Goal: Task Accomplishment & Management: Use online tool/utility

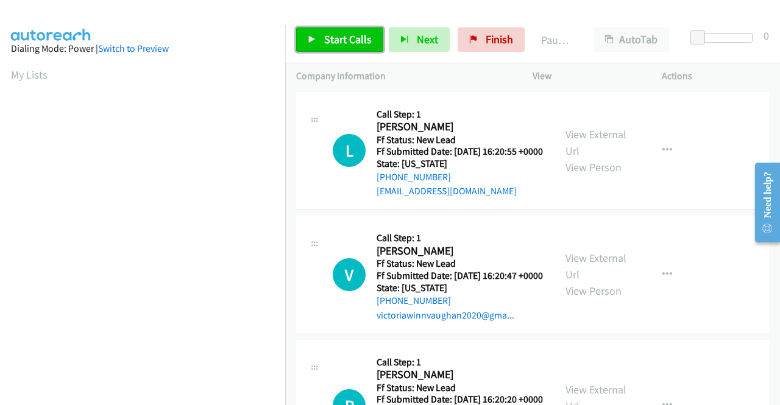
click at [353, 37] on span "Start Calls" at bounding box center [348, 39] width 48 height 14
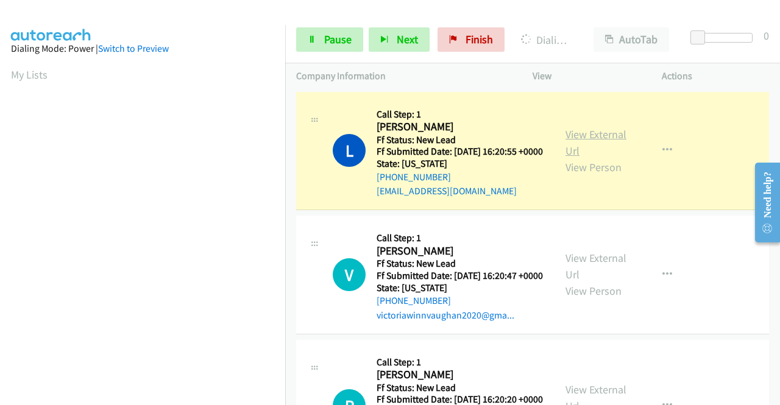
click at [599, 143] on link "View External Url" at bounding box center [595, 142] width 61 height 30
click at [0, 210] on aside "Dialing Mode: Power | Switch to Preview My Lists" at bounding box center [142, 362] width 285 height 674
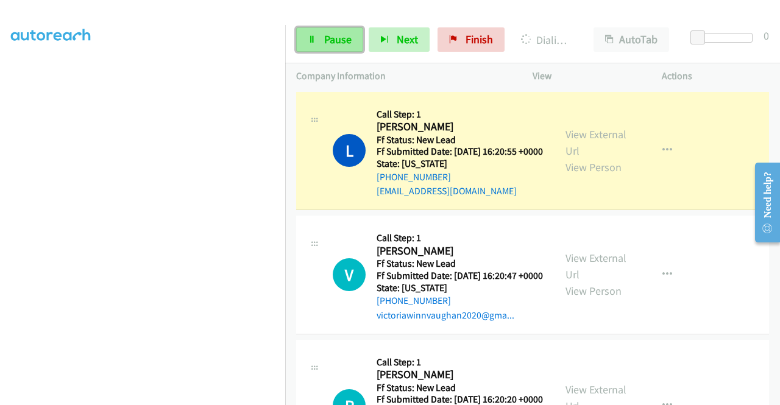
click at [315, 39] on icon at bounding box center [312, 40] width 9 height 9
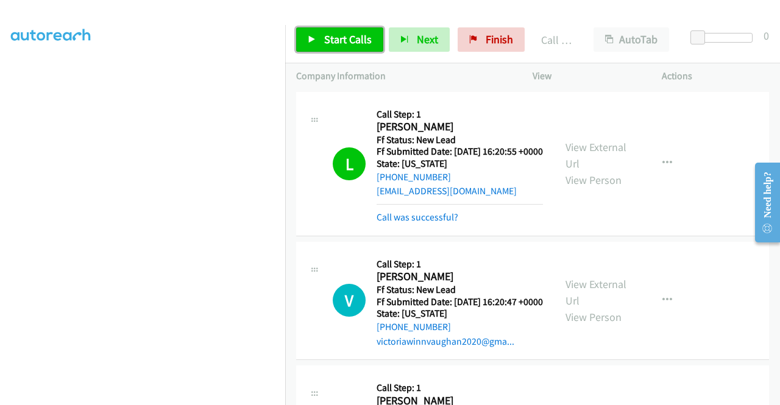
click at [340, 39] on span "Start Calls" at bounding box center [348, 39] width 48 height 14
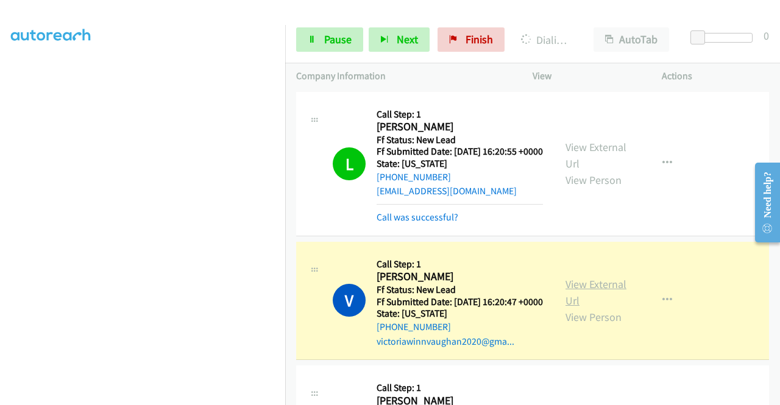
click at [585, 306] on link "View External Url" at bounding box center [595, 292] width 61 height 30
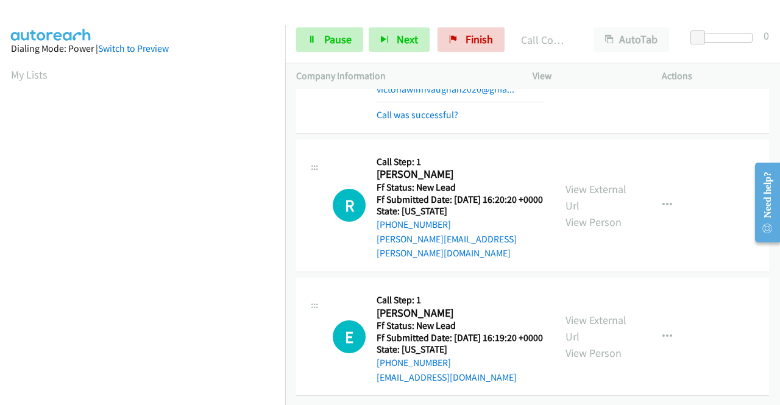
scroll to position [294, 0]
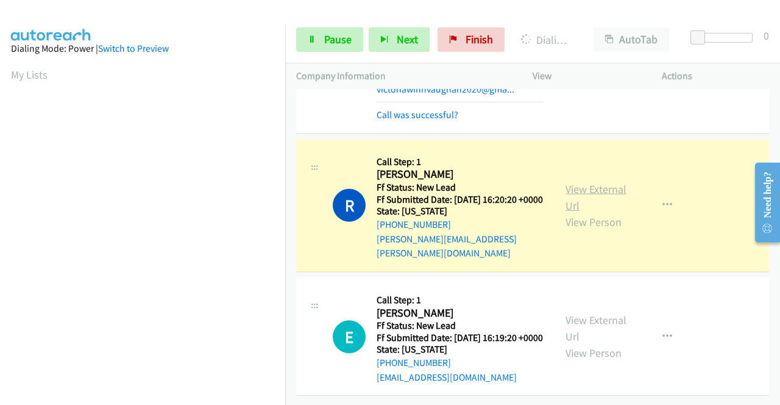
click at [587, 182] on link "View External Url" at bounding box center [595, 197] width 61 height 30
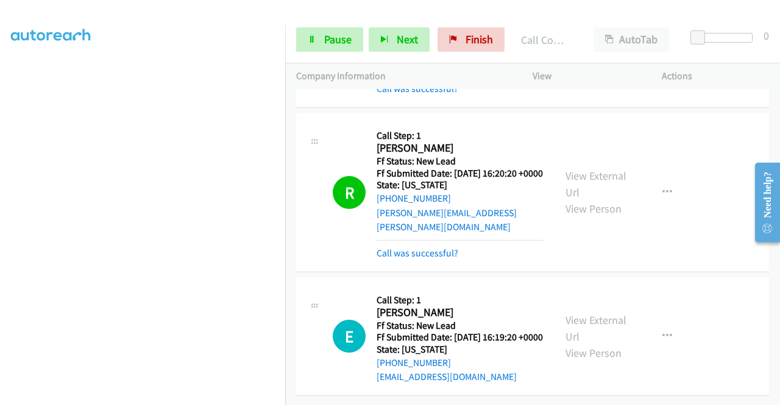
scroll to position [319, 0]
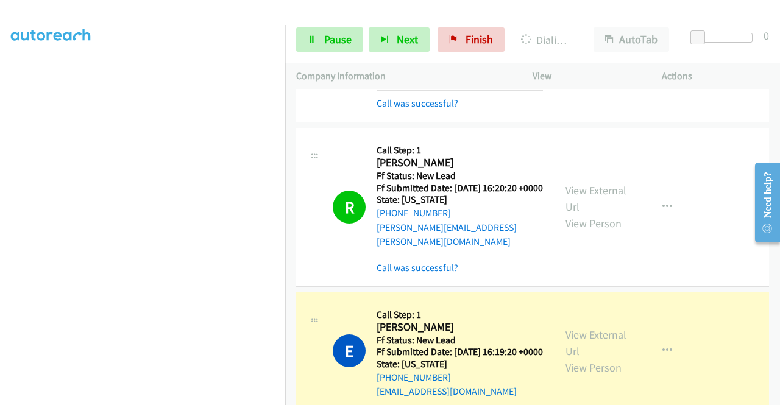
click at [587, 352] on div "View External Url View Person" at bounding box center [596, 350] width 63 height 49
click at [577, 356] on link "View External Url" at bounding box center [595, 343] width 61 height 30
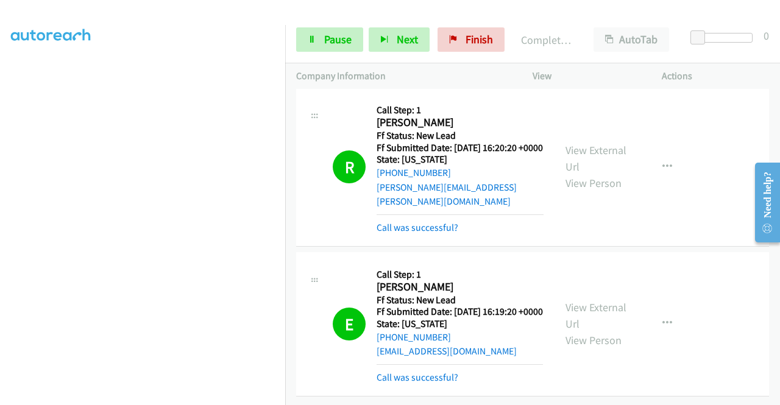
scroll to position [0, 0]
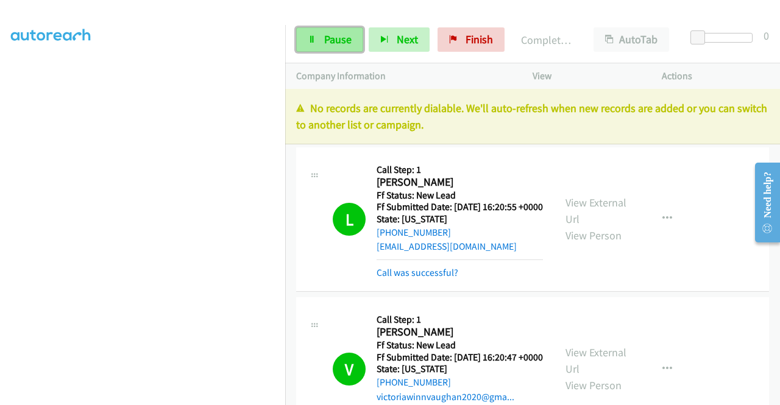
click at [353, 29] on link "Pause" at bounding box center [329, 39] width 67 height 24
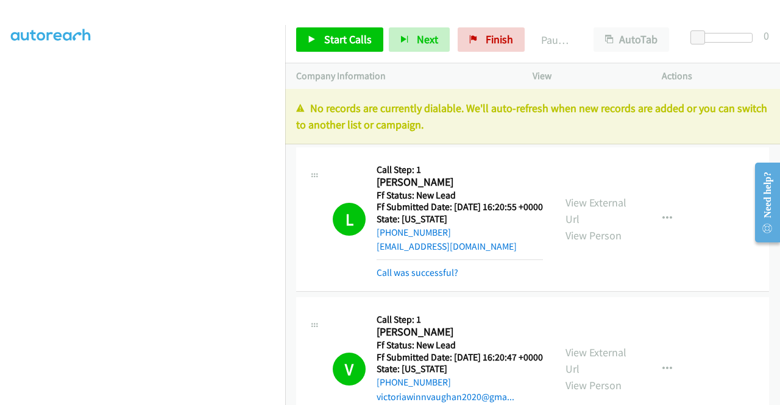
click at [720, 161] on div "L Callback Scheduled Call Step: 1 Luis Rodriguez America/New_York Ff Status: Ne…" at bounding box center [532, 219] width 473 height 144
drag, startPoint x: 499, startPoint y: 45, endPoint x: 454, endPoint y: 58, distance: 47.4
click at [499, 45] on span "Finish" at bounding box center [498, 39] width 27 height 14
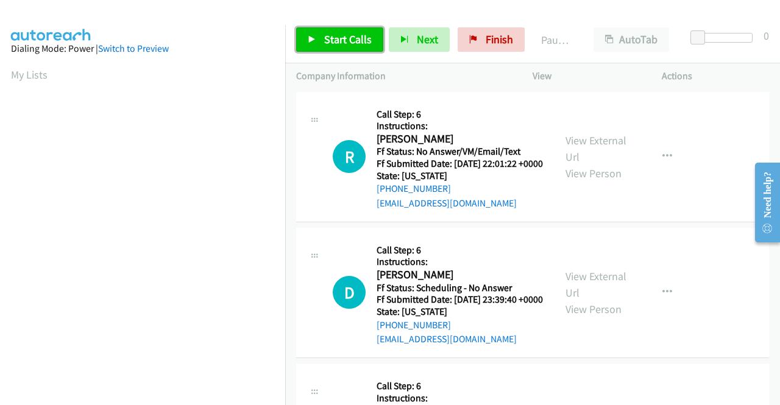
click at [334, 44] on span "Start Calls" at bounding box center [348, 39] width 48 height 14
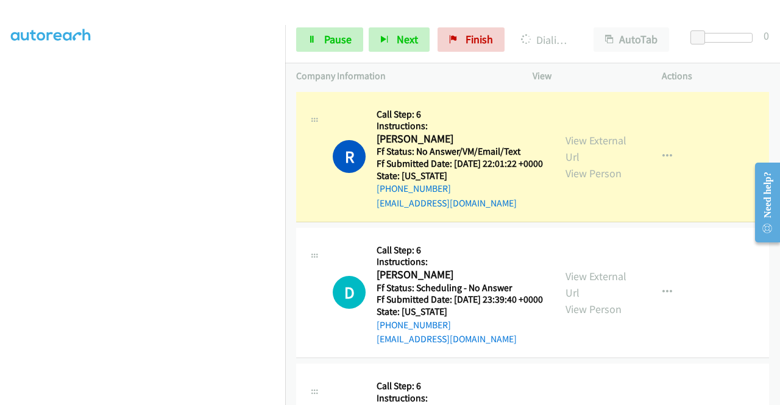
scroll to position [278, 0]
click at [582, 141] on link "View External Url" at bounding box center [595, 148] width 61 height 30
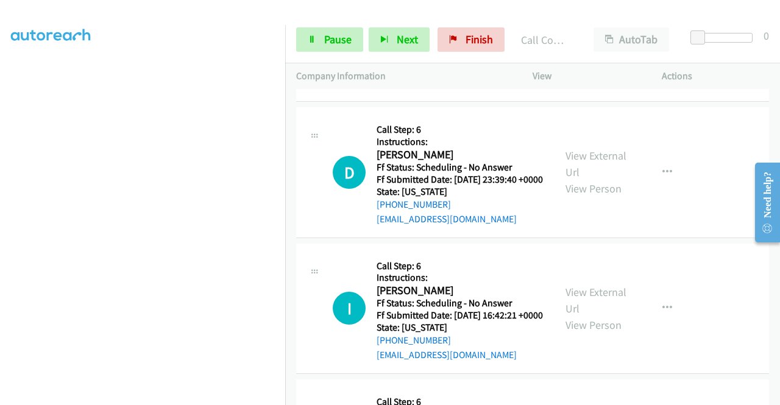
scroll to position [171, 0]
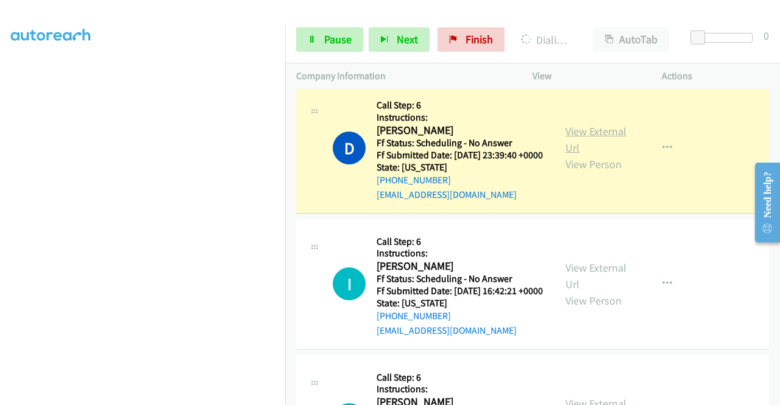
click at [591, 143] on link "View External Url" at bounding box center [595, 139] width 61 height 30
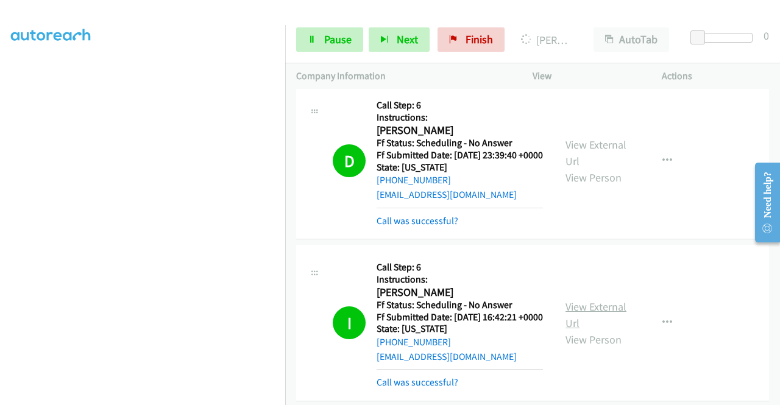
click at [565, 330] on link "View External Url" at bounding box center [595, 315] width 61 height 30
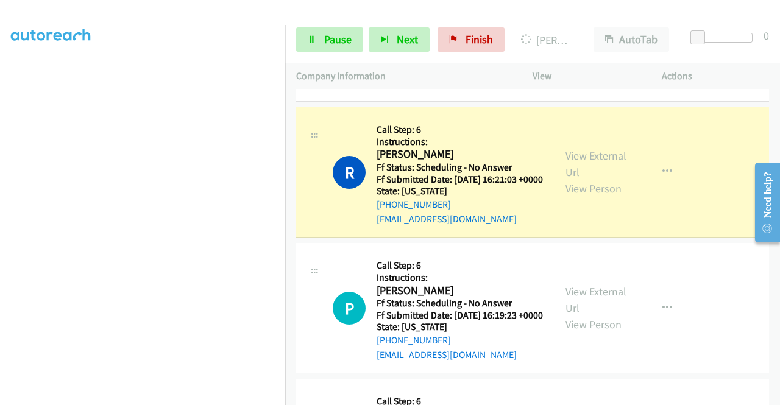
scroll to position [471, 0]
click at [580, 196] on div "View External Url View Person" at bounding box center [596, 171] width 63 height 49
click at [577, 178] on link "View External Url" at bounding box center [595, 163] width 61 height 30
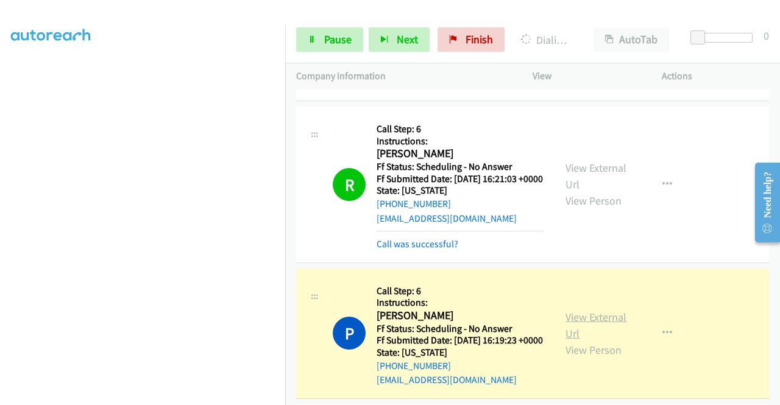
click at [565, 340] on link "View External Url" at bounding box center [595, 325] width 61 height 30
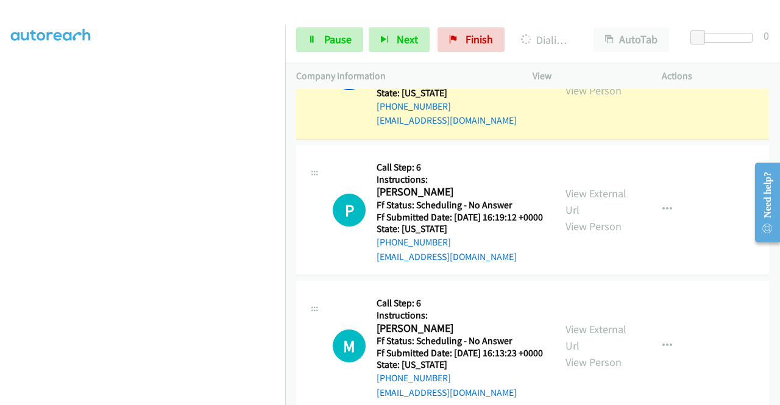
scroll to position [731, 0]
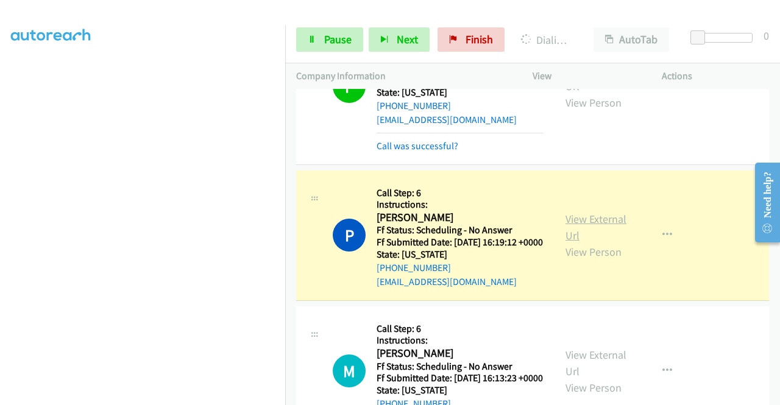
click at [565, 242] on link "View External Url" at bounding box center [595, 227] width 61 height 30
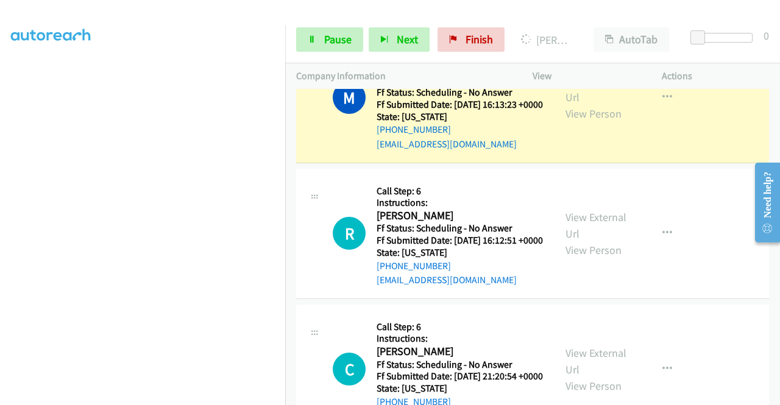
scroll to position [1039, 0]
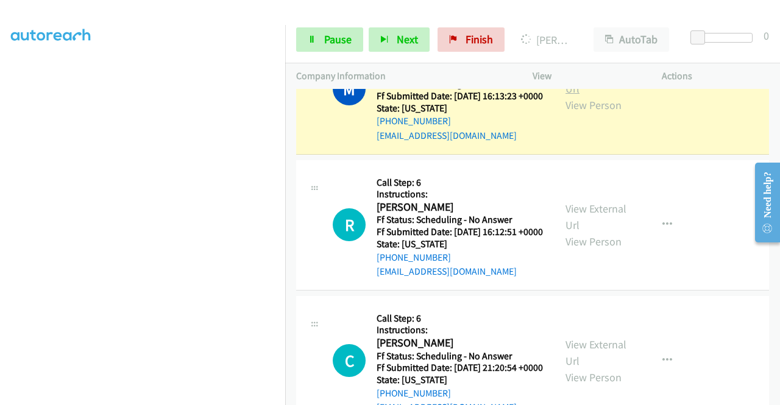
click at [578, 96] on link "View External Url" at bounding box center [595, 80] width 61 height 30
click at [320, 41] on link "Pause" at bounding box center [329, 39] width 67 height 24
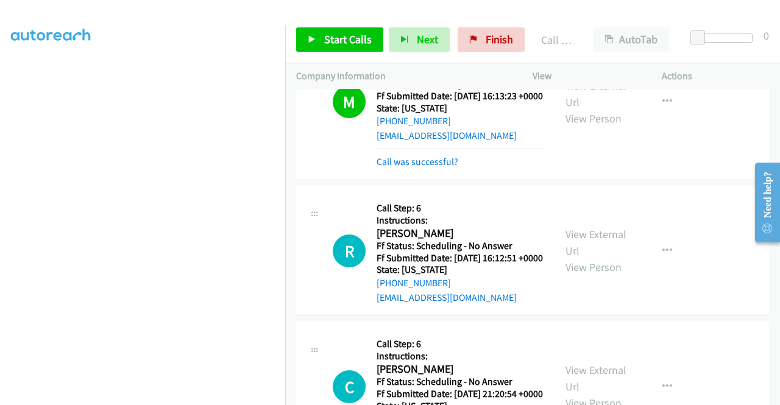
click at [499, 102] on h5 "Ff Submitted Date: 2025-09-25 16:13:23 +0000" at bounding box center [459, 96] width 166 height 12
click at [345, 44] on span "Start Calls" at bounding box center [348, 39] width 48 height 14
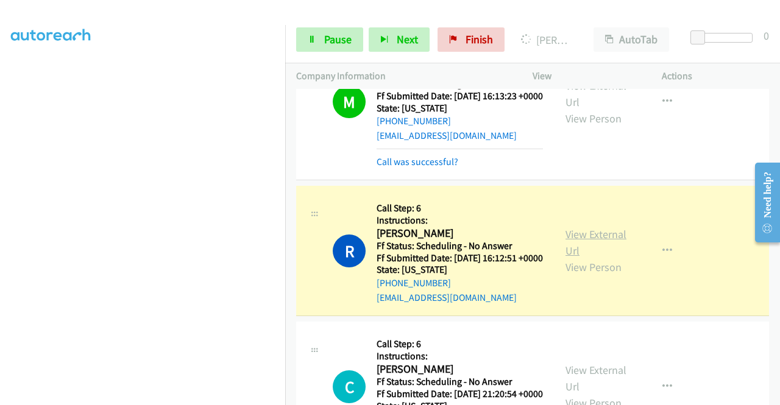
click at [577, 258] on link "View External Url" at bounding box center [595, 242] width 61 height 30
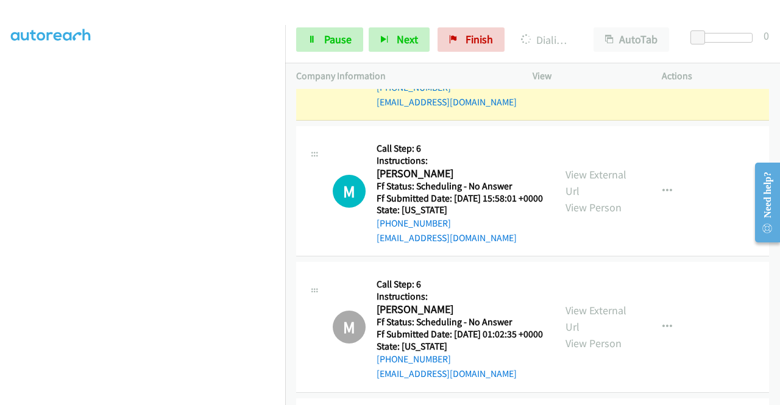
scroll to position [1429, 0]
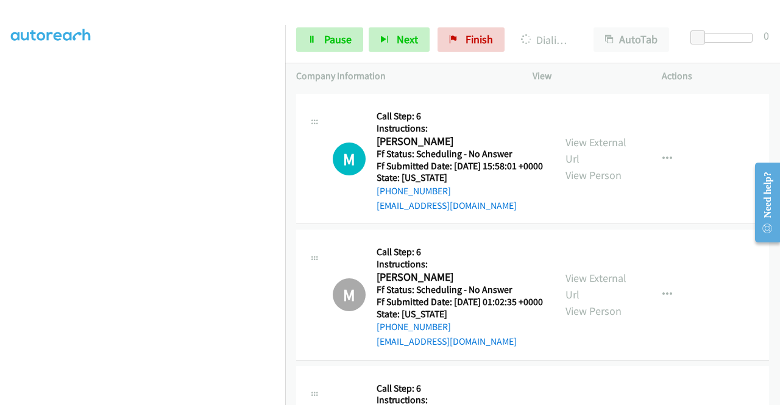
click at [586, 77] on div "View External Url View Person View External Url Email Schedule/Manage Callback …" at bounding box center [624, 23] width 140 height 108
click at [582, 30] on link "View External Url" at bounding box center [595, 14] width 61 height 30
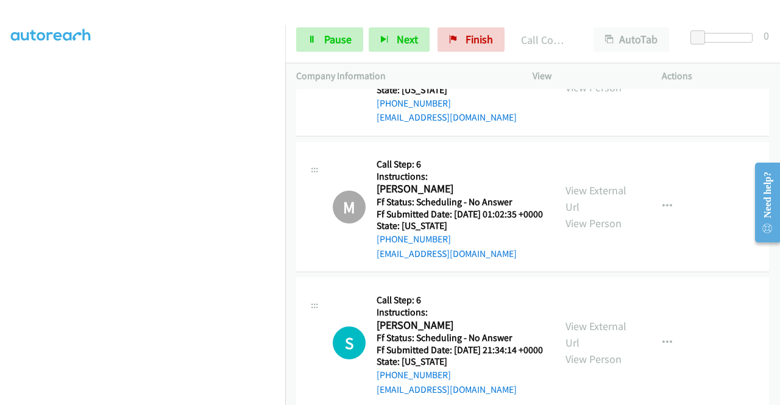
scroll to position [1567, 0]
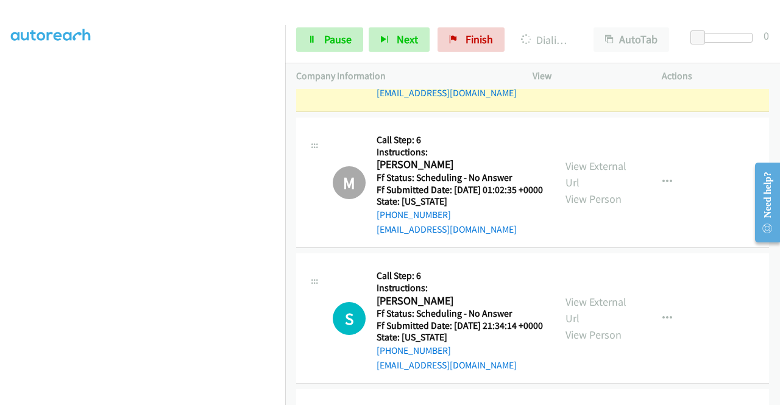
click at [595, 54] on link "View External Url" at bounding box center [595, 38] width 61 height 30
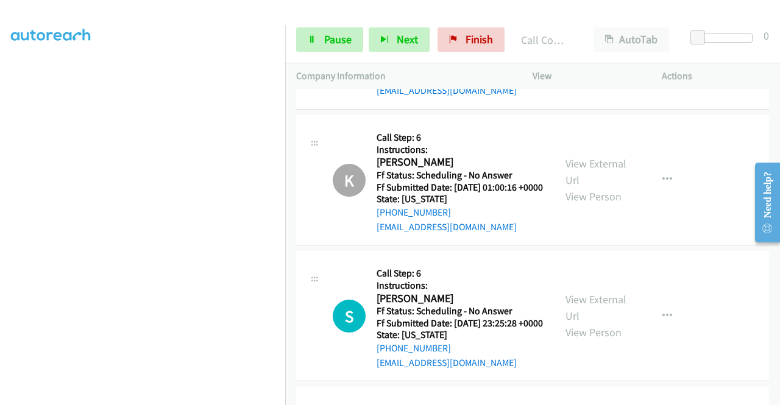
scroll to position [1851, 0]
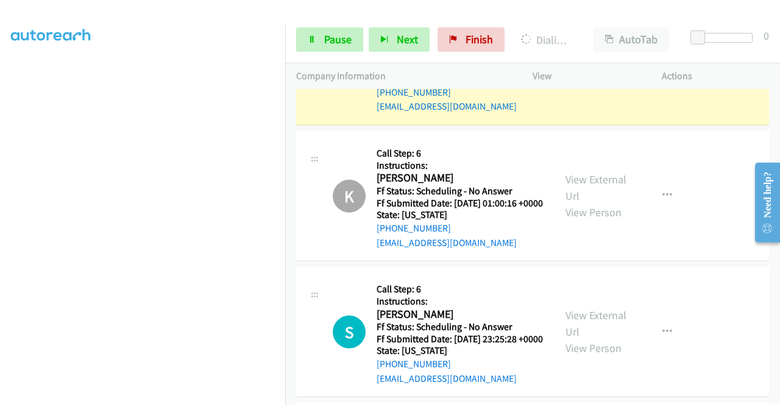
click at [614, 67] on link "View External Url" at bounding box center [595, 52] width 61 height 30
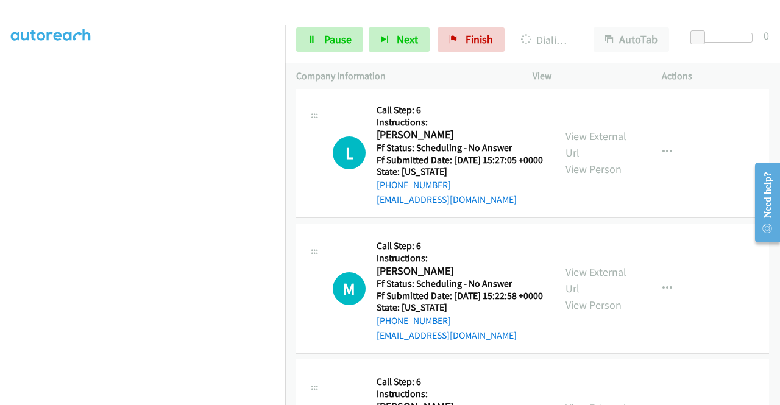
scroll to position [2233, 0]
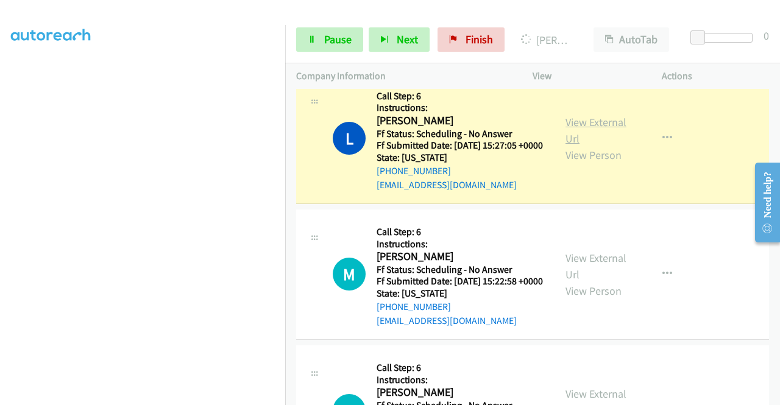
click at [572, 146] on link "View External Url" at bounding box center [595, 130] width 61 height 30
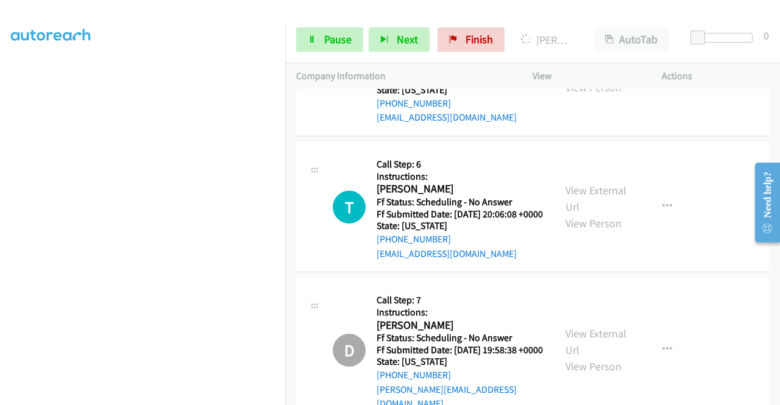
scroll to position [2448, 0]
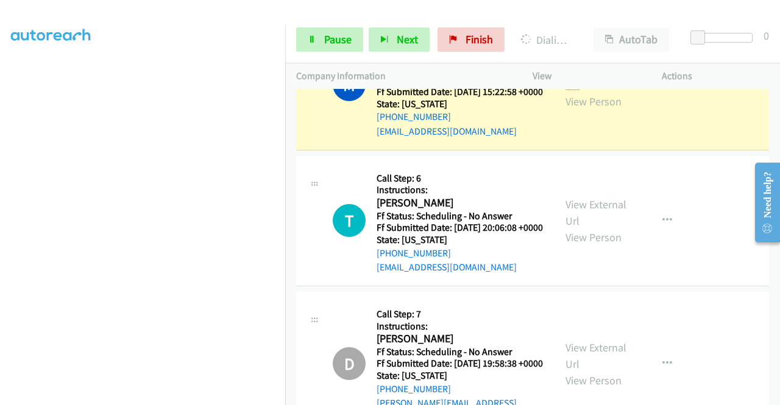
click at [600, 92] on link "View External Url" at bounding box center [595, 77] width 61 height 30
click at [316, 37] on link "Pause" at bounding box center [329, 39] width 67 height 24
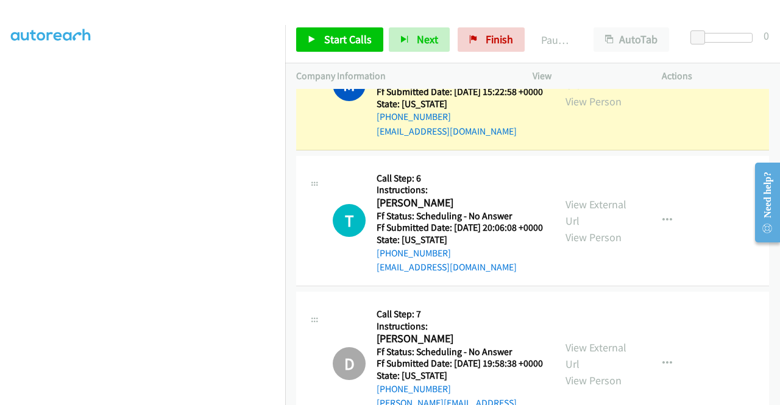
click at [0, 172] on aside "Dialing Mode: Power | Switch to Preview My Lists" at bounding box center [142, 93] width 285 height 674
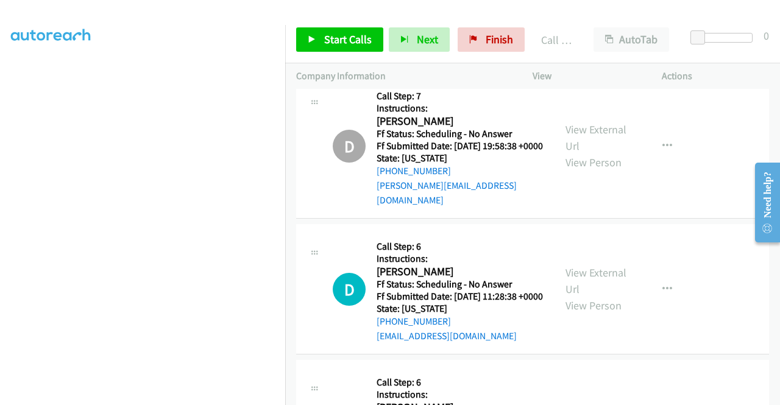
scroll to position [2716, 0]
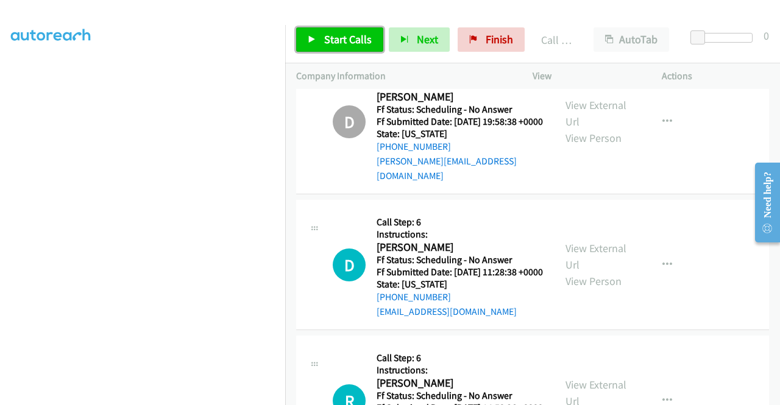
click at [301, 35] on link "Start Calls" at bounding box center [339, 39] width 87 height 24
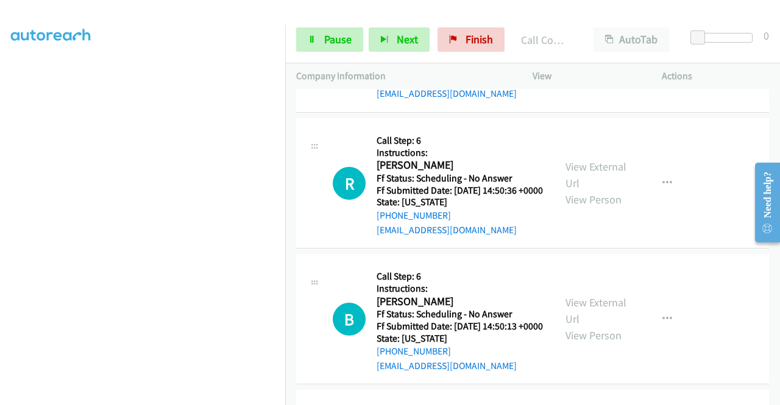
scroll to position [3033, 0]
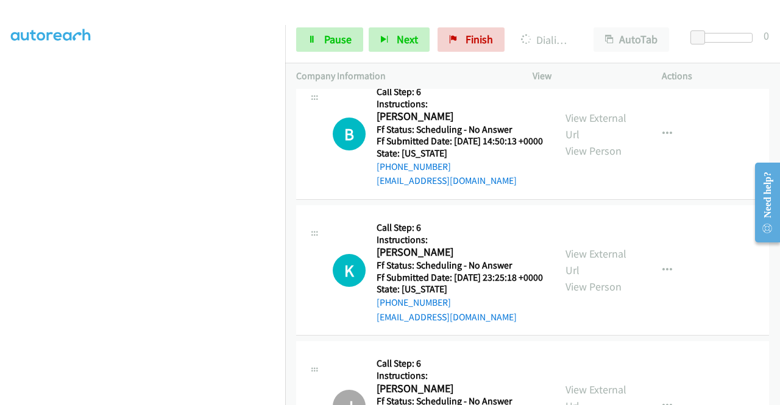
scroll to position [3186, 0]
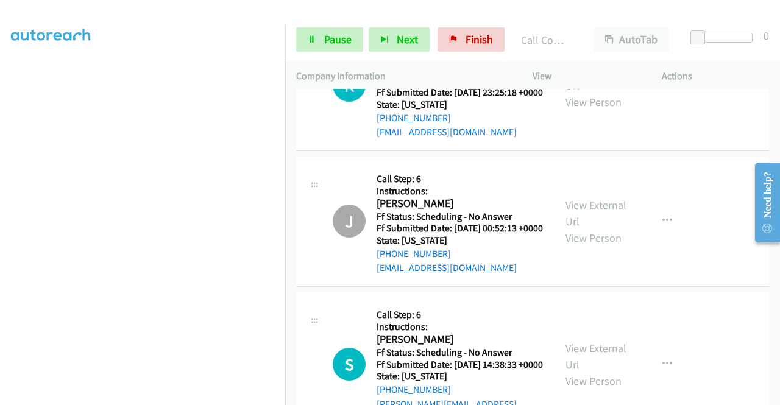
scroll to position [3390, 0]
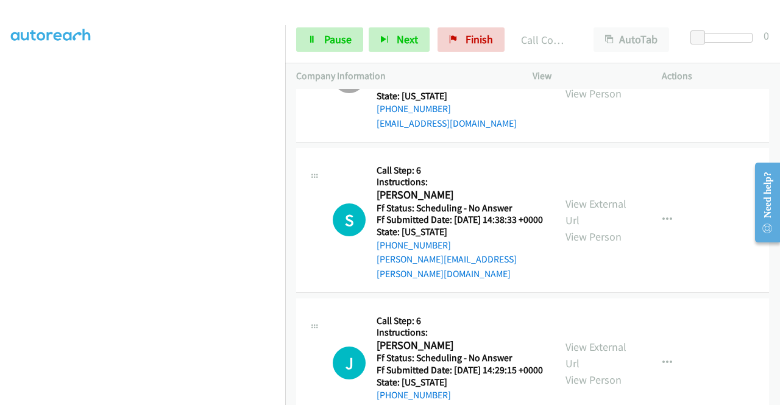
scroll to position [3568, 0]
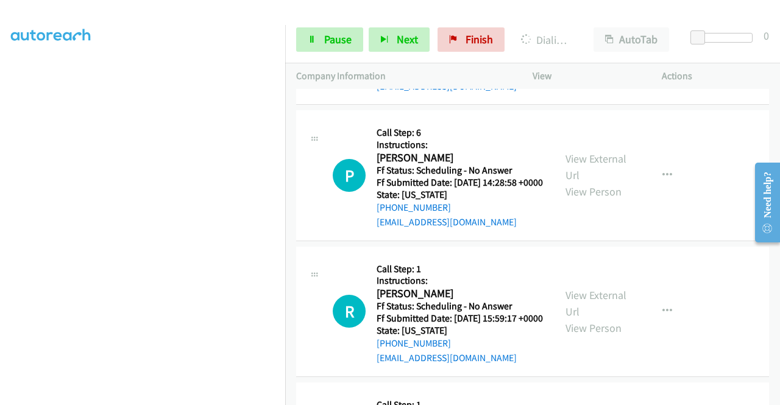
scroll to position [3917, 0]
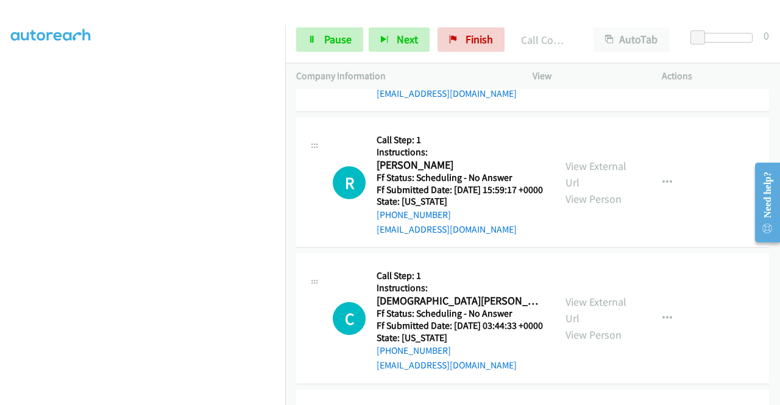
scroll to position [4088, 0]
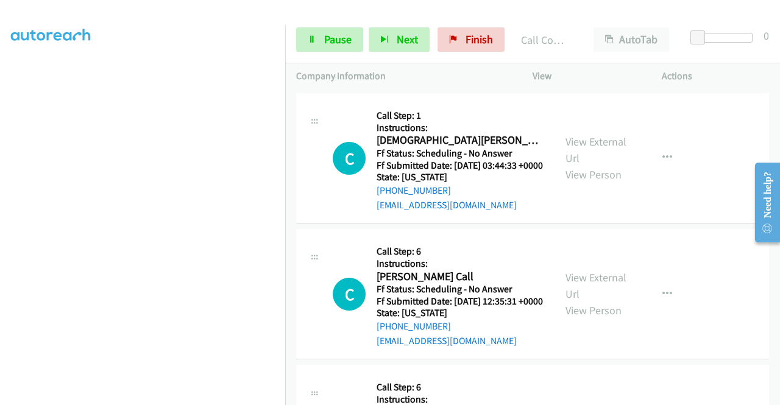
scroll to position [4251, 0]
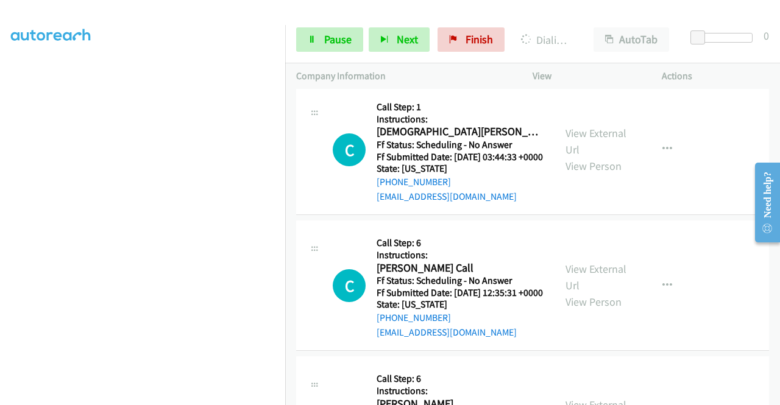
click at [335, 46] on link "Pause" at bounding box center [329, 39] width 67 height 24
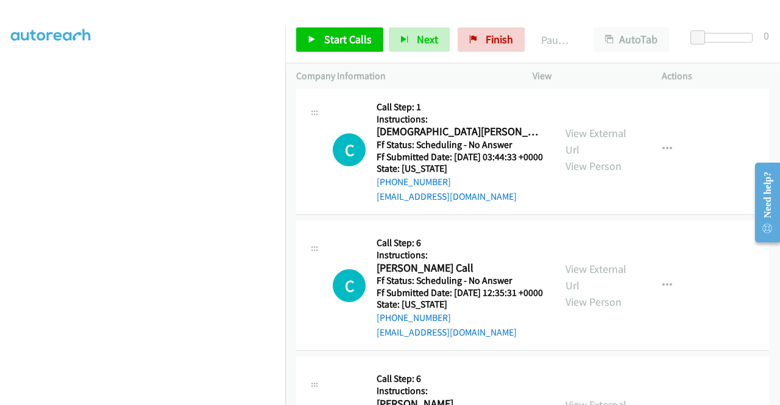
scroll to position [254, 0]
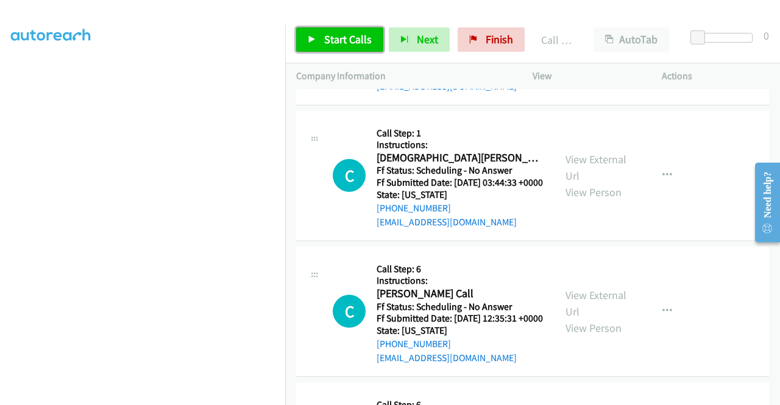
click at [341, 39] on span "Start Calls" at bounding box center [348, 39] width 48 height 14
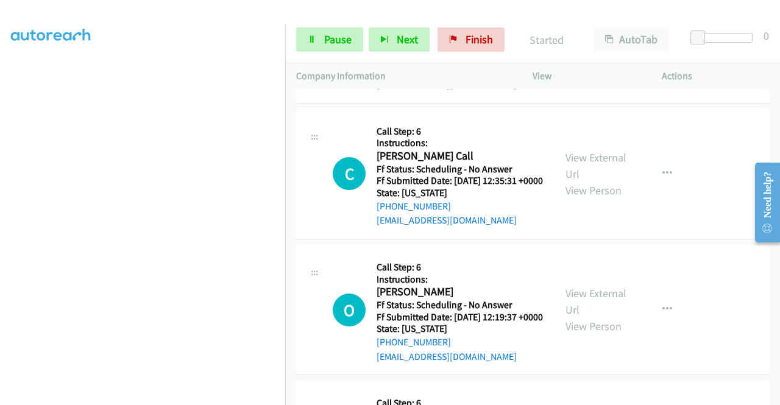
scroll to position [4413, 0]
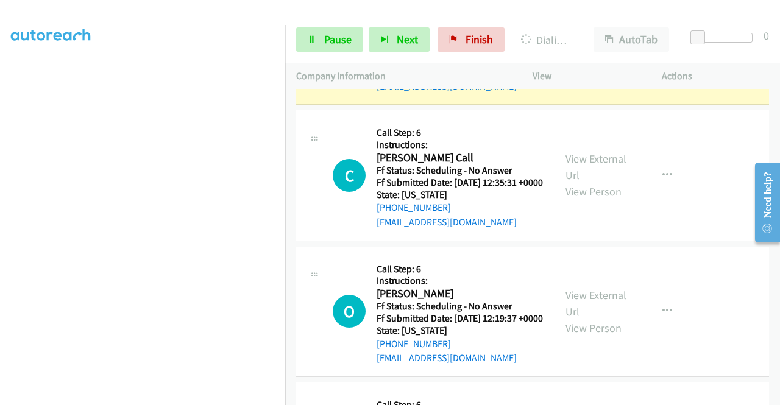
click at [579, 46] on link "View External Url" at bounding box center [595, 31] width 61 height 30
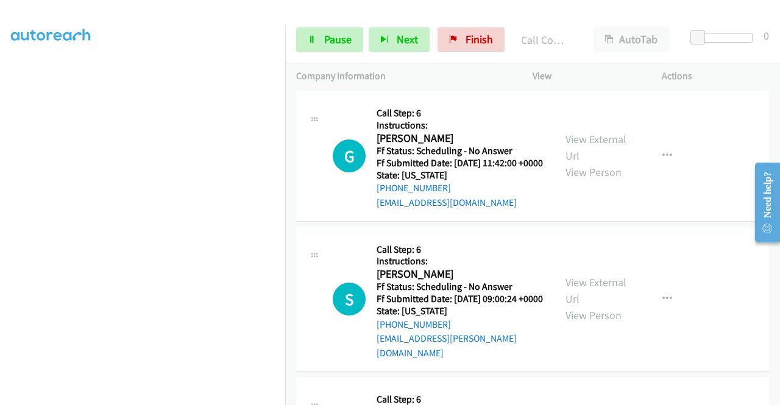
scroll to position [4754, 0]
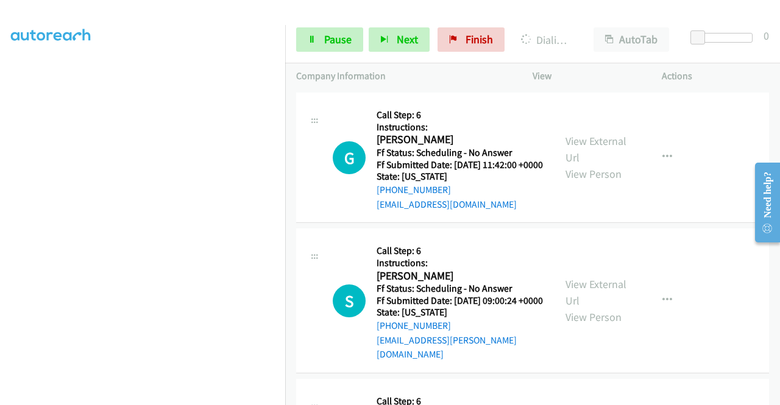
click at [569, 29] on link "View External Url" at bounding box center [595, 13] width 61 height 30
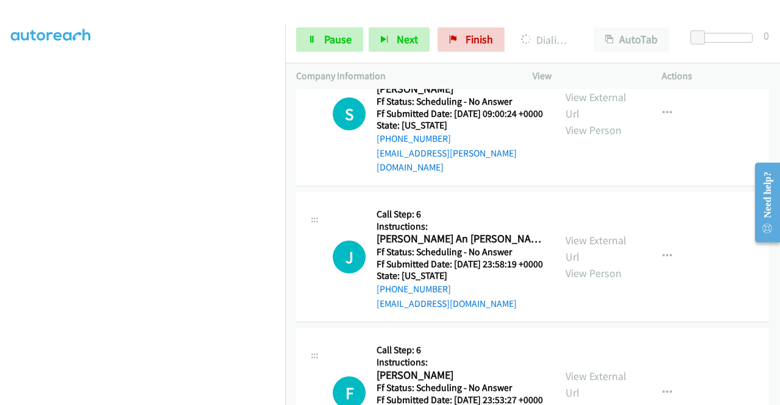
scroll to position [4966, 0]
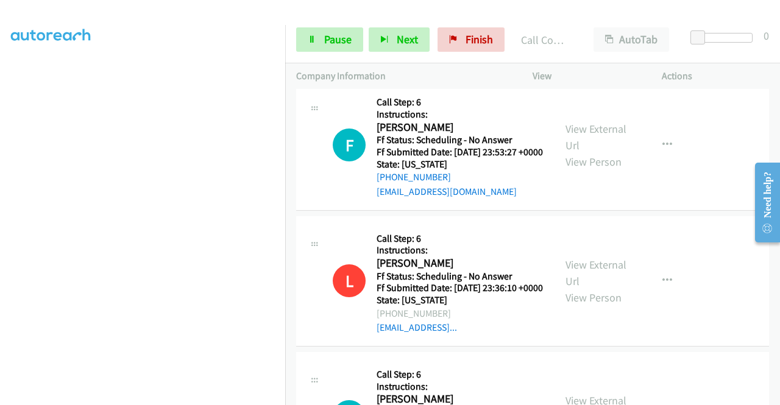
scroll to position [5258, 0]
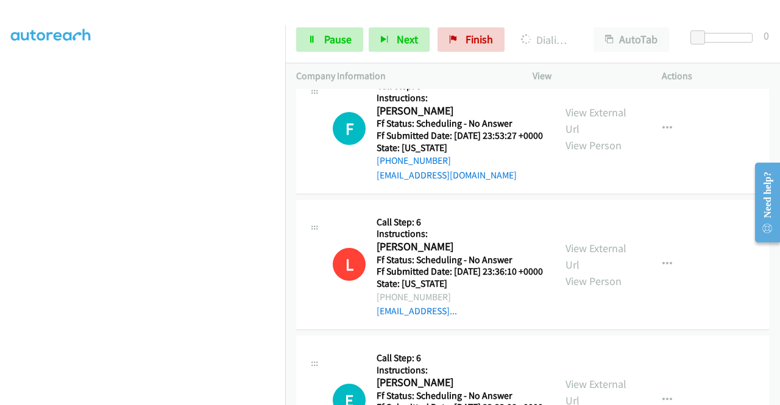
click at [334, 32] on link "Pause" at bounding box center [329, 39] width 67 height 24
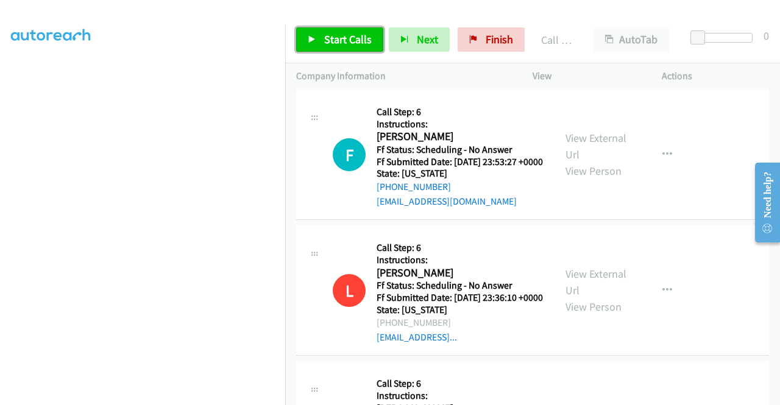
click at [330, 43] on span "Start Calls" at bounding box center [348, 39] width 48 height 14
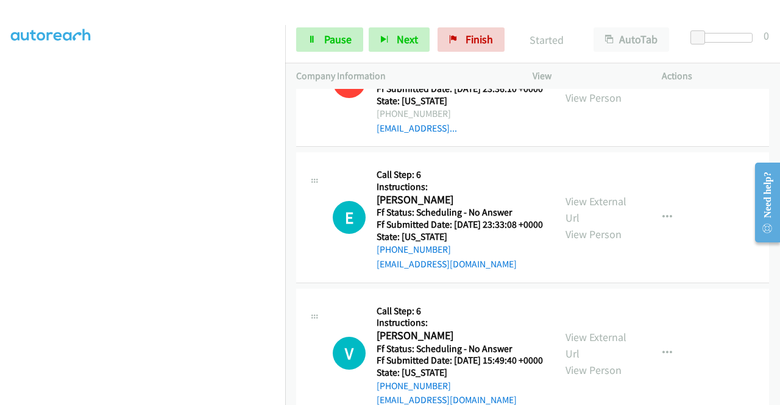
scroll to position [5477, 0]
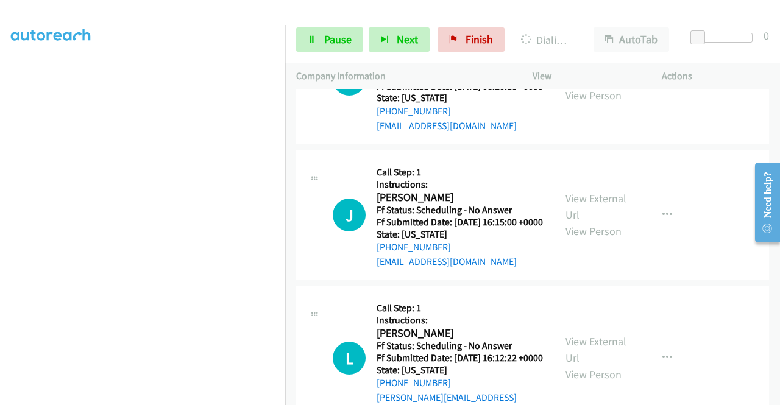
scroll to position [5953, 0]
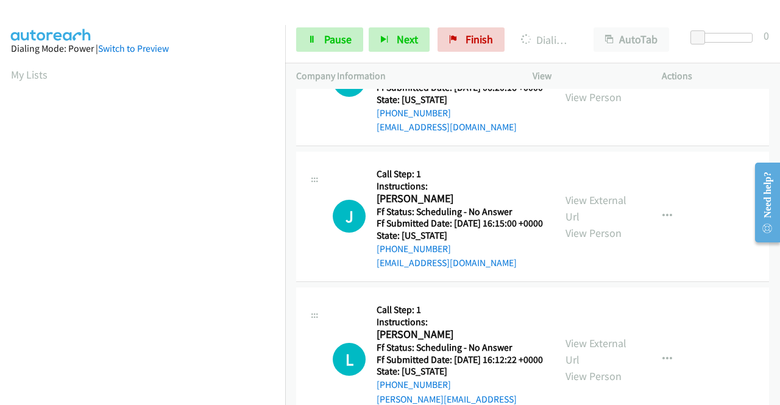
scroll to position [278, 0]
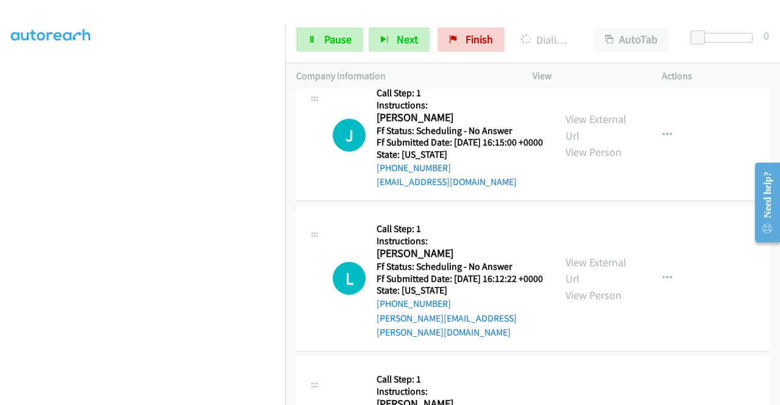
scroll to position [6140, 0]
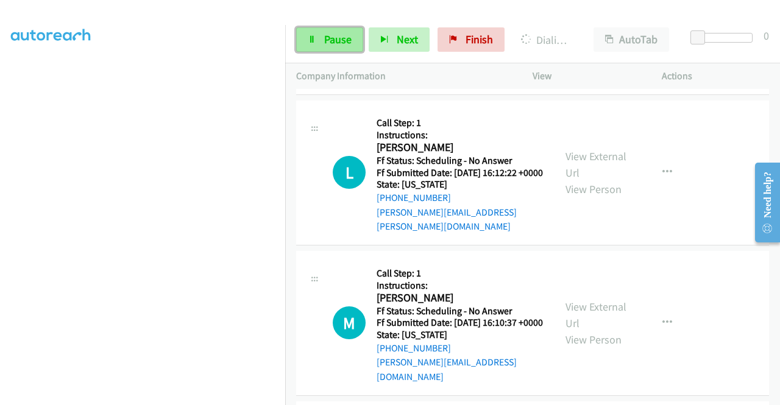
click at [342, 41] on span "Pause" at bounding box center [337, 39] width 27 height 14
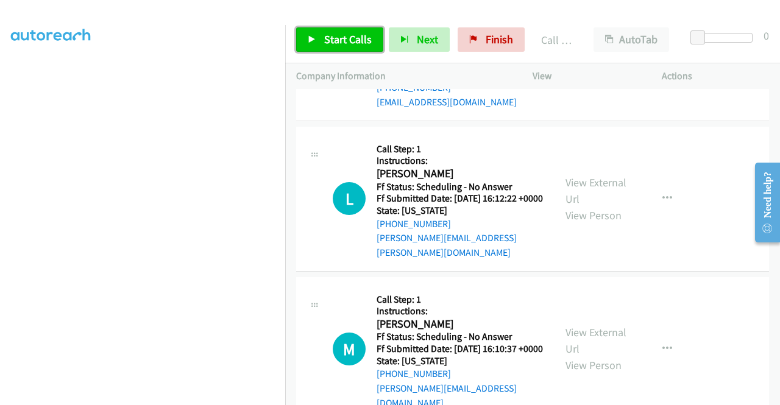
drag, startPoint x: 343, startPoint y: 37, endPoint x: 325, endPoint y: 47, distance: 20.7
click at [325, 47] on link "Start Calls" at bounding box center [339, 39] width 87 height 24
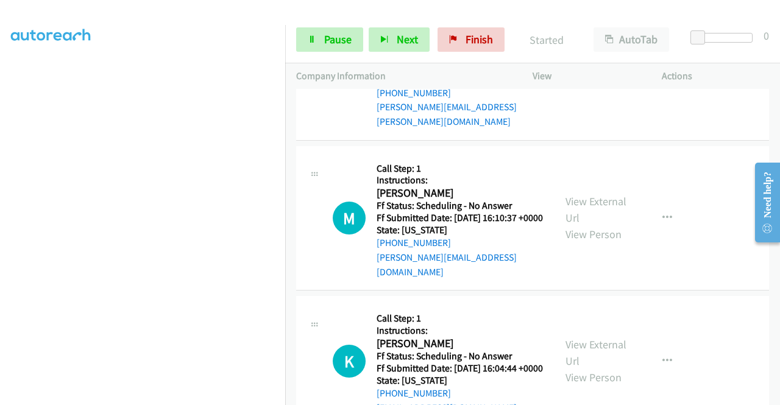
scroll to position [6278, 0]
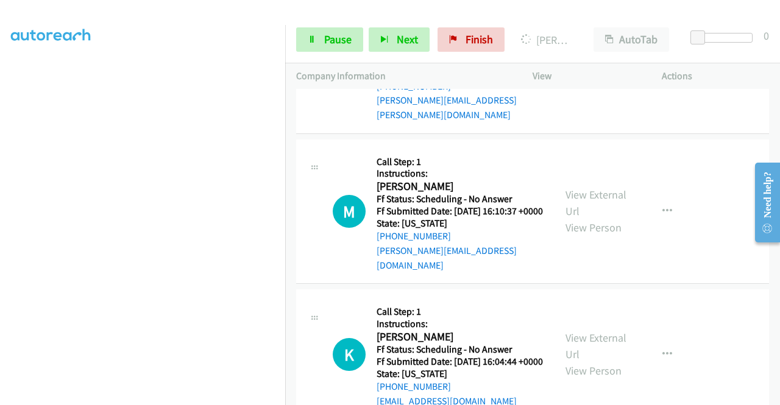
click at [315, 33] on link "Pause" at bounding box center [329, 39] width 67 height 24
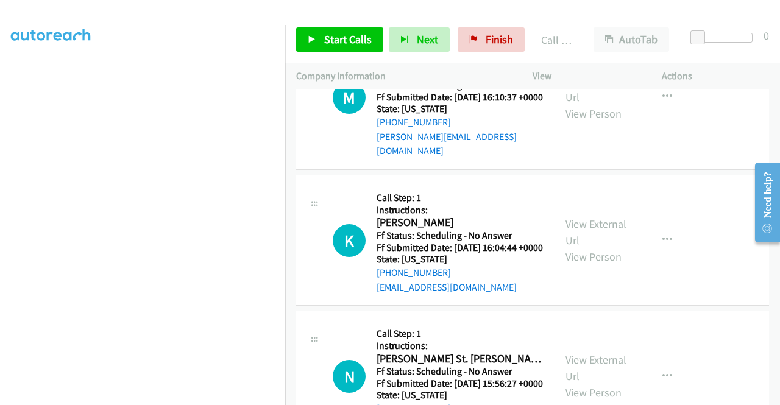
scroll to position [6440, 0]
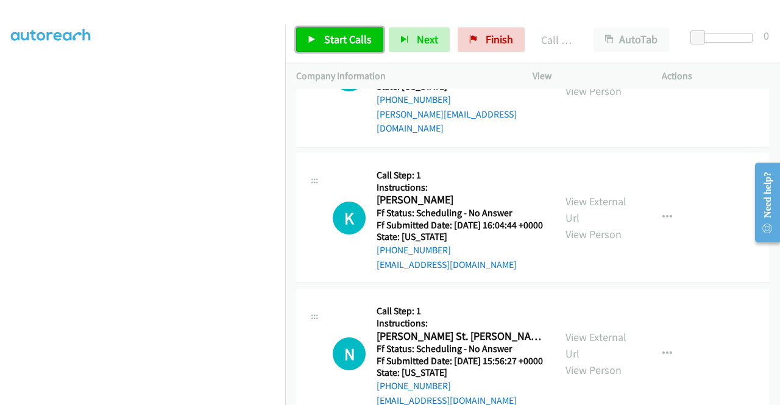
click at [324, 42] on span "Start Calls" at bounding box center [348, 39] width 48 height 14
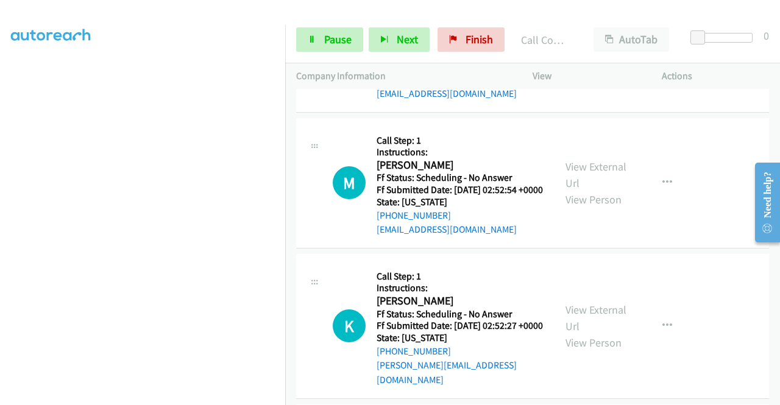
scroll to position [6806, 0]
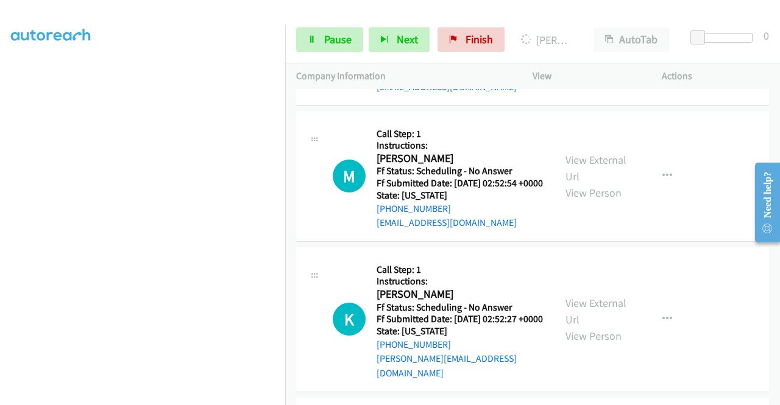
click at [0, 213] on aside "Dialing Mode: Power | Switch to Preview My Lists" at bounding box center [142, 93] width 285 height 674
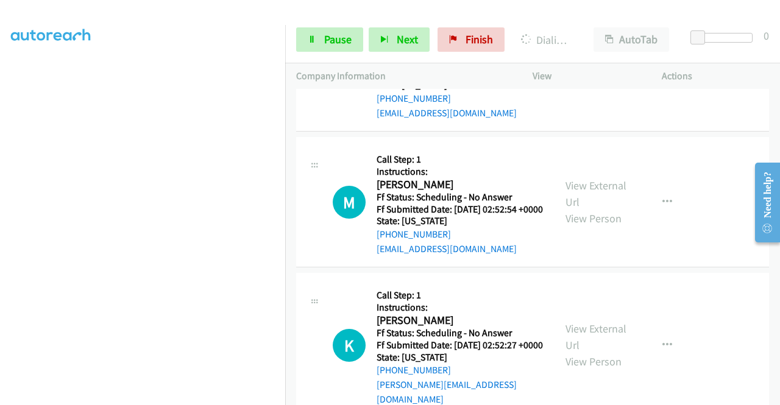
click at [0, 192] on aside "Dialing Mode: Power | Switch to Preview My Lists" at bounding box center [142, 93] width 285 height 674
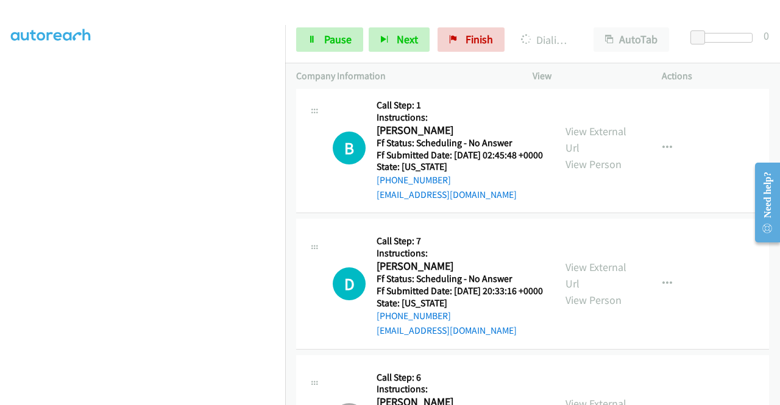
scroll to position [7172, 0]
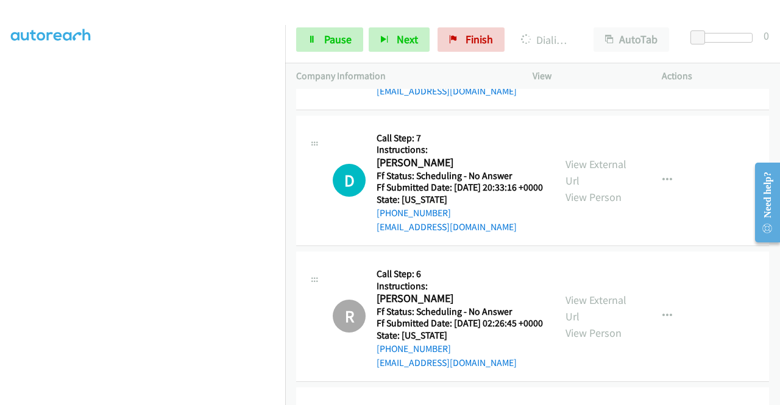
scroll to position [7334, 0]
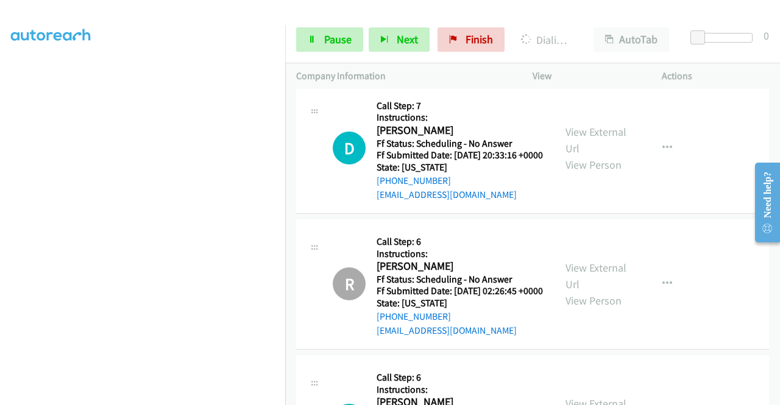
click at [320, 36] on link "Pause" at bounding box center [329, 39] width 67 height 24
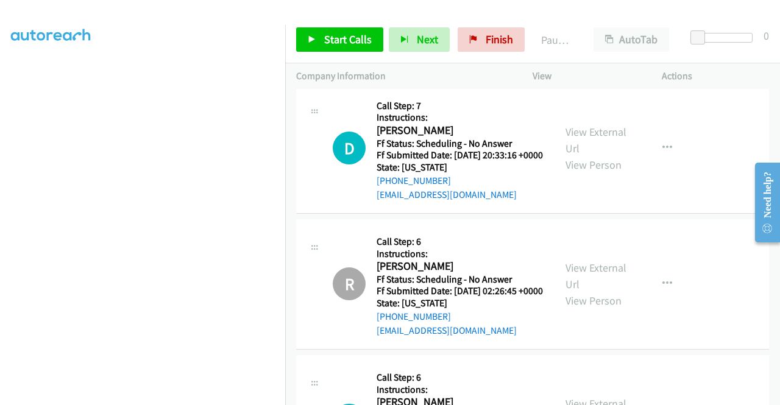
scroll to position [259, 0]
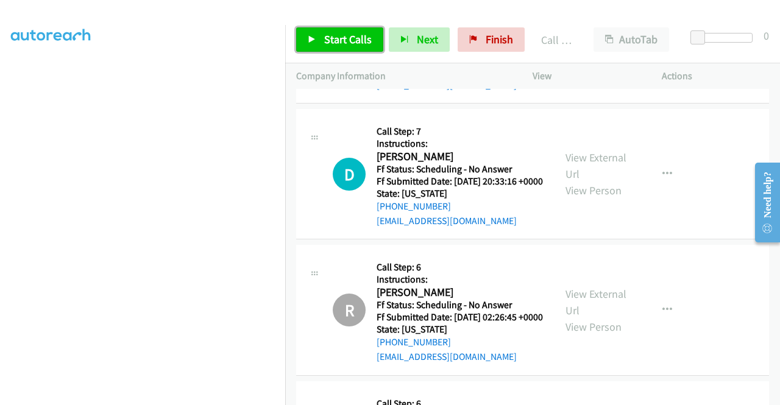
click at [331, 38] on span "Start Calls" at bounding box center [348, 39] width 48 height 14
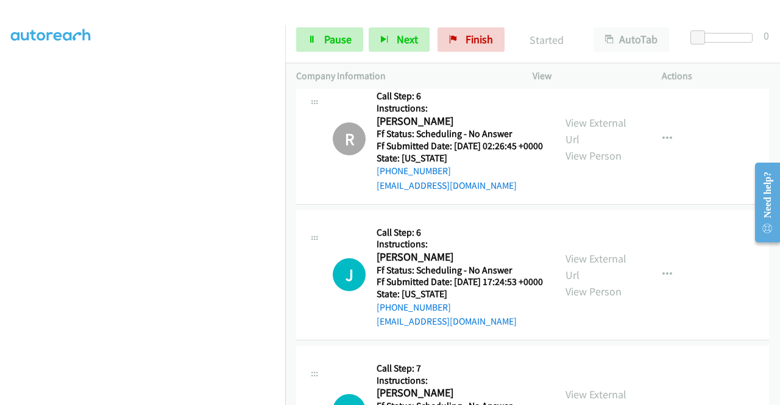
scroll to position [7529, 0]
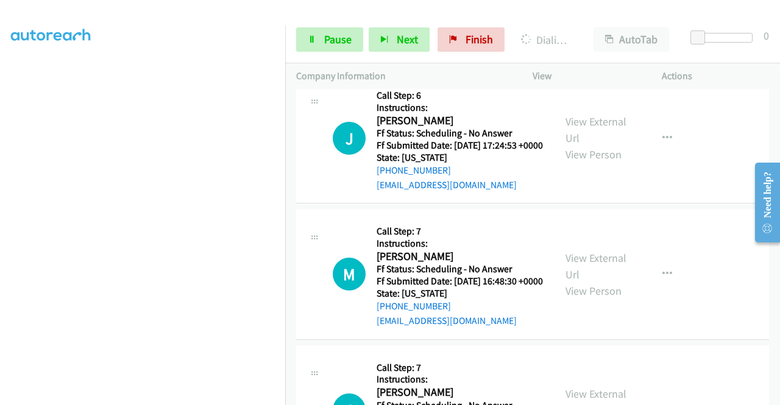
scroll to position [7692, 0]
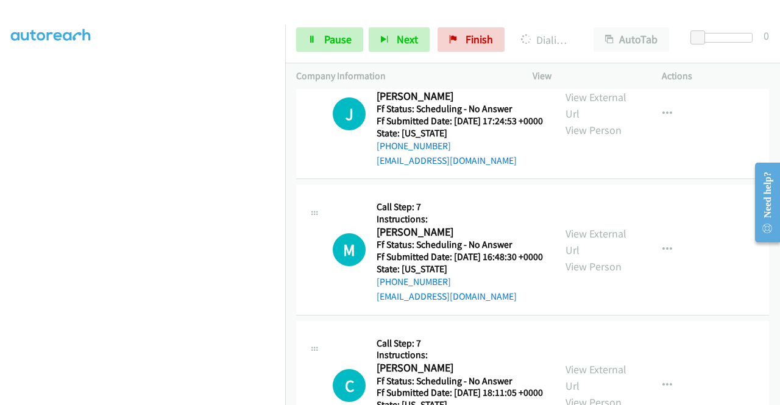
click at [318, 36] on link "Pause" at bounding box center [329, 39] width 67 height 24
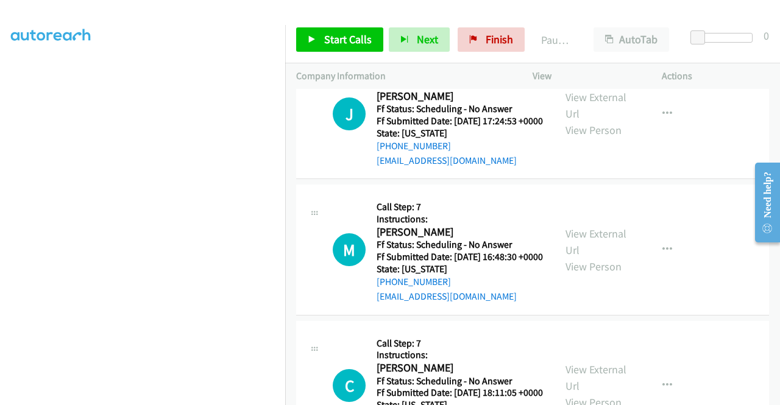
scroll to position [278, 0]
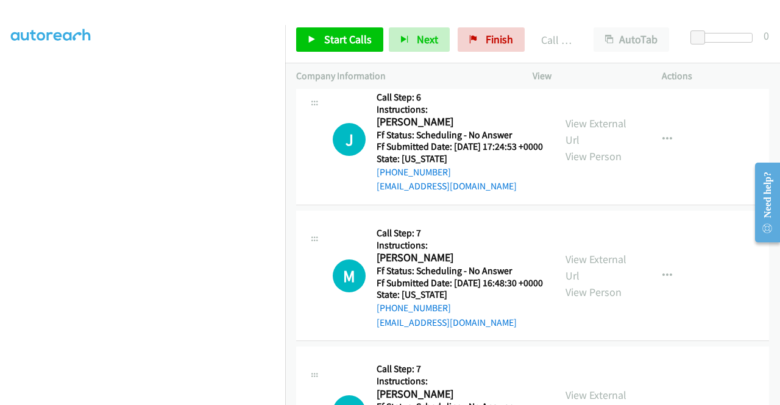
click at [317, 17] on div "Start Calls Pause Next Finish Call Completed AutoTab AutoTab 0" at bounding box center [532, 39] width 495 height 47
click at [312, 31] on link "Start Calls" at bounding box center [339, 39] width 87 height 24
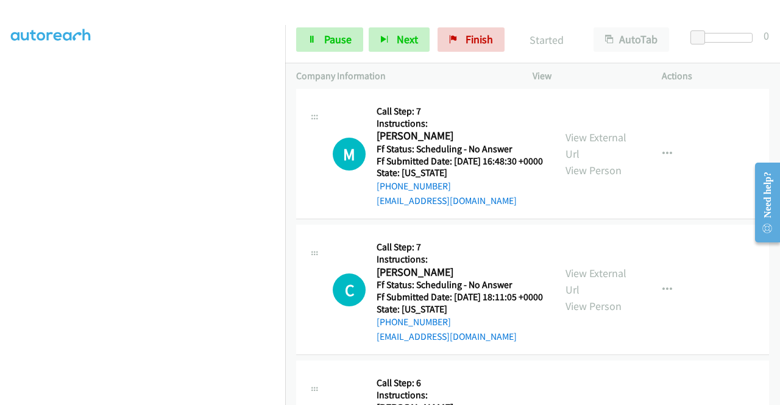
scroll to position [7838, 0]
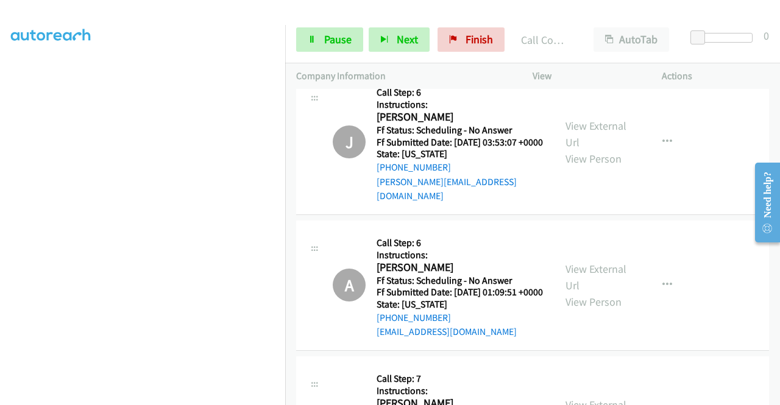
scroll to position [8155, 0]
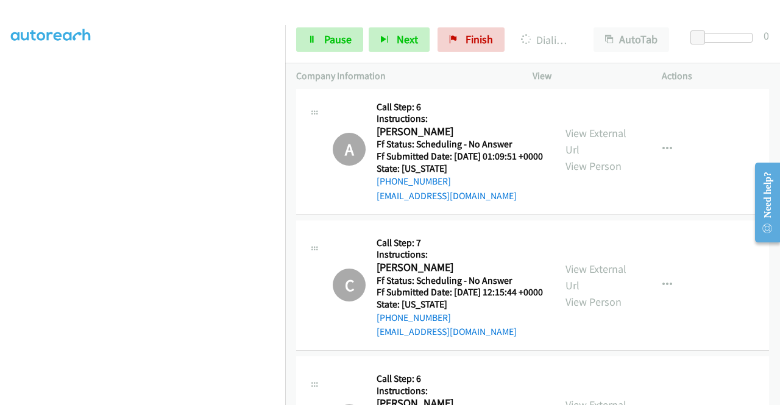
scroll to position [8301, 0]
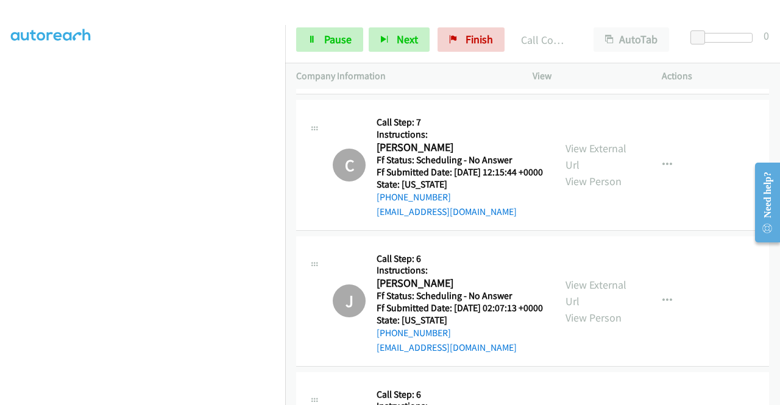
scroll to position [8479, 0]
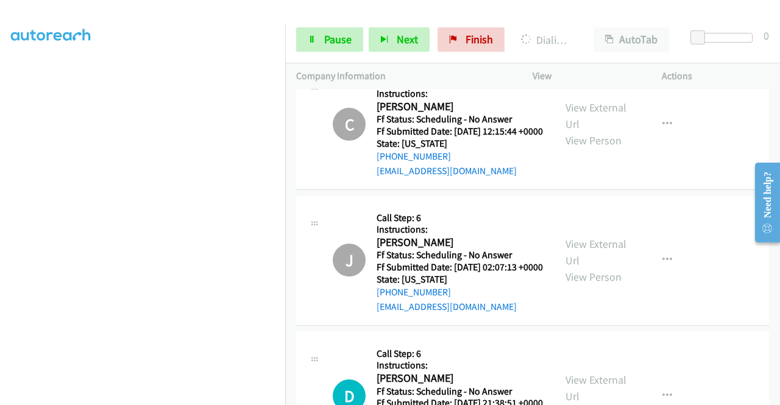
click at [319, 40] on link "Pause" at bounding box center [329, 39] width 67 height 24
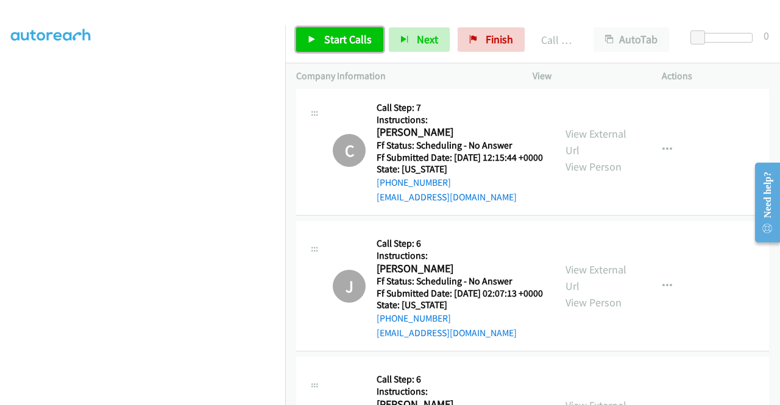
click at [339, 30] on link "Start Calls" at bounding box center [339, 39] width 87 height 24
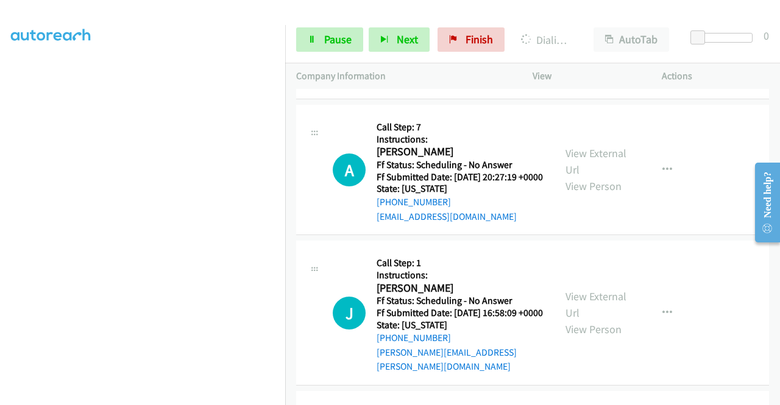
scroll to position [9291, 0]
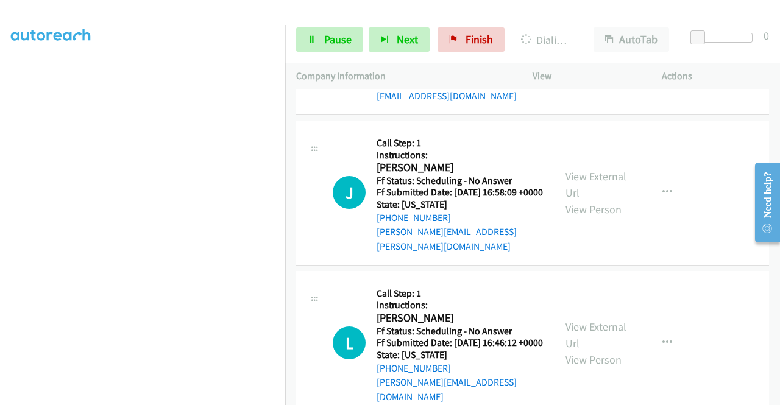
scroll to position [9446, 0]
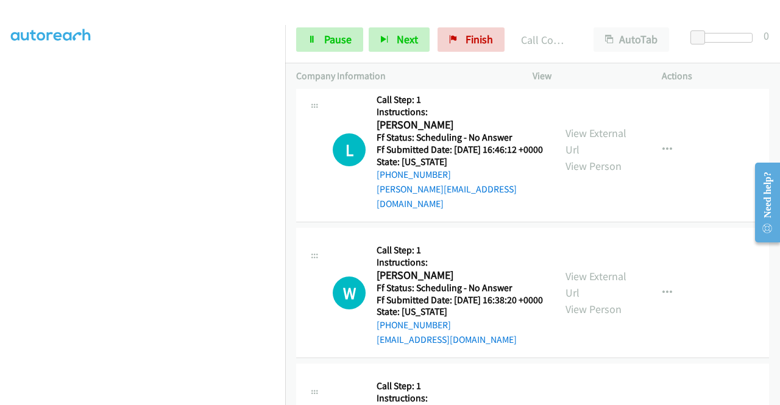
scroll to position [9698, 0]
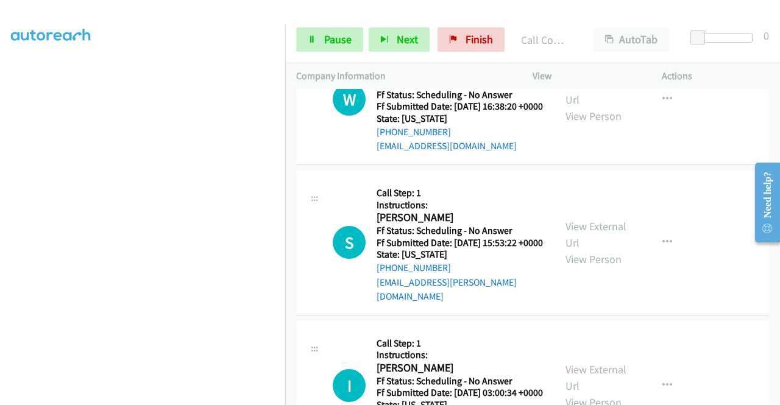
scroll to position [9884, 0]
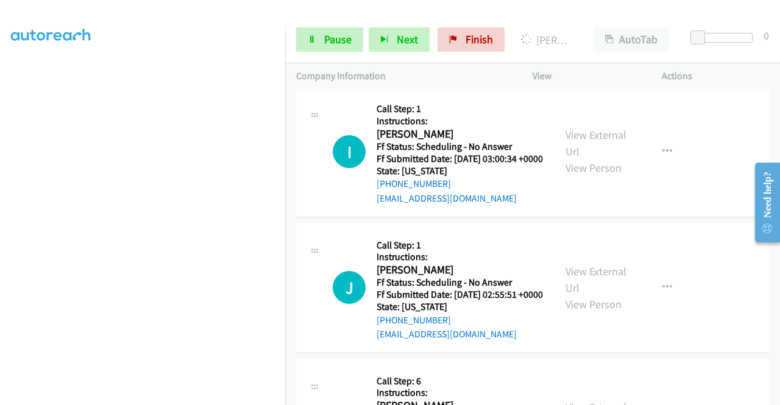
scroll to position [10152, 0]
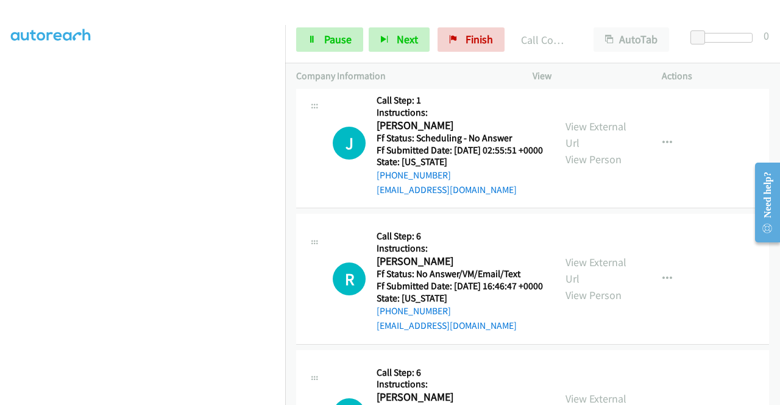
scroll to position [10299, 0]
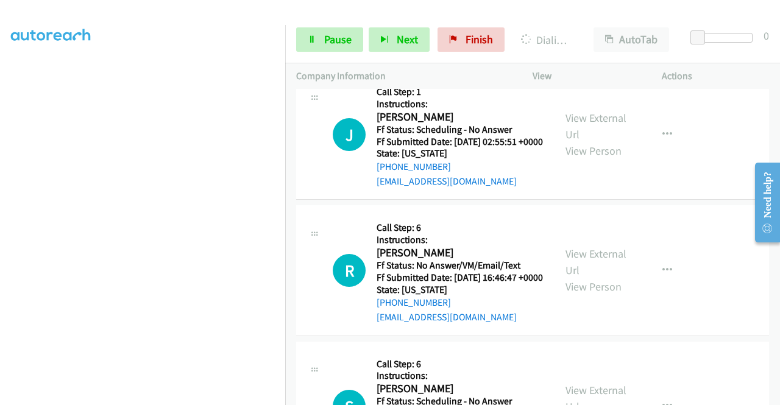
click at [319, 29] on link "Pause" at bounding box center [329, 39] width 67 height 24
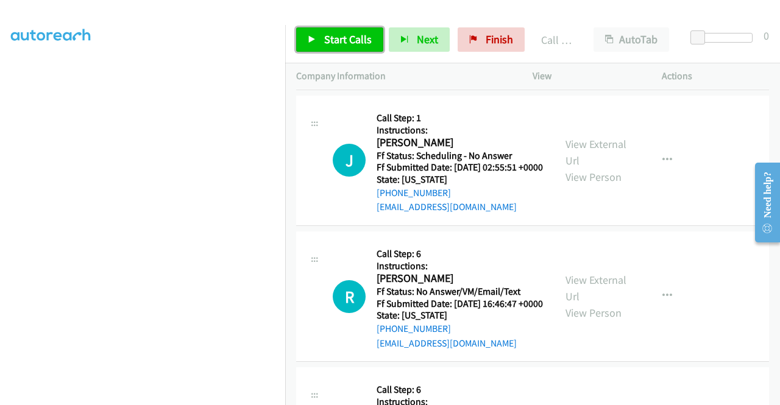
click at [378, 42] on link "Start Calls" at bounding box center [339, 39] width 87 height 24
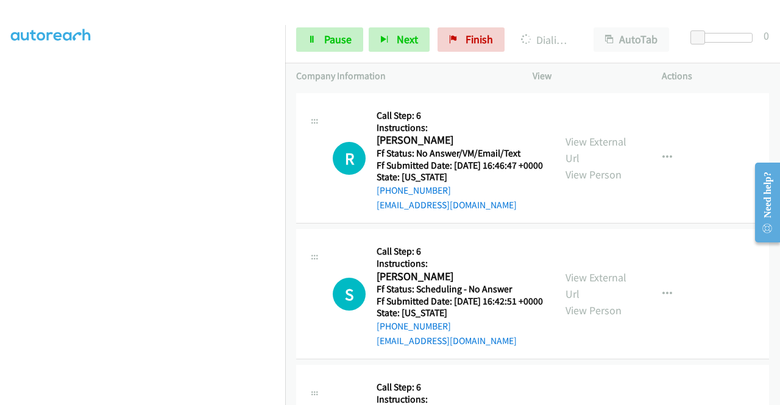
scroll to position [10510, 0]
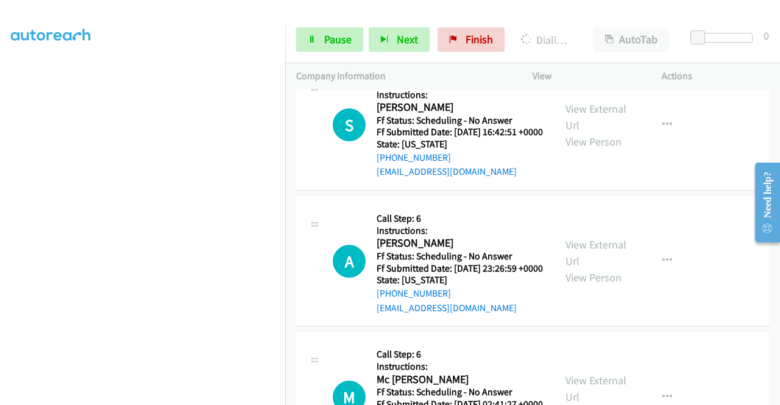
scroll to position [10664, 0]
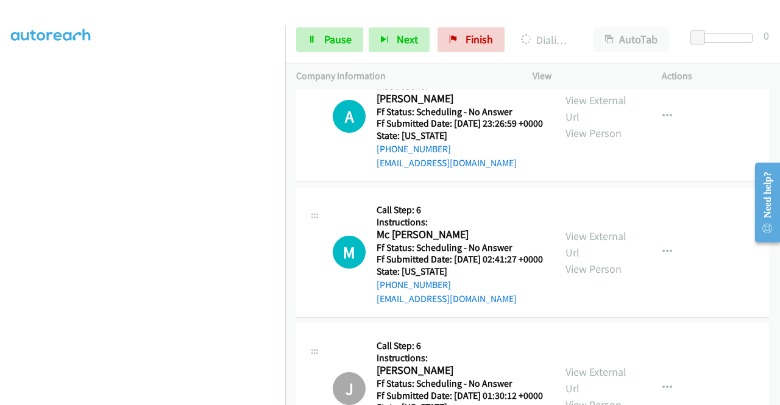
scroll to position [10851, 0]
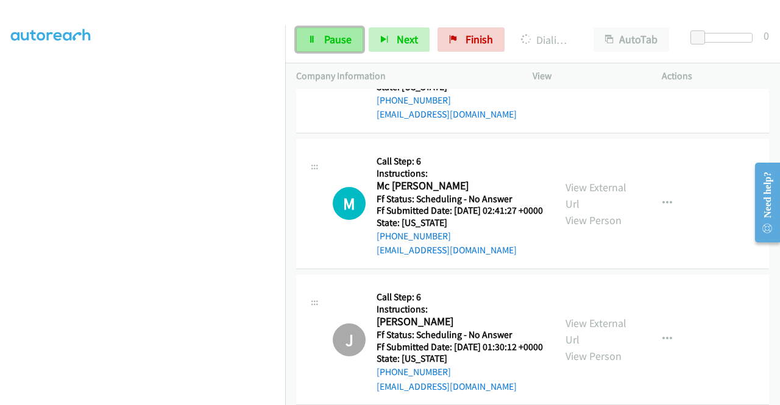
click at [331, 43] on span "Pause" at bounding box center [337, 39] width 27 height 14
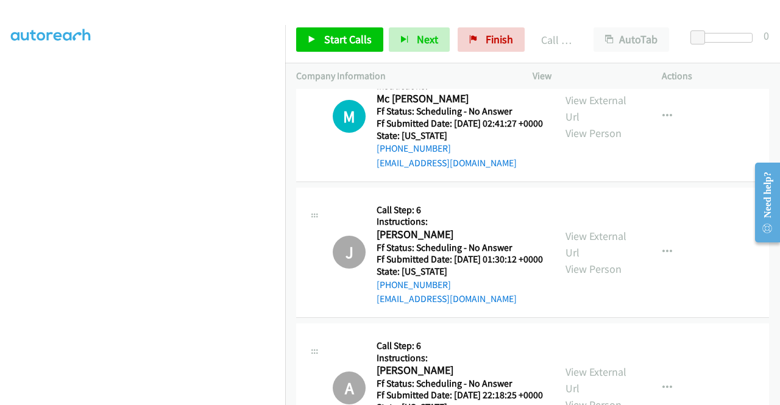
scroll to position [10973, 0]
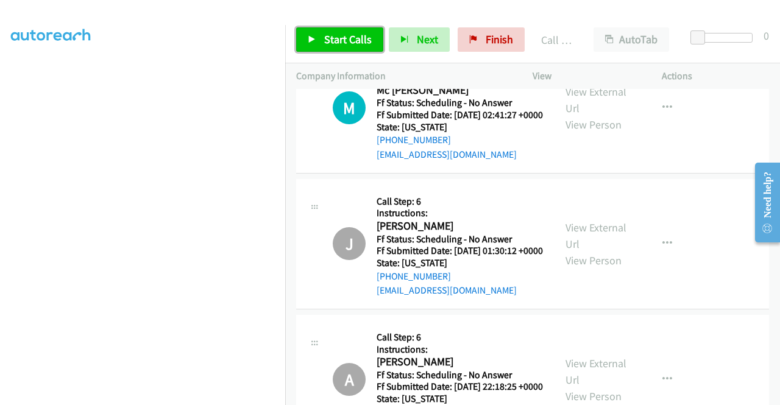
click at [373, 41] on link "Start Calls" at bounding box center [339, 39] width 87 height 24
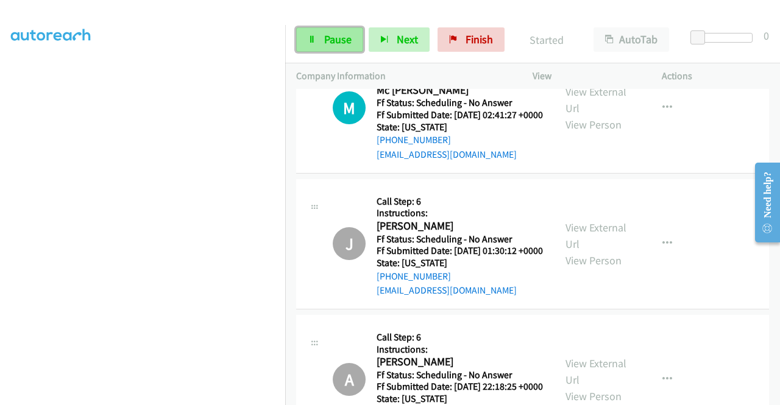
click at [342, 40] on span "Pause" at bounding box center [337, 39] width 27 height 14
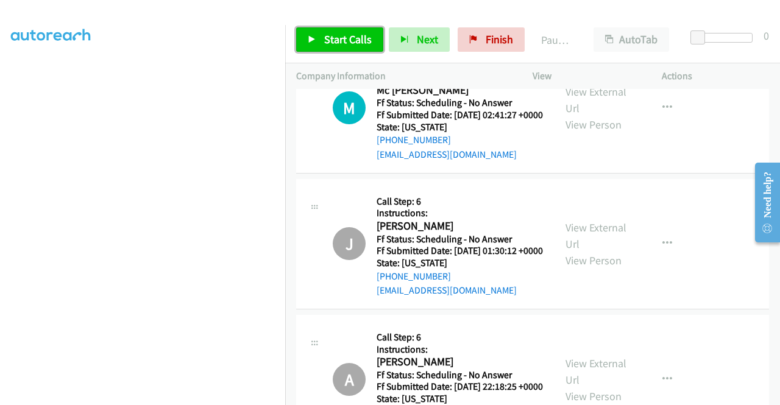
click at [342, 40] on span "Start Calls" at bounding box center [348, 39] width 48 height 14
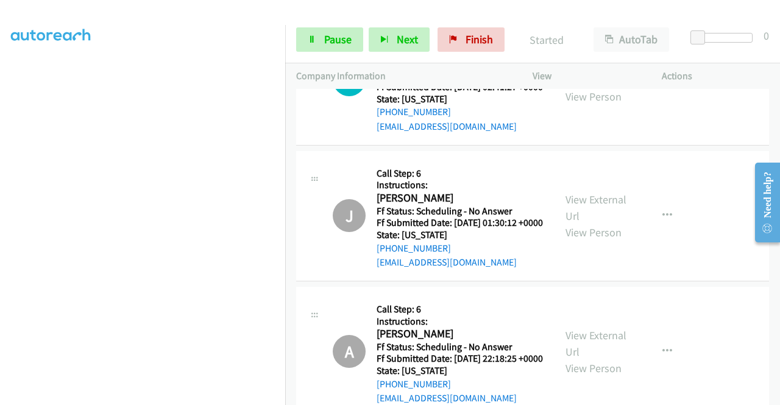
scroll to position [11020, 0]
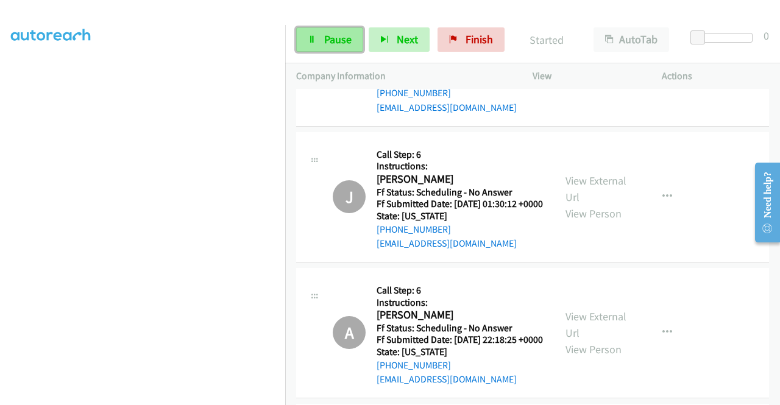
click at [338, 37] on span "Pause" at bounding box center [337, 39] width 27 height 14
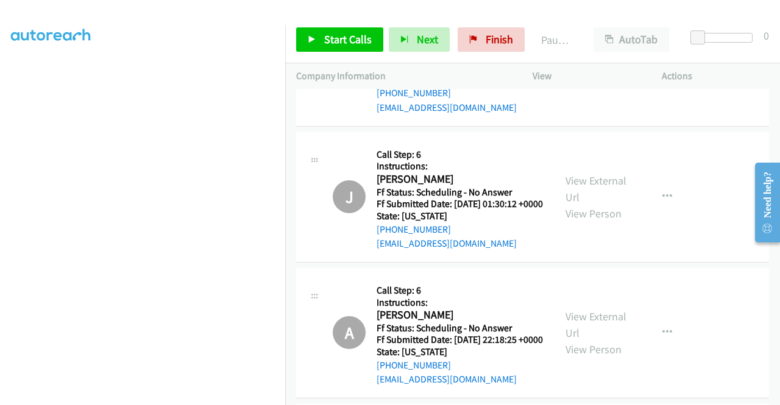
click at [0, 207] on aside "Dialing Mode: Power | Switch to Preview My Lists" at bounding box center [142, 93] width 285 height 674
click at [505, 36] on span "Finish" at bounding box center [498, 39] width 27 height 14
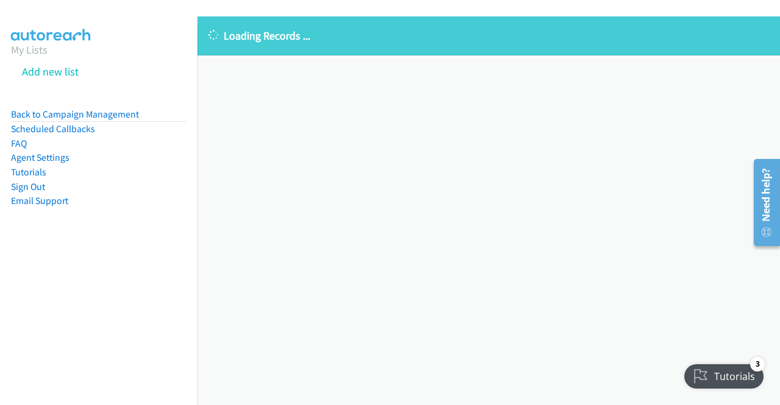
click at [353, 137] on div "Loading Records ... Sorry, something went wrong please try again." at bounding box center [488, 210] width 582 height 389
click at [80, 115] on link "Back to Campaign Management" at bounding box center [75, 114] width 128 height 12
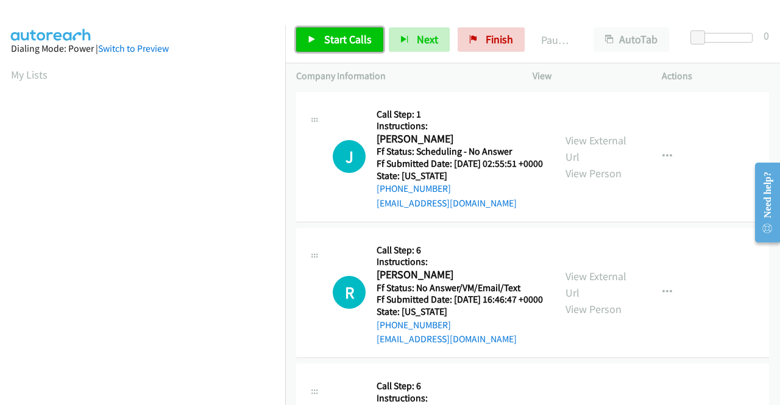
click at [350, 29] on link "Start Calls" at bounding box center [339, 39] width 87 height 24
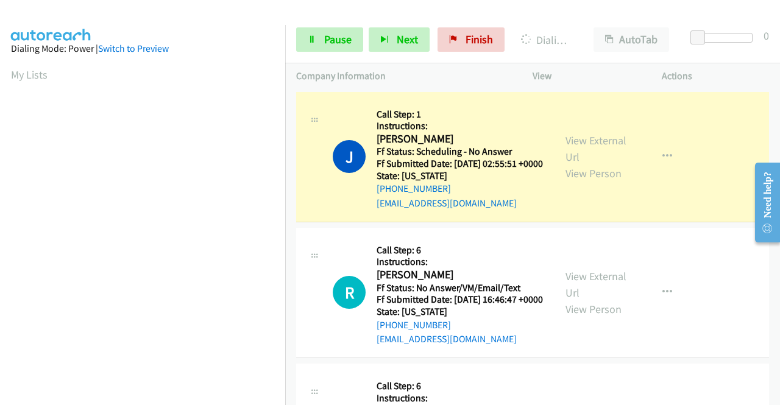
click at [581, 157] on div "View External Url View Person" at bounding box center [596, 156] width 63 height 49
click at [576, 143] on link "View External Url" at bounding box center [595, 148] width 61 height 30
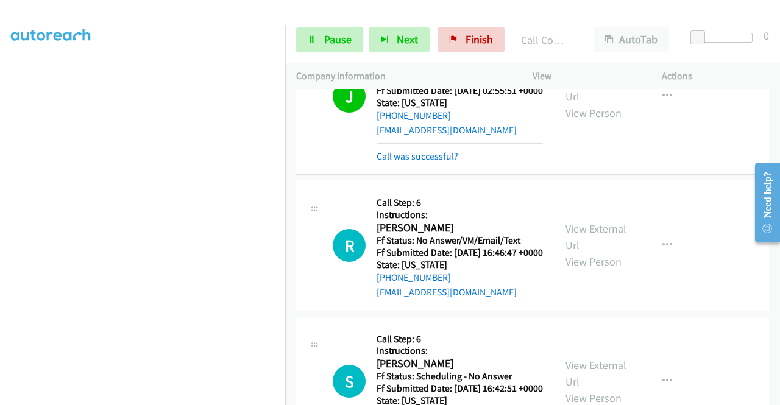
scroll to position [105, 0]
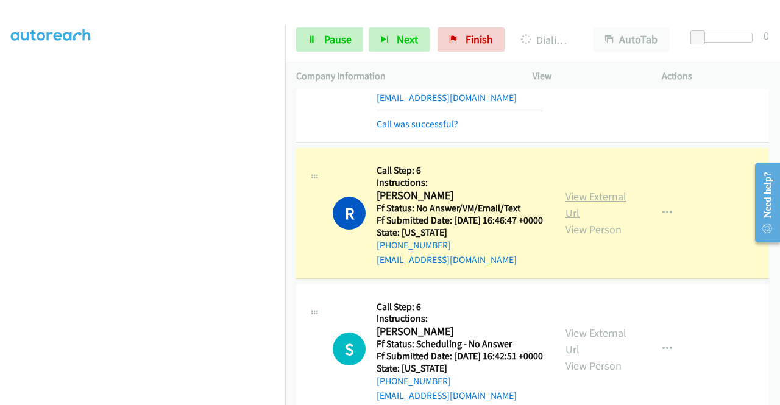
click at [599, 212] on link "View External Url" at bounding box center [595, 204] width 61 height 30
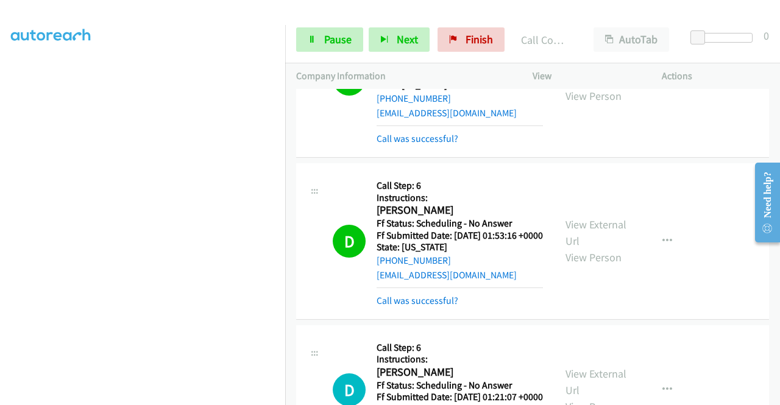
scroll to position [390, 0]
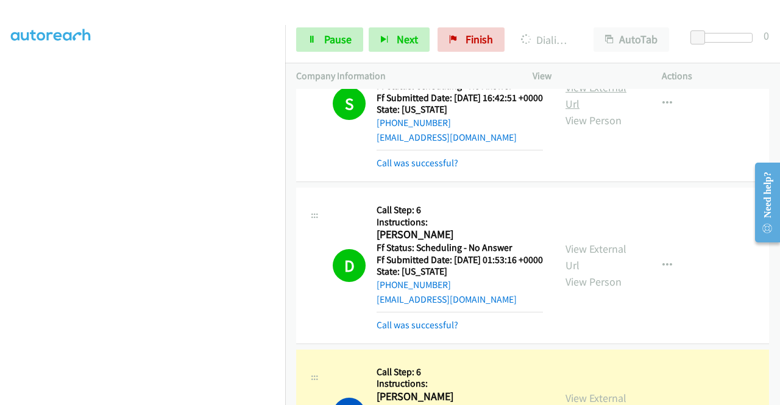
click at [591, 111] on link "View External Url" at bounding box center [595, 95] width 61 height 30
click at [569, 277] on div "View External Url View Person View External Url Email Schedule/Manage Callback …" at bounding box center [624, 266] width 140 height 134
click at [568, 272] on link "View External Url" at bounding box center [595, 257] width 61 height 30
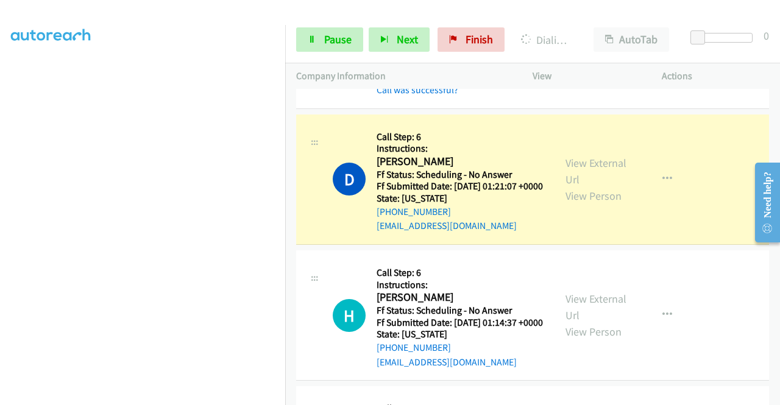
scroll to position [674, 0]
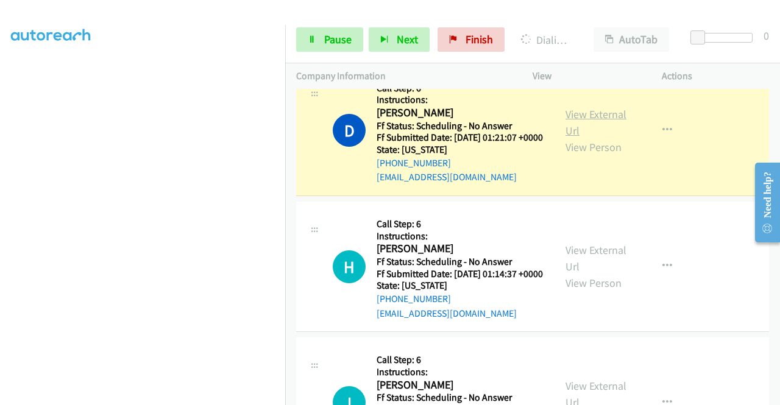
click at [597, 138] on link "View External Url" at bounding box center [595, 122] width 61 height 30
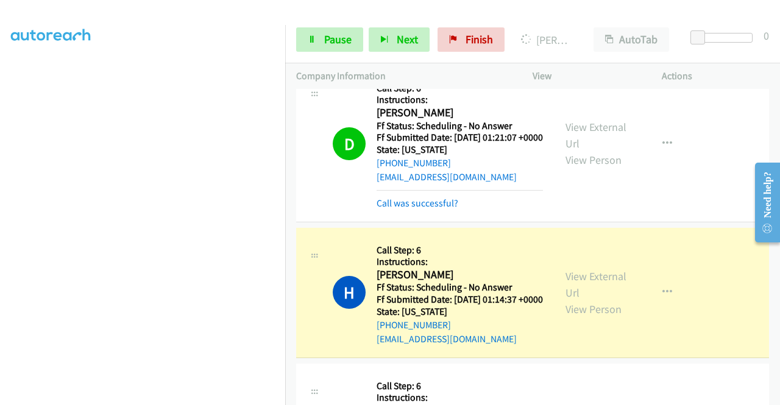
click at [576, 317] on div "View External Url View Person" at bounding box center [596, 292] width 63 height 49
click at [567, 300] on link "View External Url" at bounding box center [595, 284] width 61 height 30
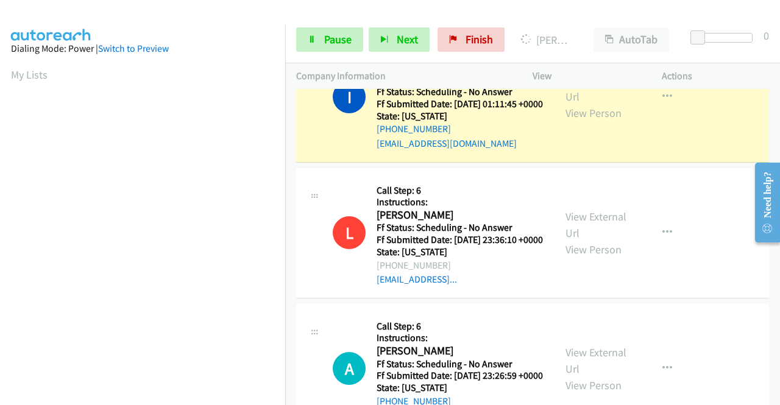
scroll to position [1055, 0]
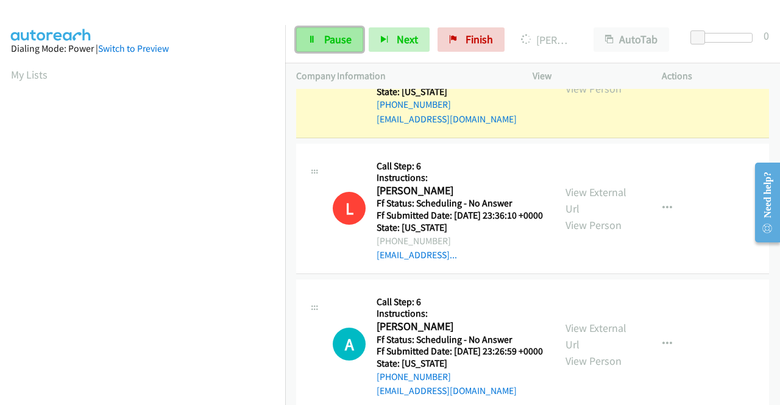
click at [349, 46] on span "Pause" at bounding box center [337, 39] width 27 height 14
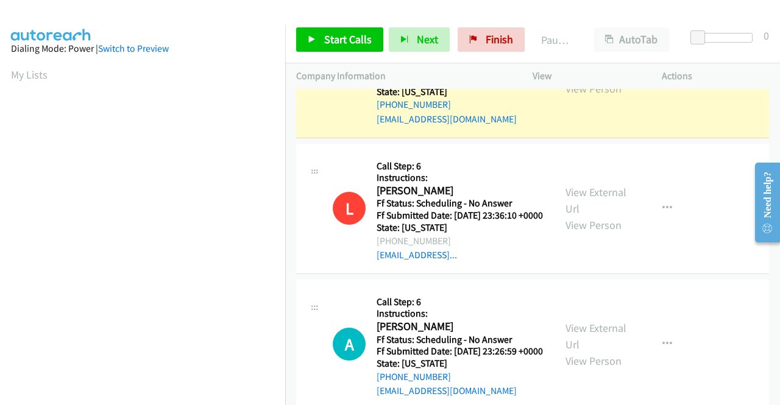
click at [569, 79] on link "View External Url" at bounding box center [595, 64] width 61 height 30
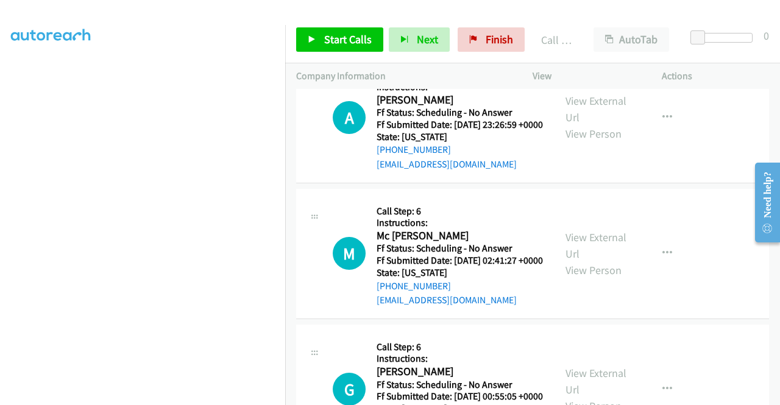
scroll to position [1357, 0]
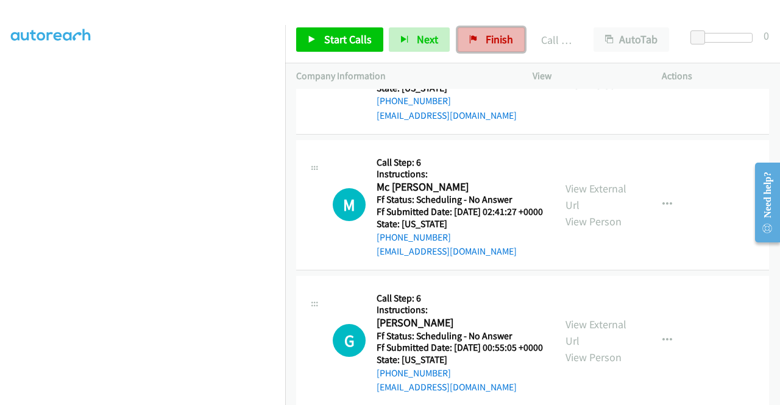
click at [490, 41] on span "Finish" at bounding box center [498, 39] width 27 height 14
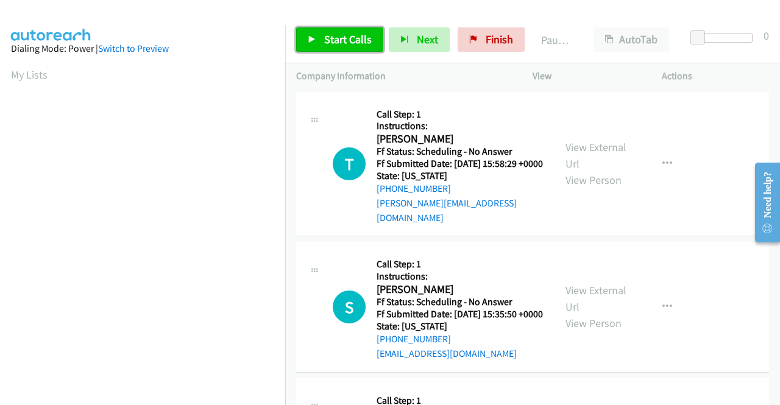
click at [347, 47] on link "Start Calls" at bounding box center [339, 39] width 87 height 24
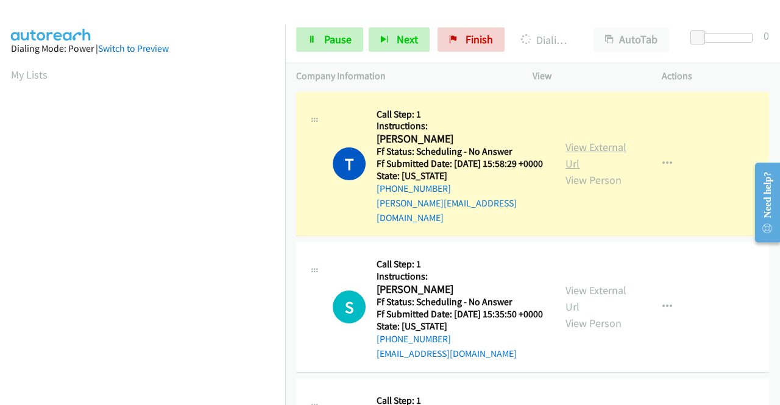
click at [604, 146] on link "View External Url" at bounding box center [595, 155] width 61 height 30
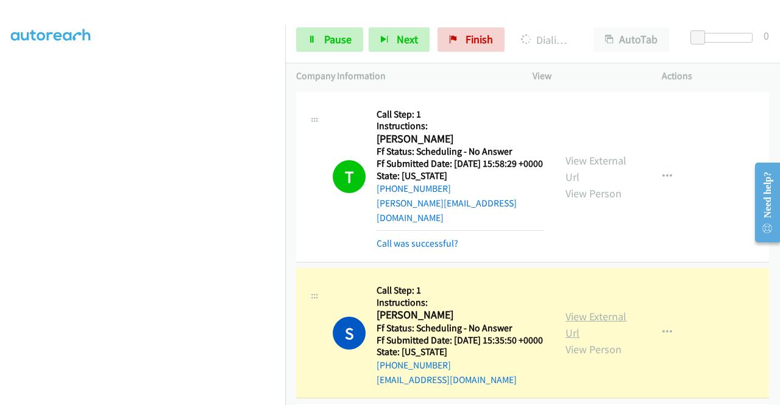
click at [599, 314] on link "View External Url" at bounding box center [595, 324] width 61 height 30
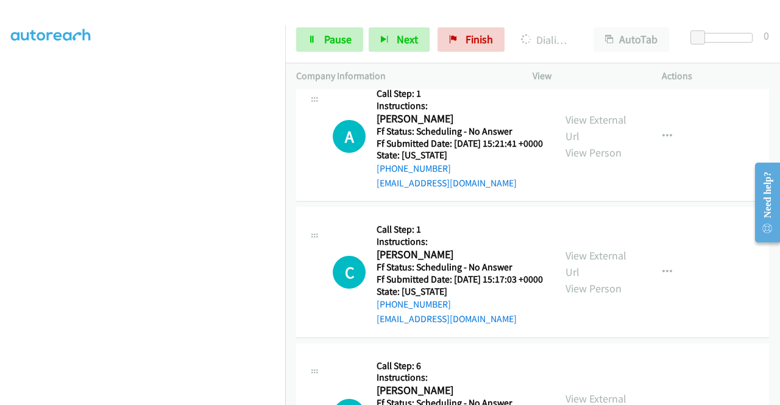
scroll to position [358, 0]
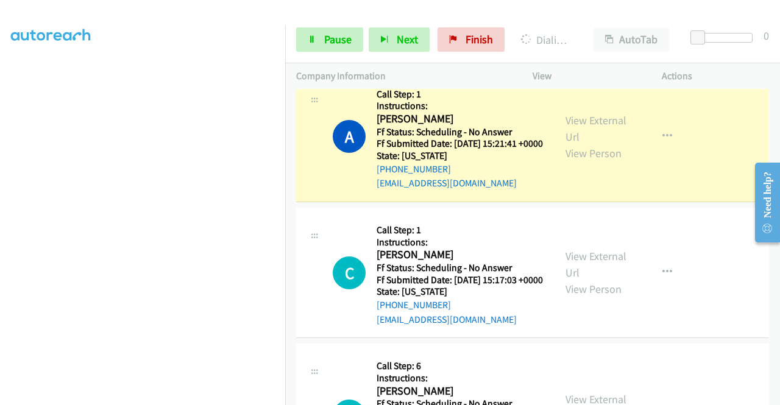
click at [586, 125] on div "View External Url View Person View External Url Email Schedule/Manage Callback …" at bounding box center [624, 137] width 140 height 108
click at [577, 129] on link "View External Url" at bounding box center [595, 128] width 61 height 30
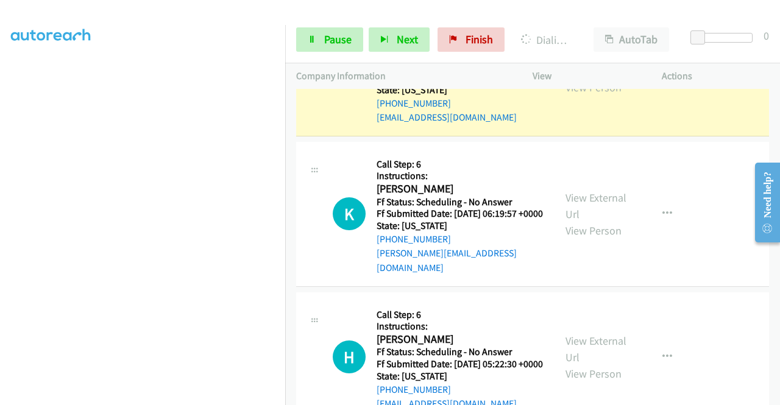
scroll to position [521, 0]
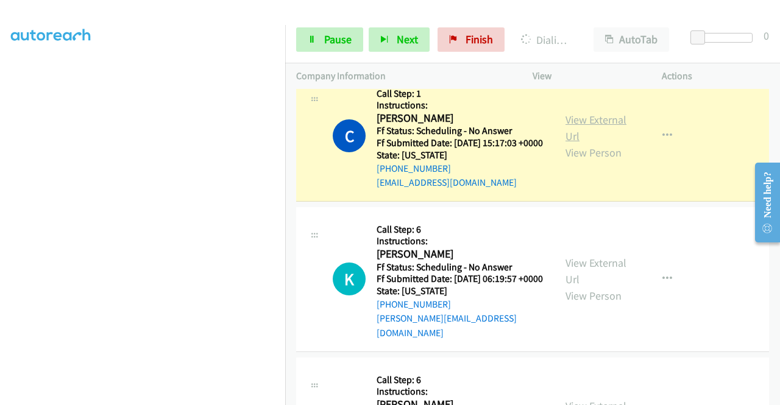
click at [572, 143] on link "View External Url" at bounding box center [595, 128] width 61 height 30
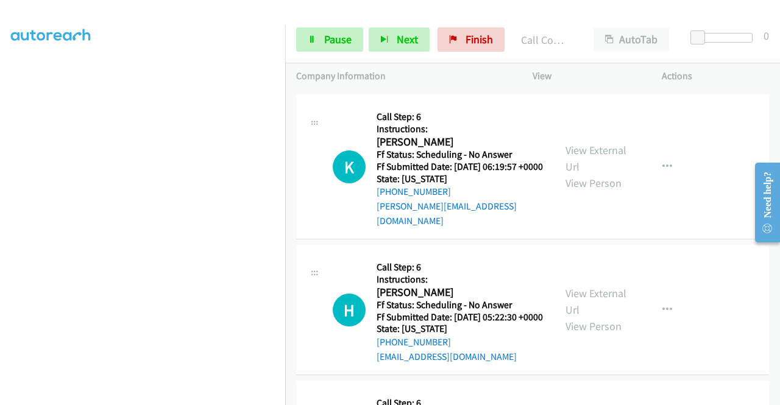
scroll to position [691, 0]
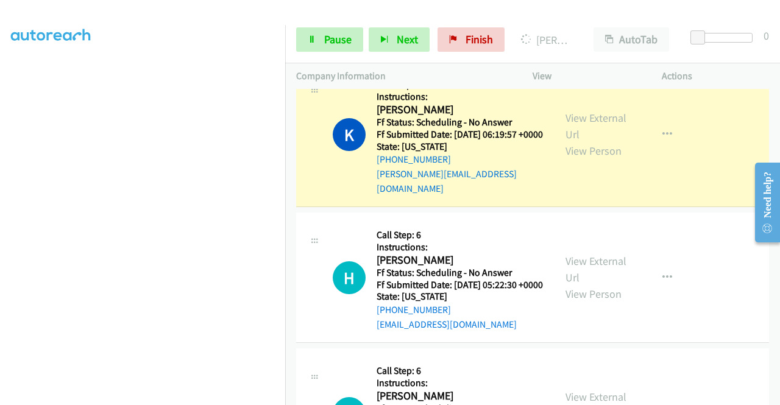
click at [579, 155] on div "View External Url View Person" at bounding box center [596, 134] width 63 height 49
click at [576, 141] on link "View External Url" at bounding box center [595, 126] width 61 height 30
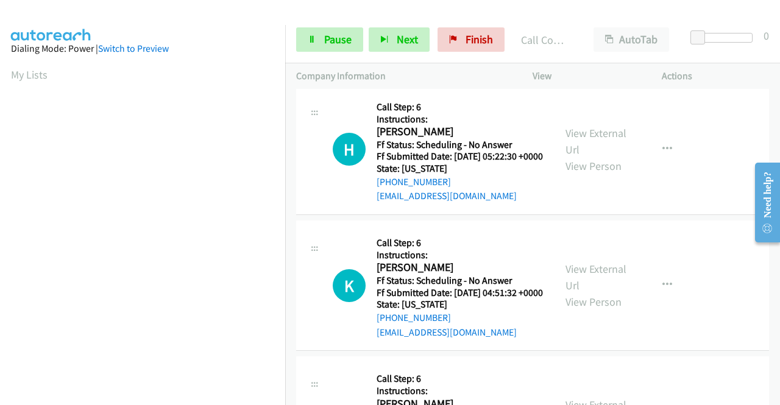
scroll to position [278, 0]
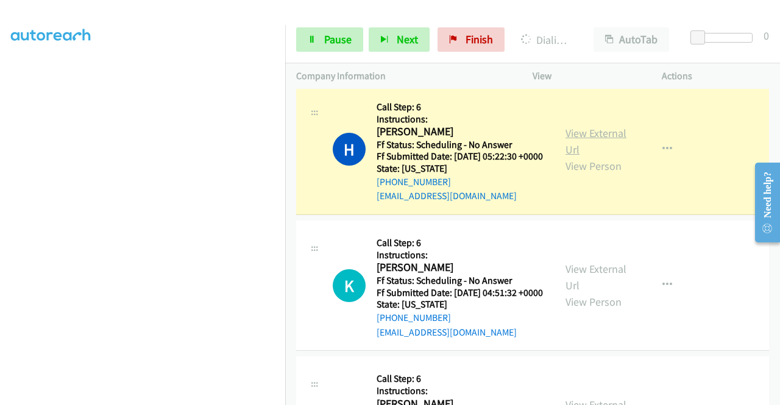
click at [572, 157] on link "View External Url" at bounding box center [595, 141] width 61 height 30
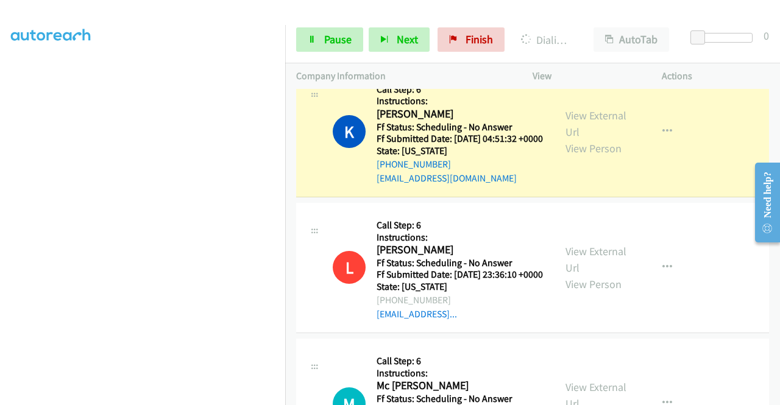
scroll to position [1032, 0]
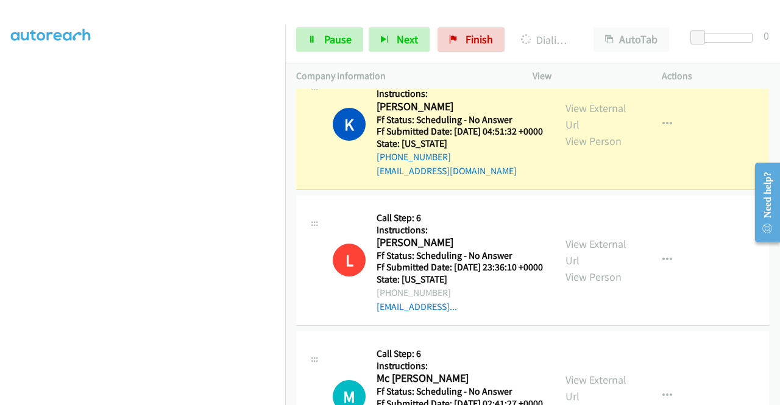
click at [591, 149] on div "View External Url View Person" at bounding box center [596, 124] width 63 height 49
click at [582, 132] on link "View External Url" at bounding box center [595, 116] width 61 height 30
click at [308, 43] on link "Pause" at bounding box center [329, 39] width 67 height 24
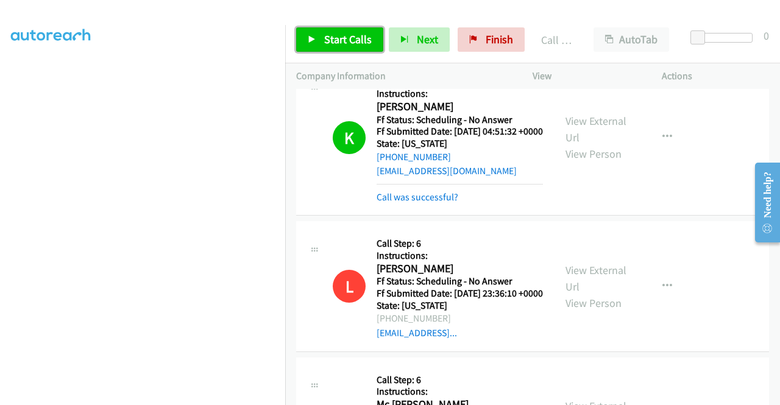
click at [351, 33] on span "Start Calls" at bounding box center [348, 39] width 48 height 14
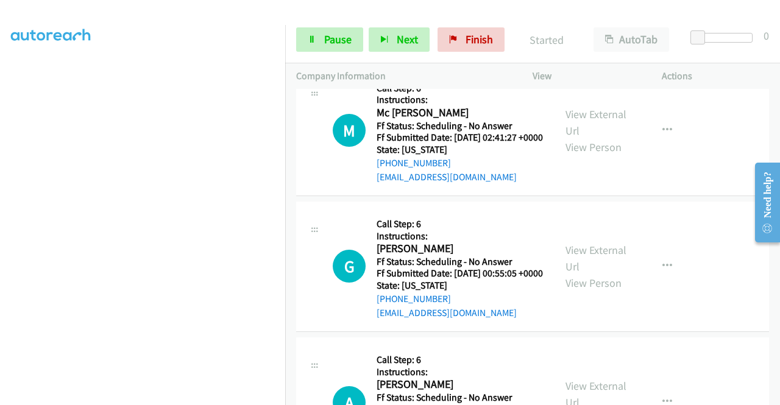
scroll to position [1348, 0]
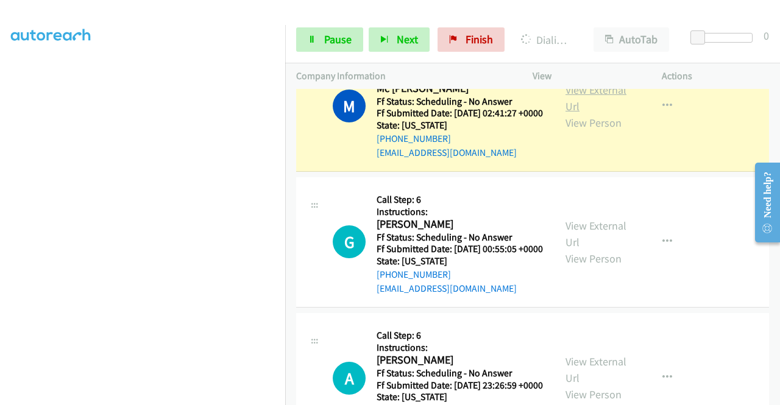
click at [570, 113] on link "View External Url" at bounding box center [595, 98] width 61 height 30
click at [320, 47] on link "Pause" at bounding box center [329, 39] width 67 height 24
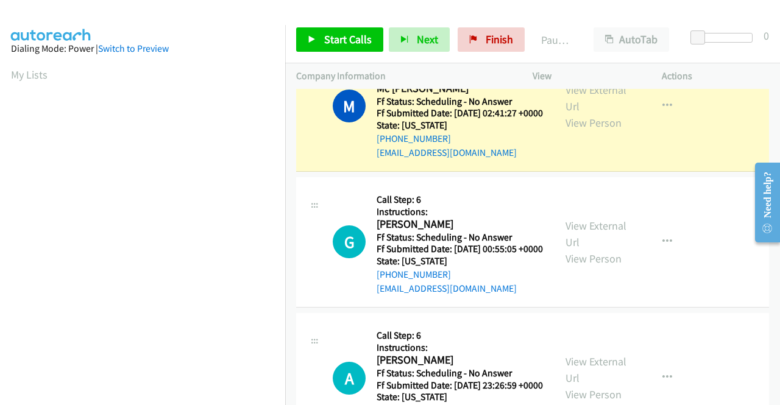
scroll to position [278, 0]
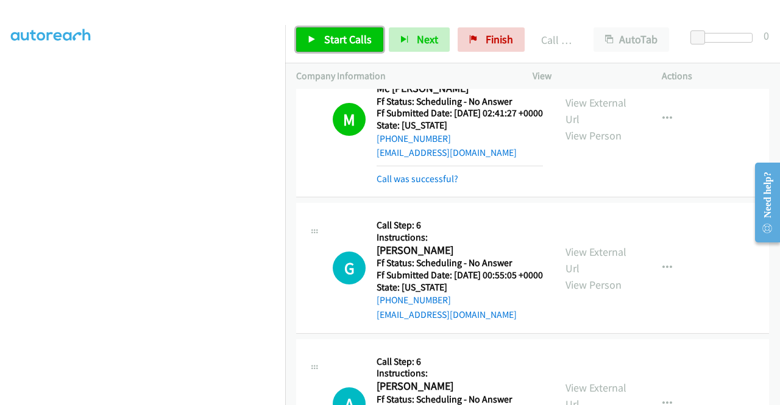
click at [331, 44] on span "Start Calls" at bounding box center [348, 39] width 48 height 14
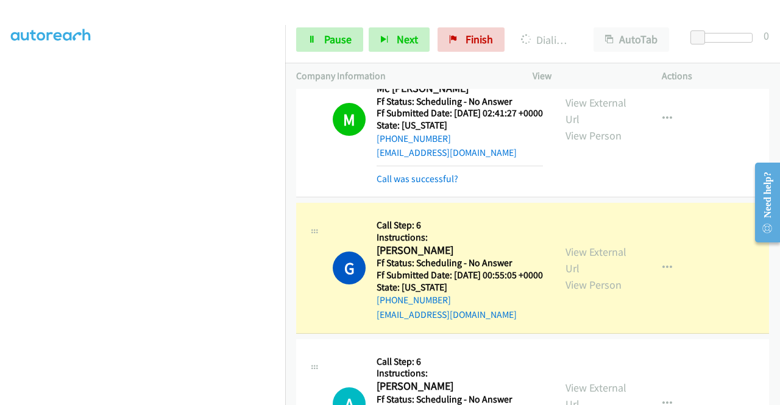
click at [600, 322] on div "View External Url View Person View External Url Email Schedule/Manage Callback …" at bounding box center [624, 268] width 140 height 108
click at [585, 275] on link "View External Url" at bounding box center [595, 260] width 61 height 30
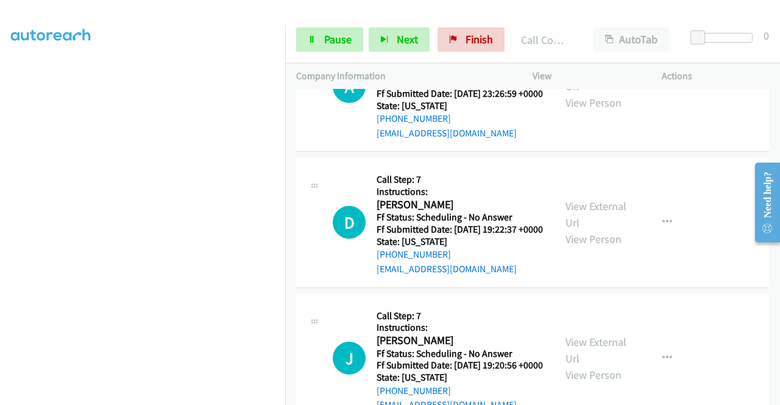
scroll to position [1692, 0]
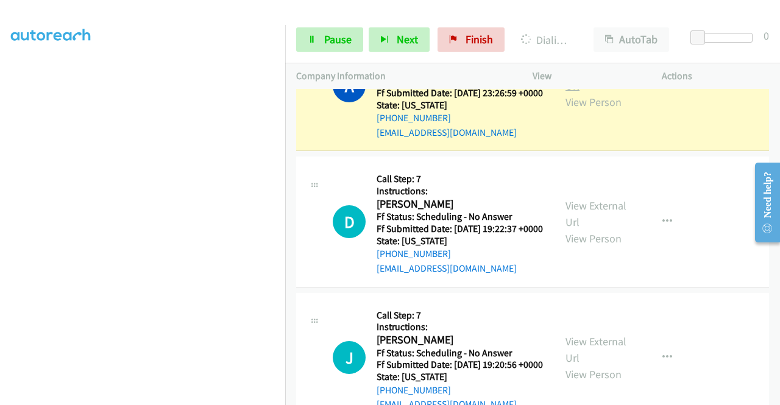
click at [572, 93] on link "View External Url" at bounding box center [595, 77] width 61 height 30
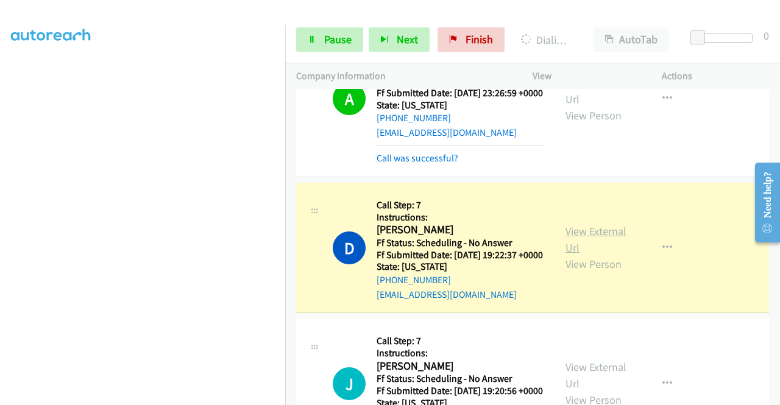
click at [579, 255] on link "View External Url" at bounding box center [595, 239] width 61 height 30
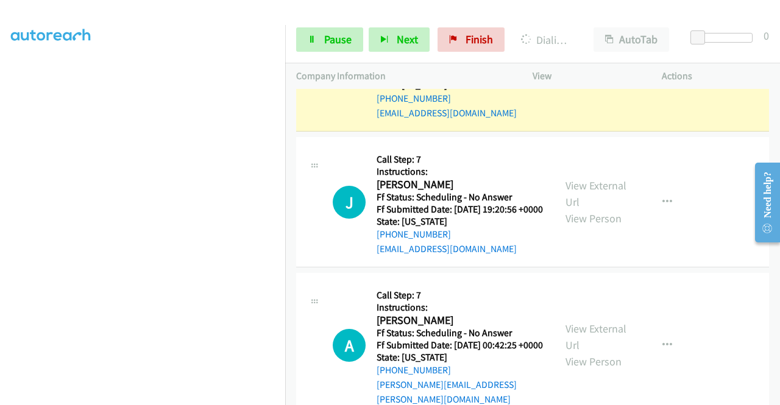
scroll to position [1879, 0]
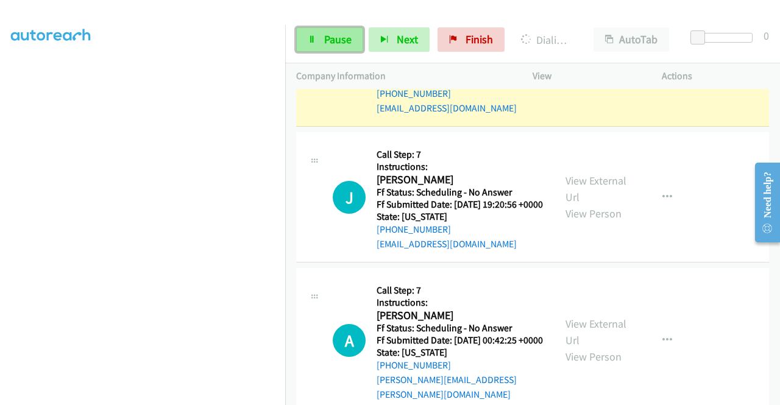
click at [334, 29] on link "Pause" at bounding box center [329, 39] width 67 height 24
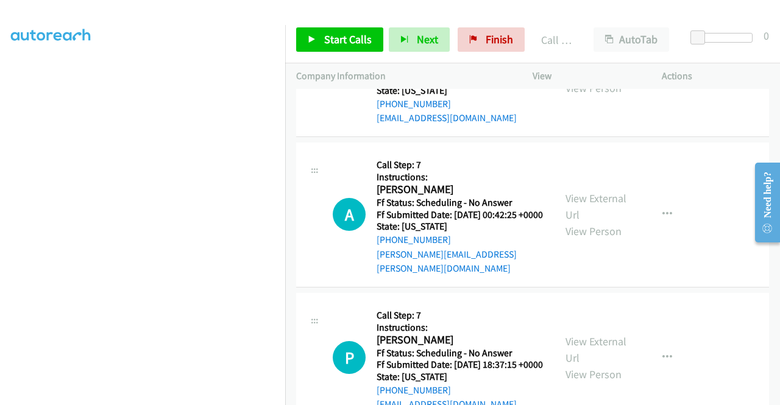
scroll to position [2040, 0]
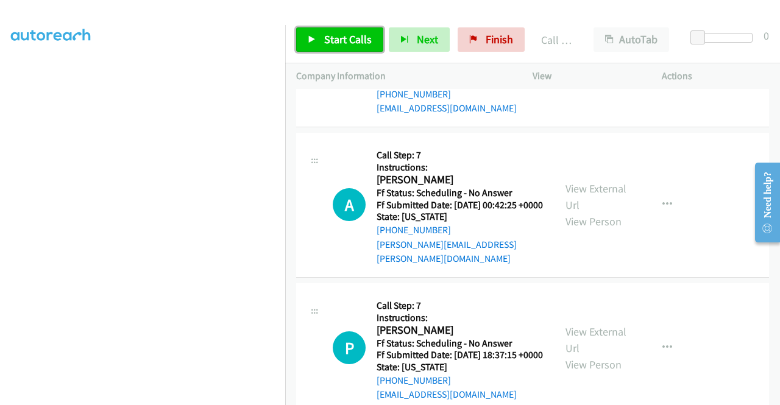
click at [319, 42] on link "Start Calls" at bounding box center [339, 39] width 87 height 24
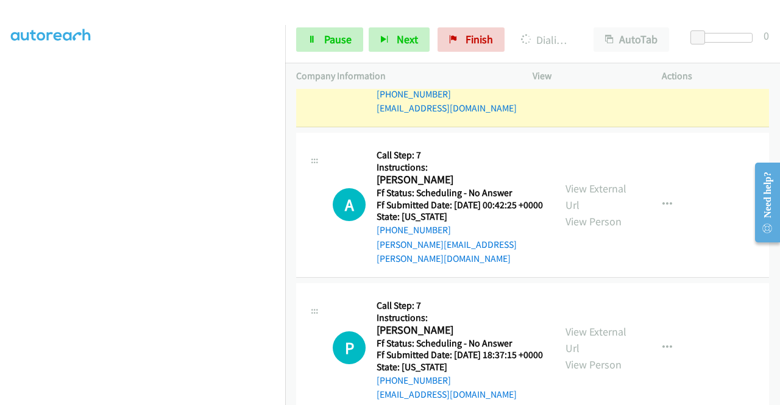
click at [576, 69] on link "View External Url" at bounding box center [595, 53] width 61 height 30
click at [770, 281] on td "A Callback Scheduled Call Step: 7 Instructions: Adam Bridgforth America/New_Yor…" at bounding box center [532, 205] width 495 height 150
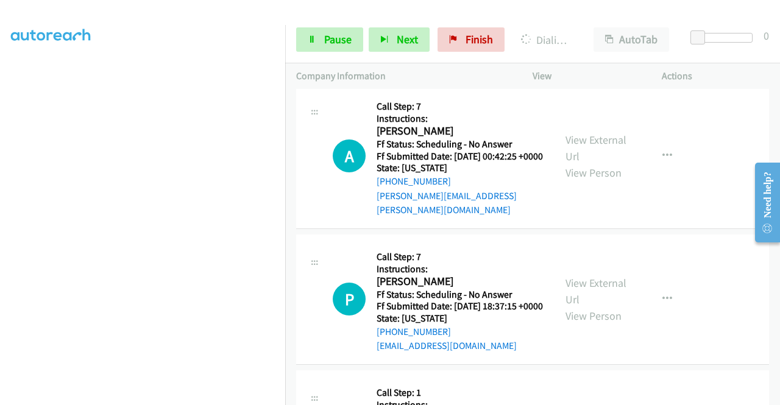
scroll to position [278, 0]
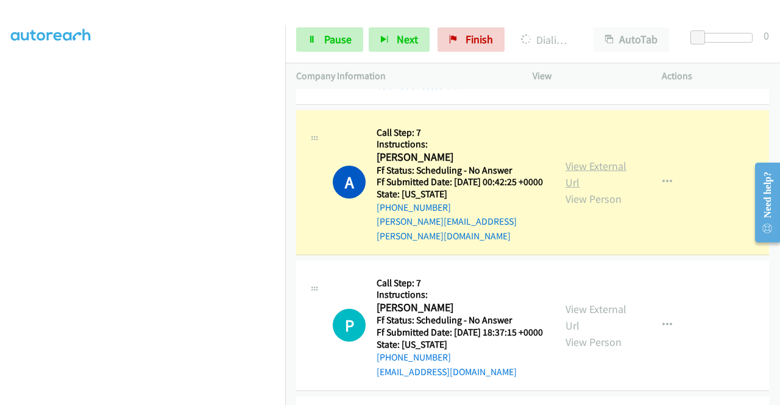
click at [583, 189] on link "View External Url" at bounding box center [595, 174] width 61 height 30
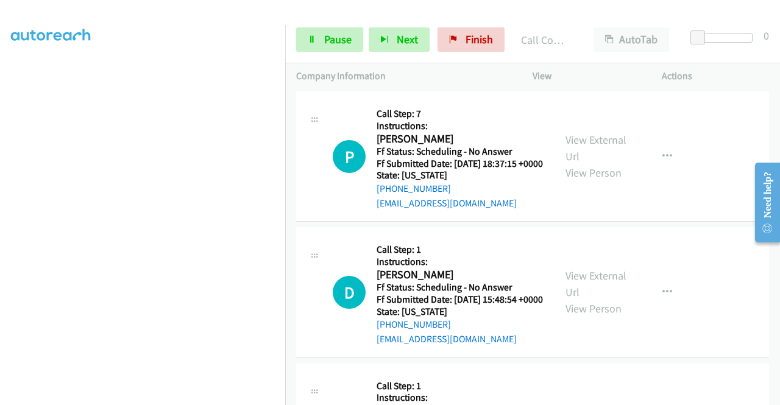
scroll to position [2373, 0]
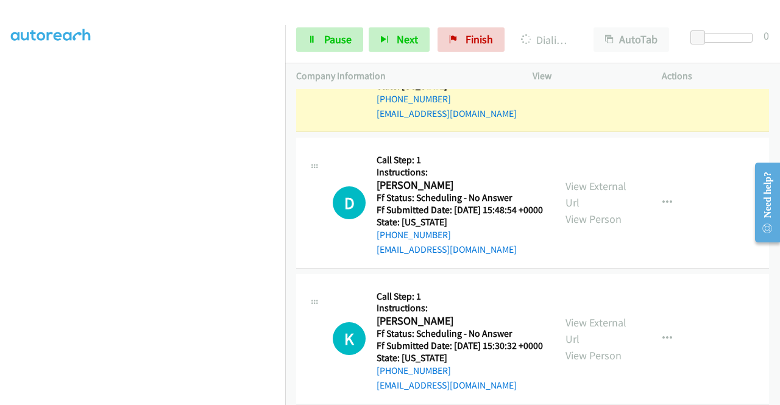
click at [581, 74] on link "View External Url" at bounding box center [595, 58] width 61 height 30
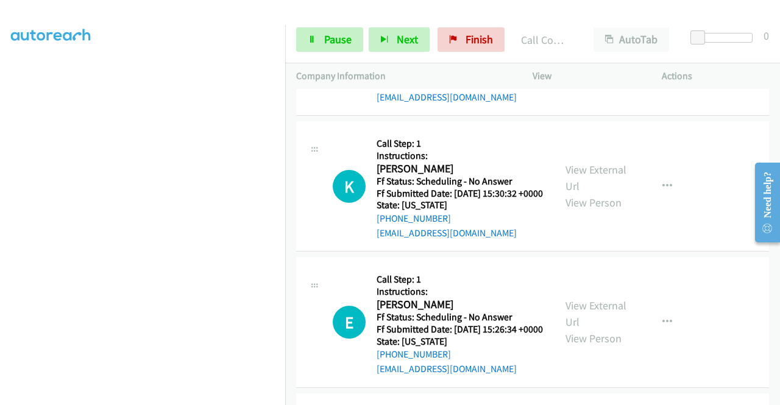
scroll to position [2576, 0]
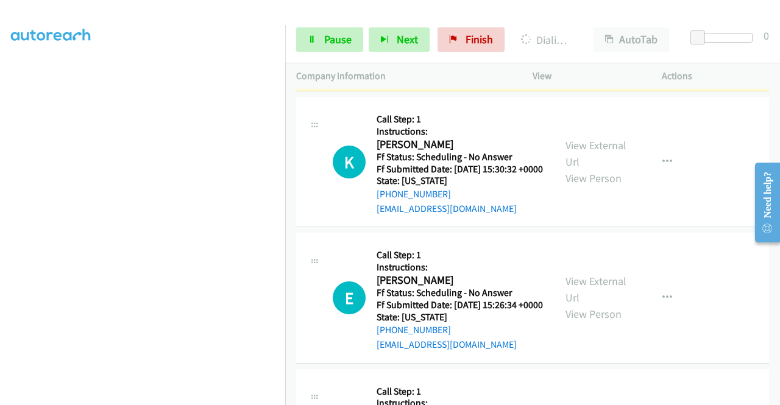
click at [614, 51] on div "View External Url View Person" at bounding box center [596, 25] width 63 height 49
click at [587, 33] on link "View External Url" at bounding box center [595, 17] width 61 height 30
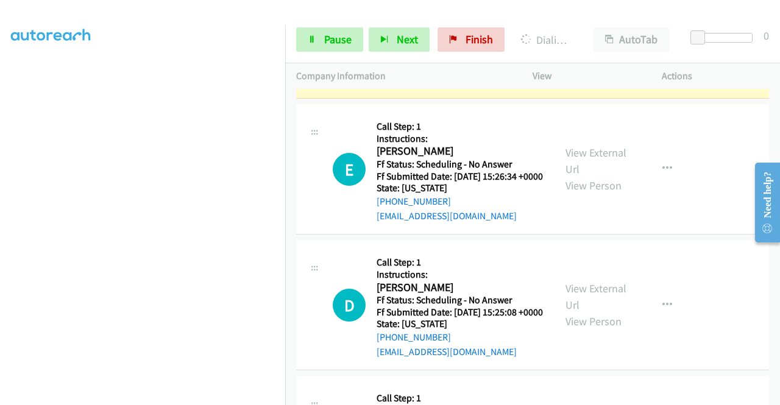
scroll to position [264, 0]
click at [592, 40] on link "View External Url" at bounding box center [595, 25] width 61 height 30
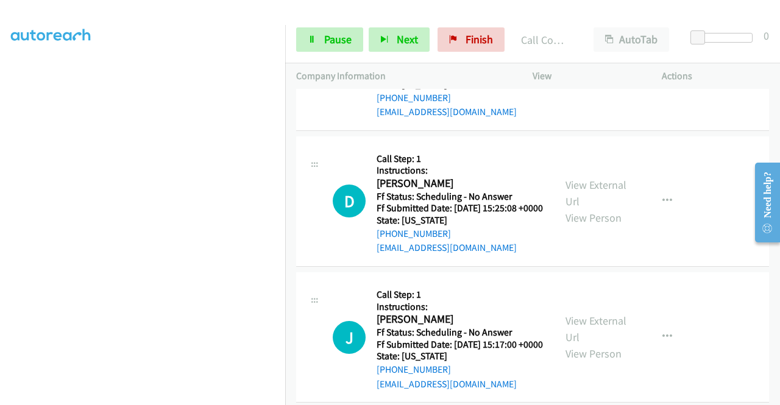
scroll to position [2901, 0]
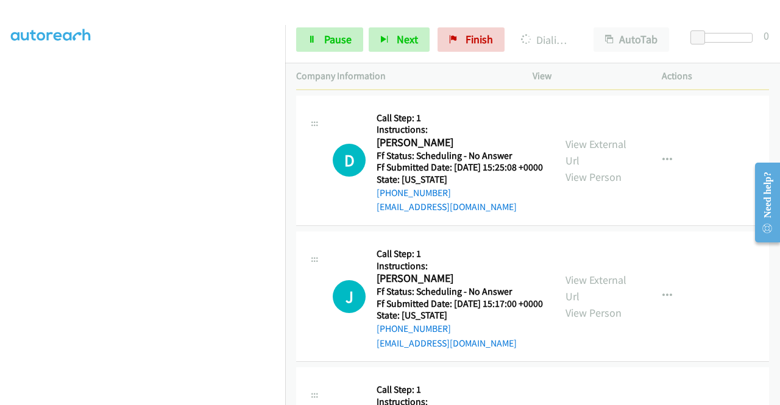
click at [592, 32] on link "View External Url" at bounding box center [595, 16] width 61 height 30
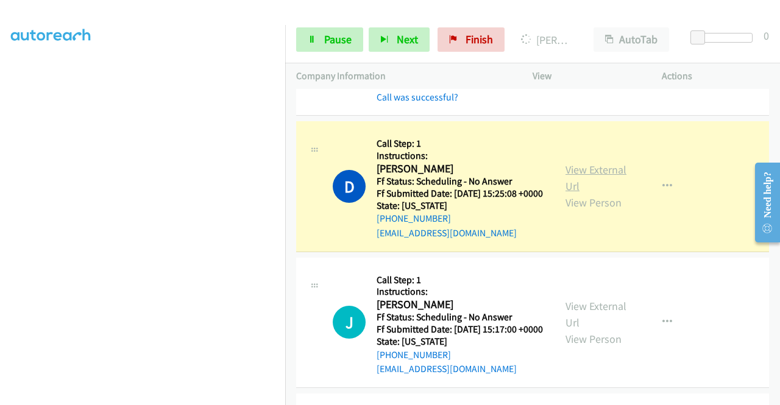
click at [565, 193] on link "View External Url" at bounding box center [595, 178] width 61 height 30
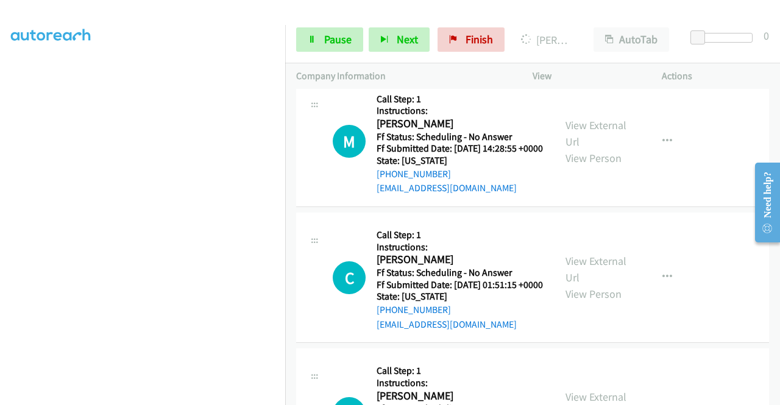
scroll to position [3226, 0]
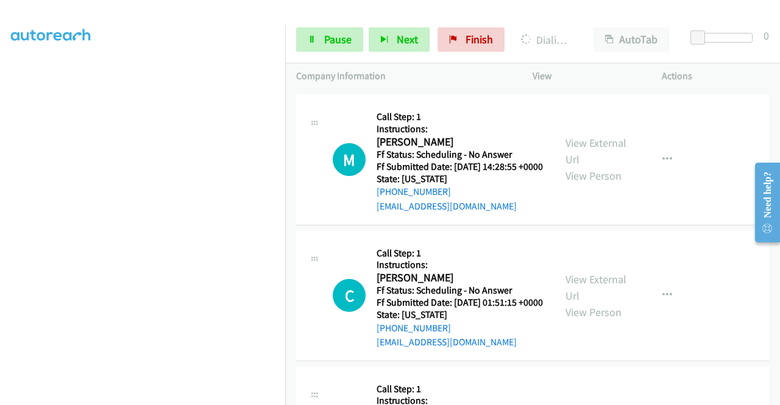
click at [590, 48] on div "View External Url View Person" at bounding box center [596, 23] width 63 height 49
click at [580, 30] on link "View External Url" at bounding box center [595, 15] width 61 height 30
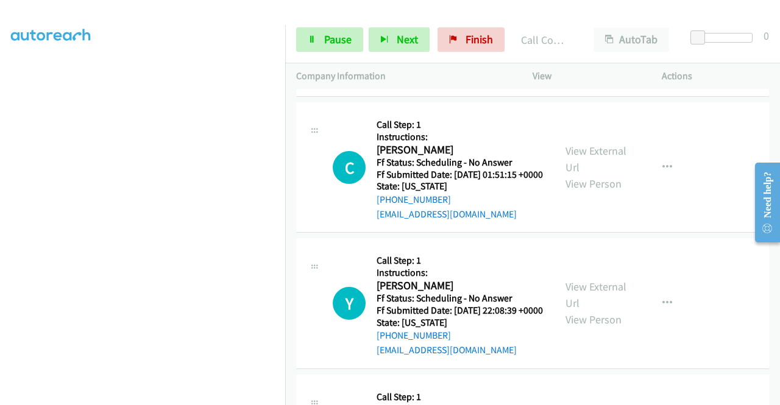
scroll to position [3404, 0]
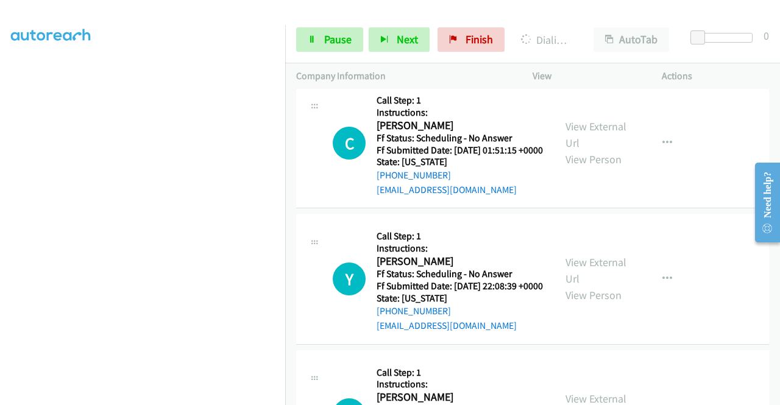
click at [308, 42] on icon at bounding box center [312, 40] width 9 height 9
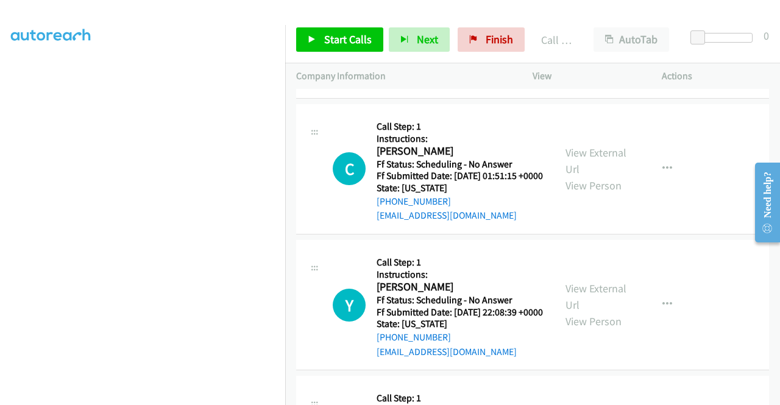
click at [769, 237] on td "C Callback Scheduled Call Step: 1 Instructions: Camille Bowman America/New_York…" at bounding box center [532, 169] width 495 height 136
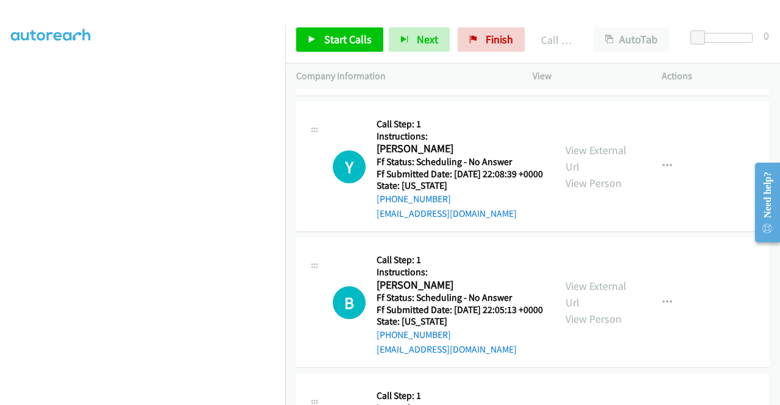
scroll to position [3567, 0]
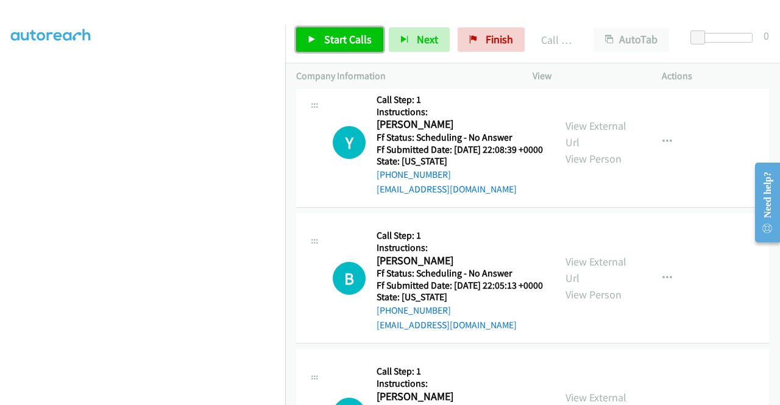
click at [373, 46] on link "Start Calls" at bounding box center [339, 39] width 87 height 24
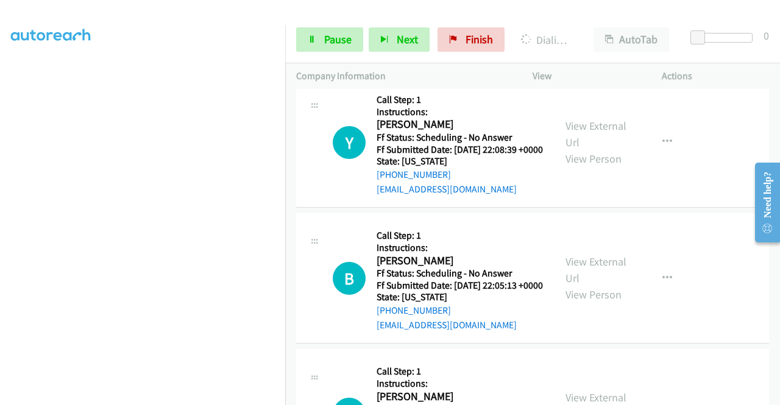
click at [317, 46] on link "Pause" at bounding box center [329, 39] width 67 height 24
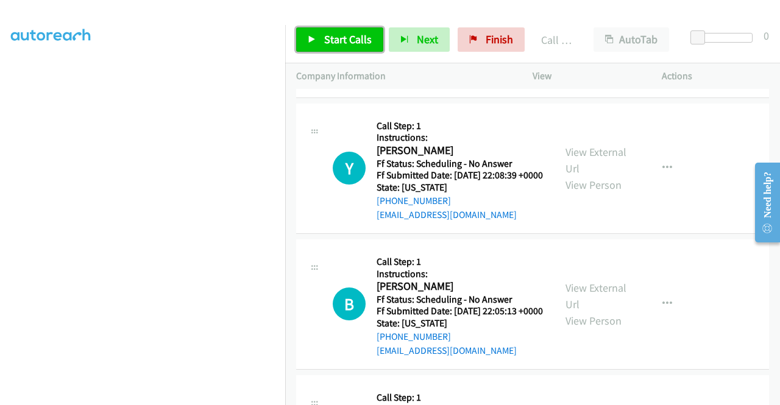
click at [347, 37] on span "Start Calls" at bounding box center [348, 39] width 48 height 14
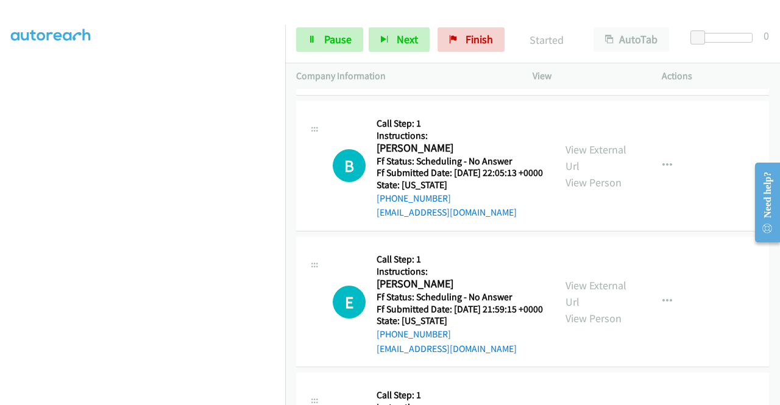
scroll to position [3762, 0]
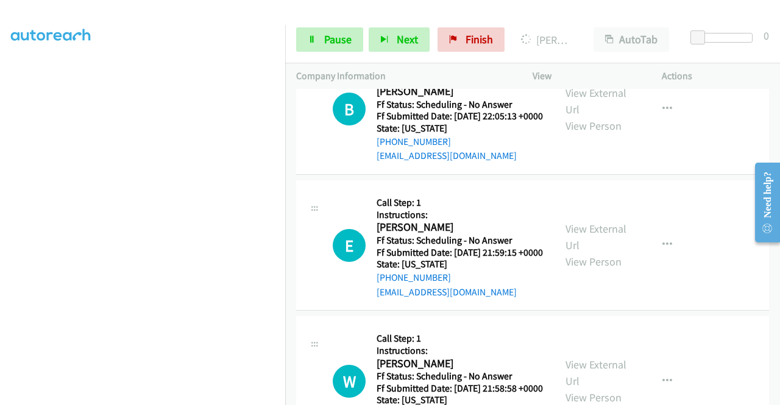
click at [329, 36] on span "Pause" at bounding box center [337, 39] width 27 height 14
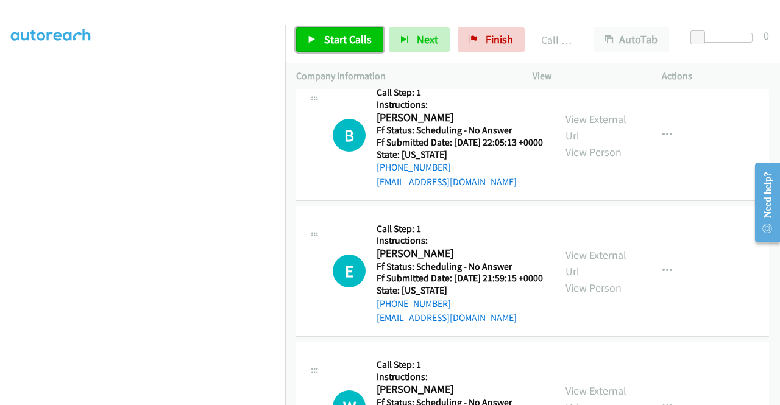
click at [352, 41] on span "Start Calls" at bounding box center [348, 39] width 48 height 14
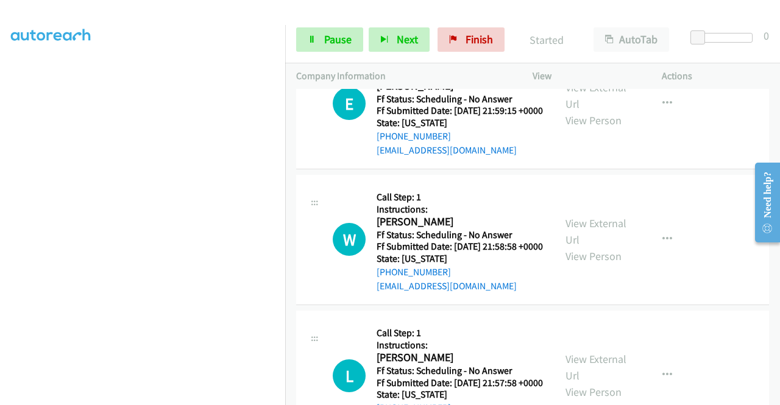
scroll to position [3940, 0]
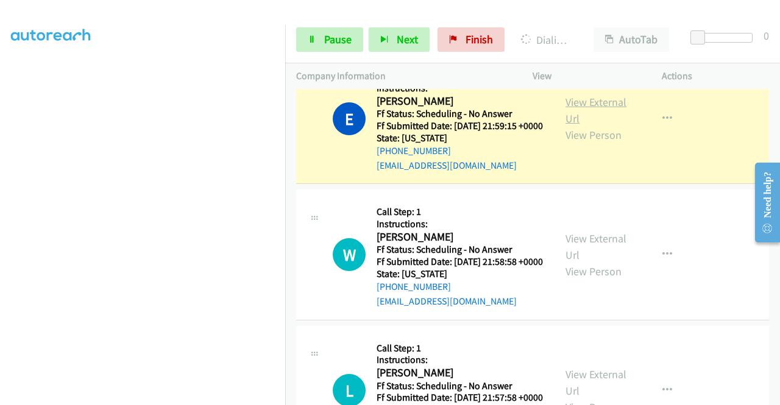
click at [581, 125] on link "View External Url" at bounding box center [595, 110] width 61 height 30
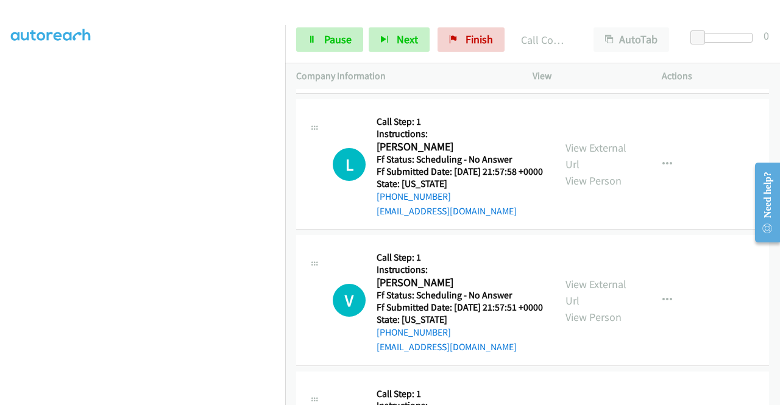
scroll to position [4205, 0]
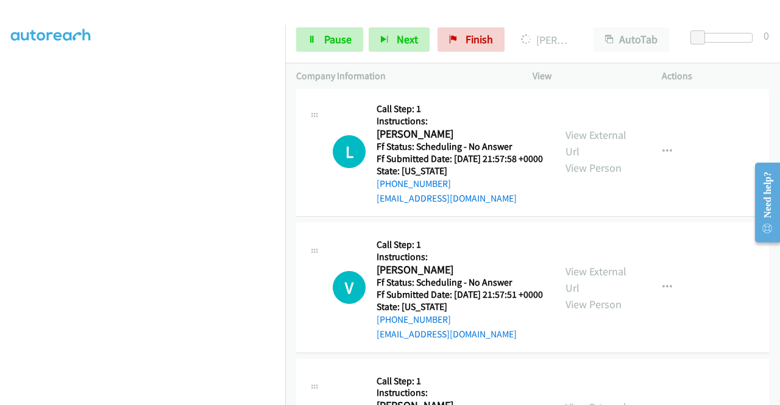
click at [583, 23] on link "View External Url" at bounding box center [595, 7] width 61 height 30
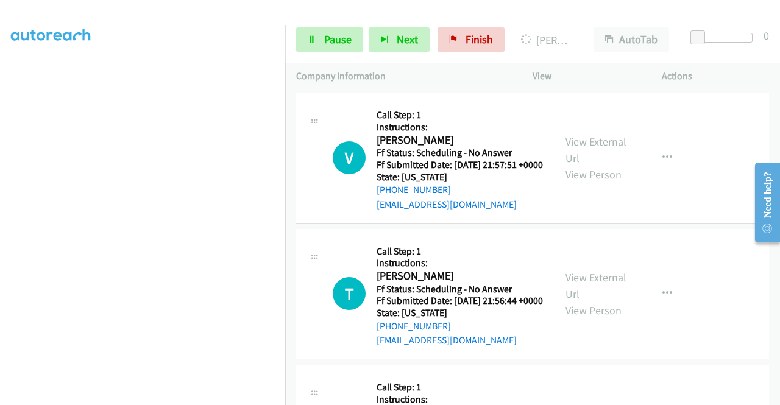
scroll to position [4343, 0]
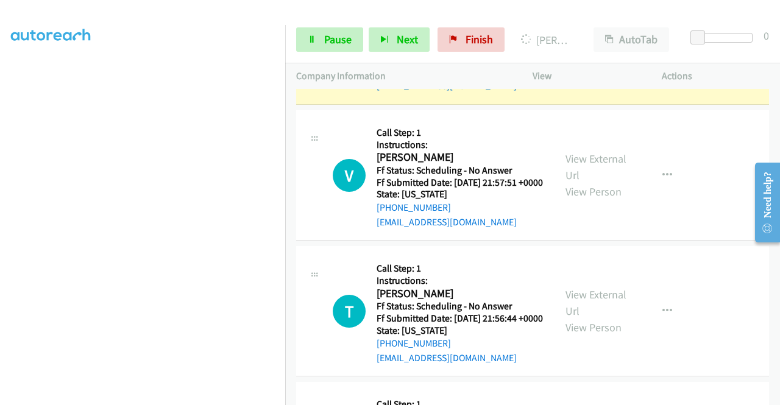
click at [565, 46] on link "View External Url" at bounding box center [595, 31] width 61 height 30
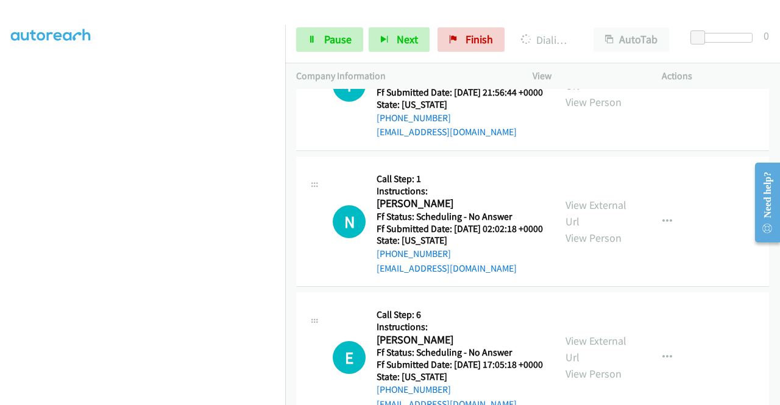
scroll to position [4627, 0]
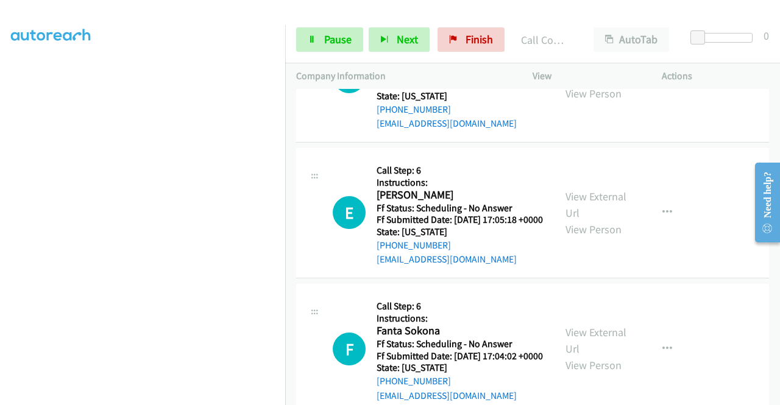
scroll to position [4822, 0]
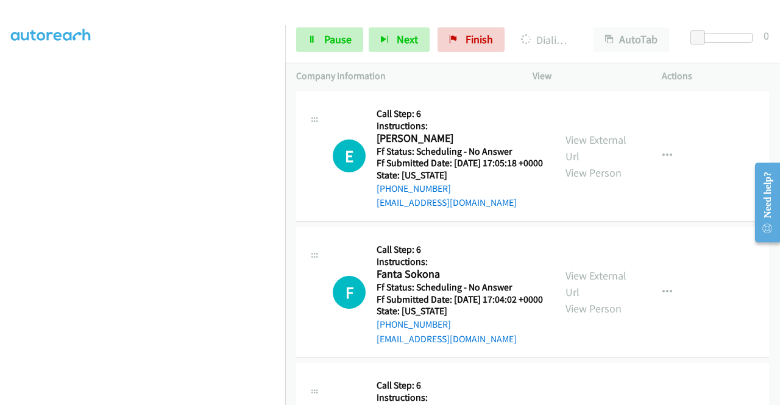
click at [340, 44] on span "Pause" at bounding box center [337, 39] width 27 height 14
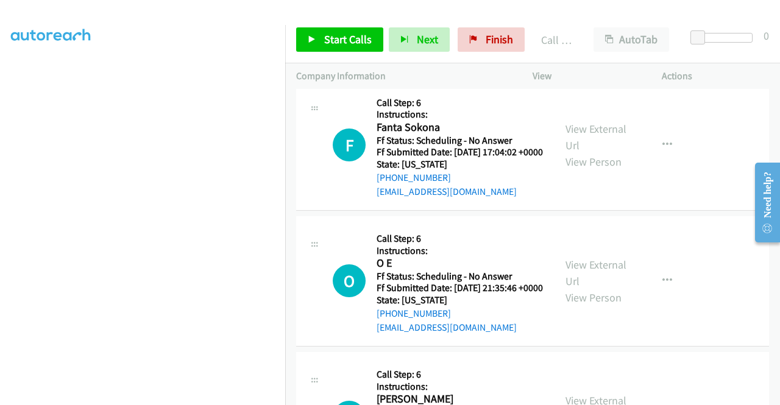
scroll to position [5010, 0]
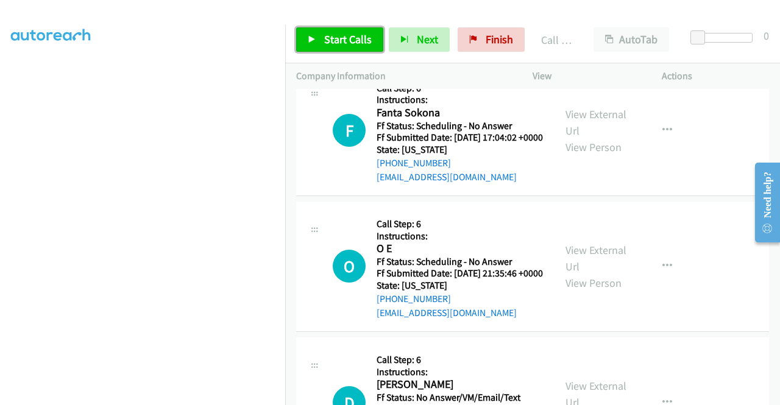
click at [337, 40] on span "Start Calls" at bounding box center [348, 39] width 48 height 14
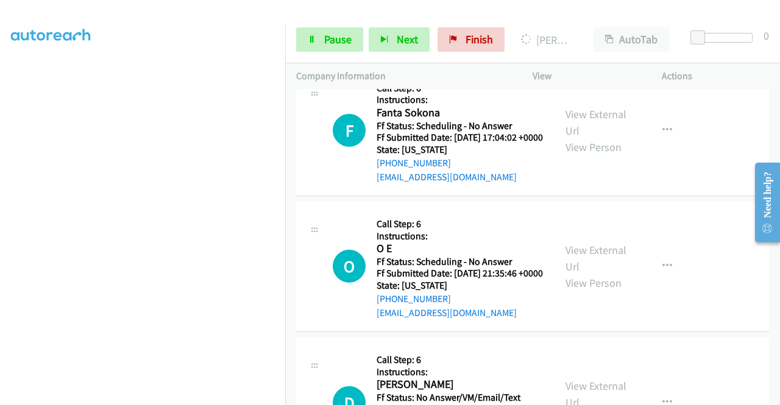
click at [330, 35] on span "Pause" at bounding box center [337, 39] width 27 height 14
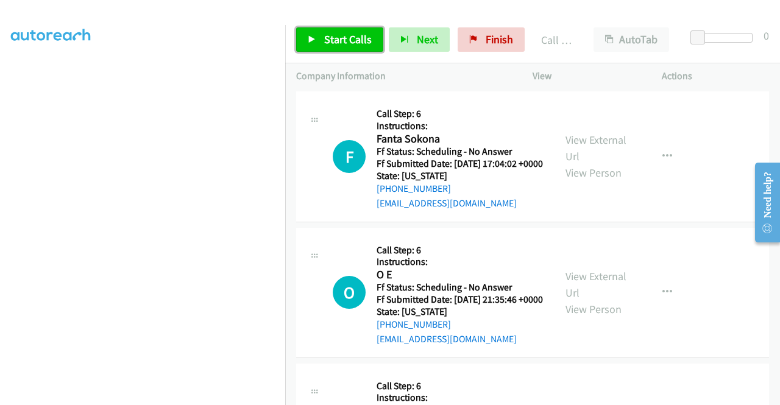
click at [358, 44] on span "Start Calls" at bounding box center [348, 39] width 48 height 14
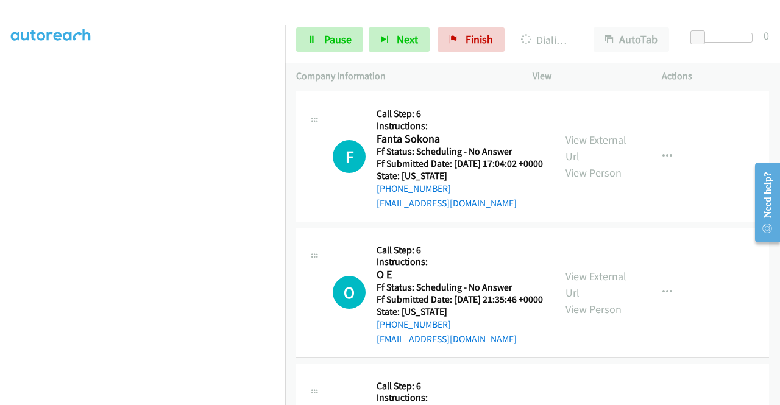
click at [593, 27] on link "View External Url" at bounding box center [595, 12] width 61 height 30
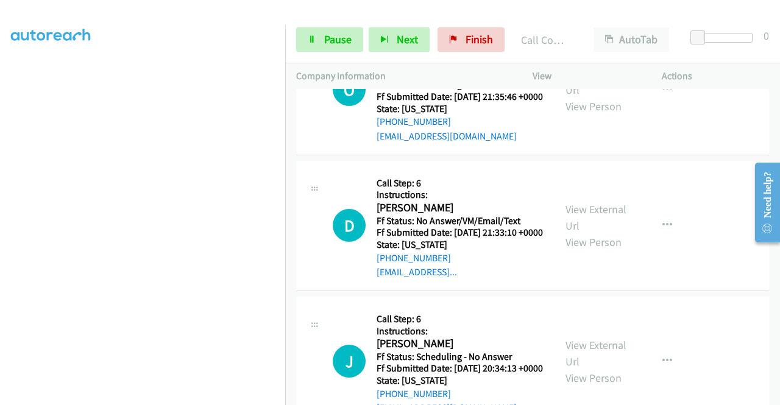
scroll to position [5225, 0]
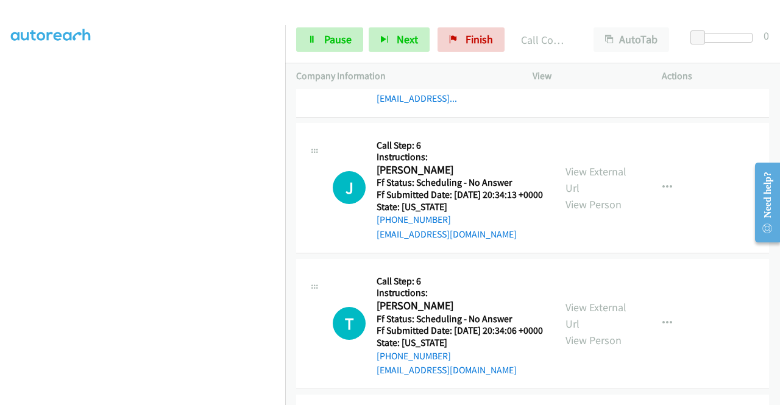
scroll to position [5425, 0]
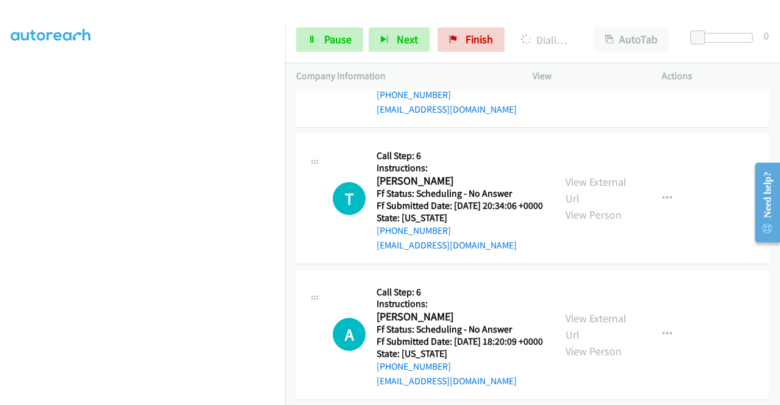
scroll to position [5612, 0]
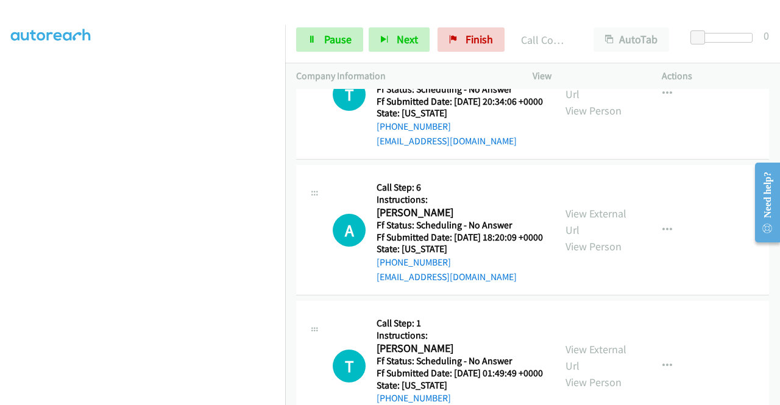
scroll to position [5734, 0]
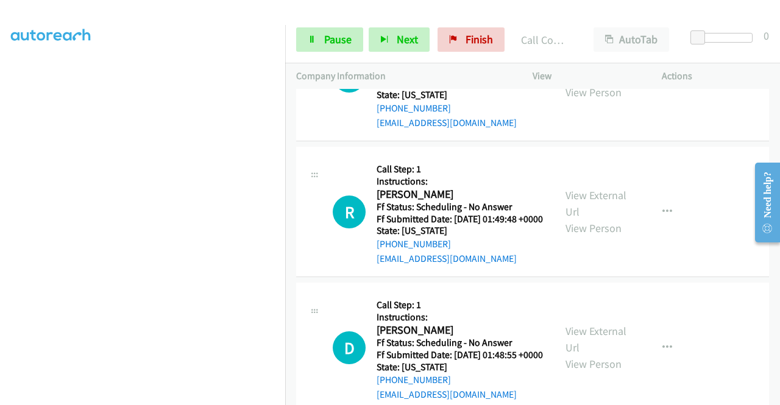
scroll to position [6018, 0]
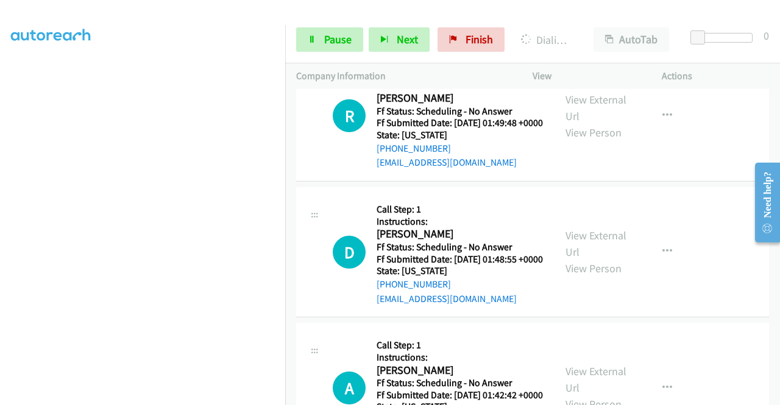
scroll to position [6164, 0]
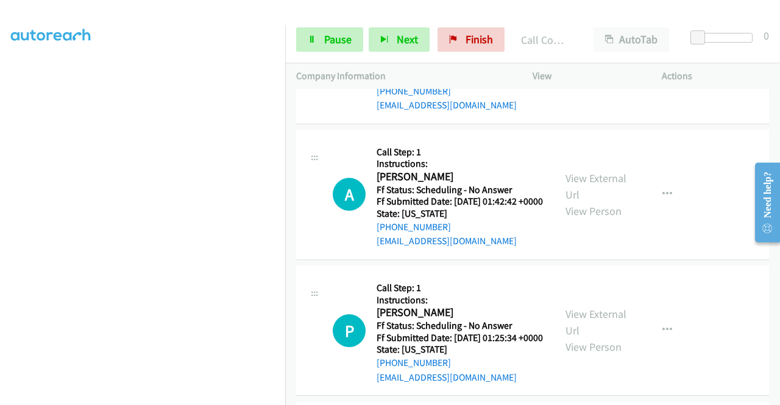
scroll to position [6399, 0]
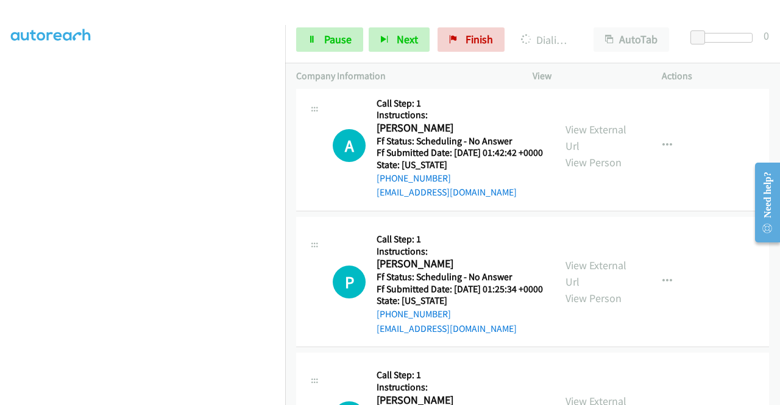
click at [324, 33] on span "Pause" at bounding box center [337, 39] width 27 height 14
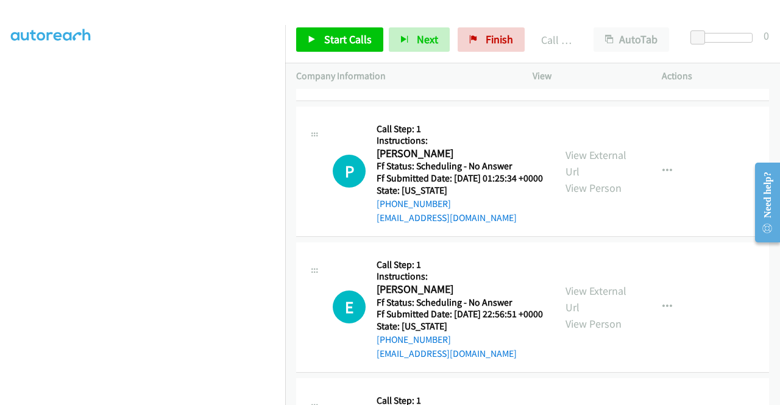
scroll to position [6548, 0]
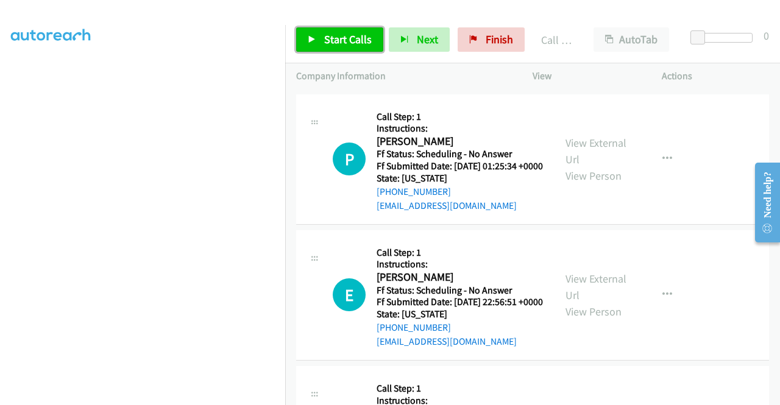
click at [348, 39] on span "Start Calls" at bounding box center [348, 39] width 48 height 14
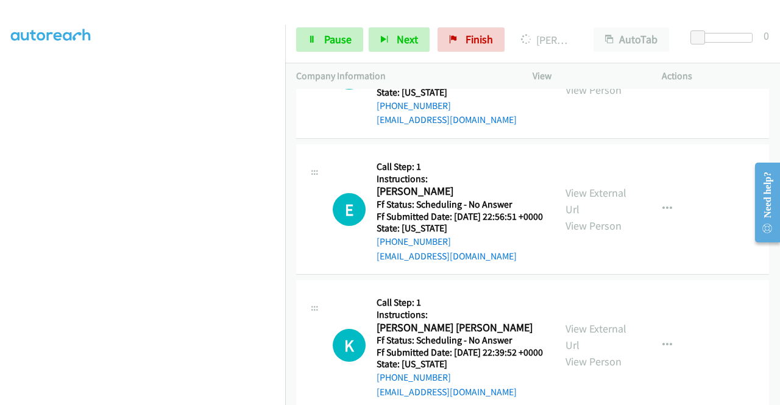
scroll to position [6734, 0]
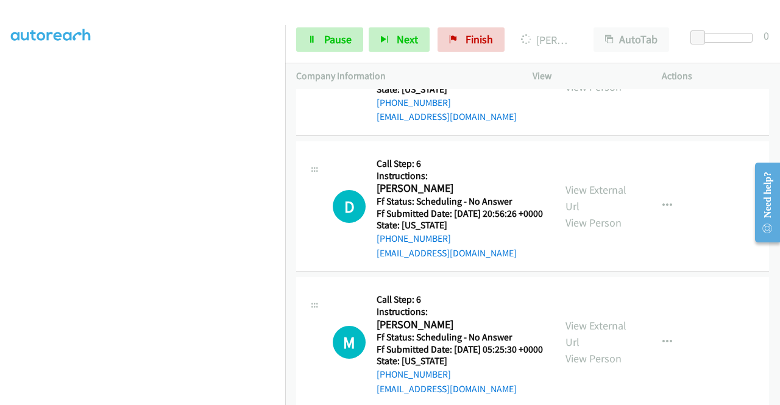
scroll to position [7002, 0]
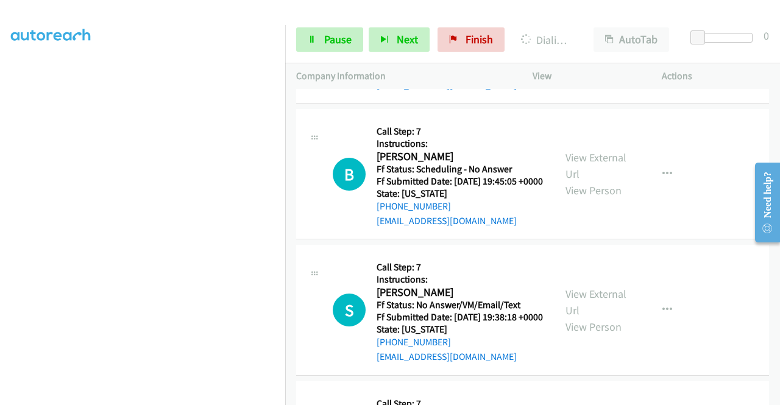
scroll to position [7385, 0]
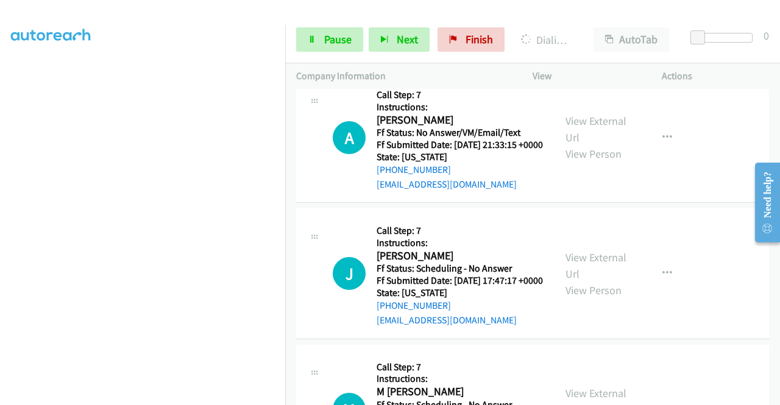
scroll to position [7726, 0]
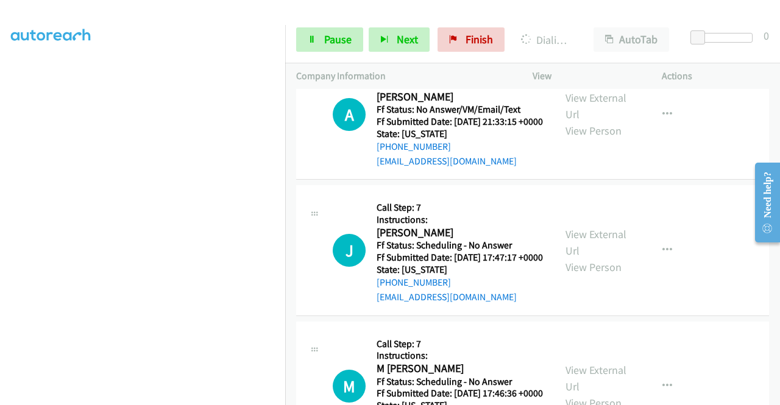
click at [340, 49] on link "Pause" at bounding box center [329, 39] width 67 height 24
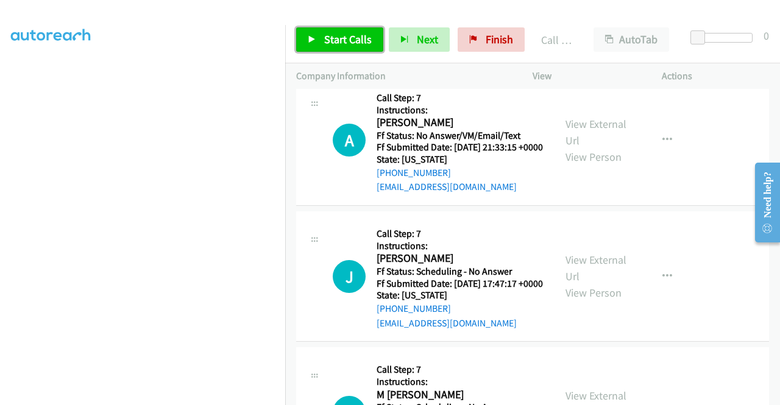
click at [337, 43] on span "Start Calls" at bounding box center [348, 39] width 48 height 14
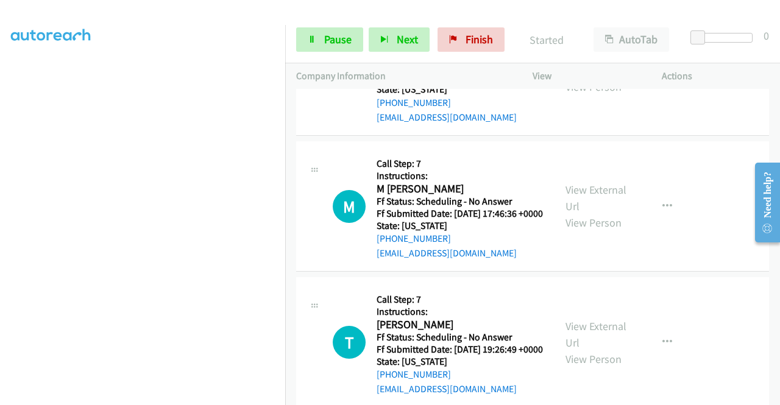
scroll to position [7937, 0]
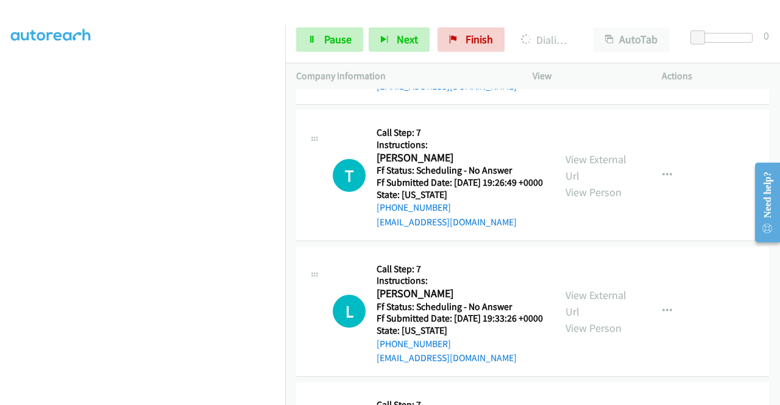
scroll to position [8125, 0]
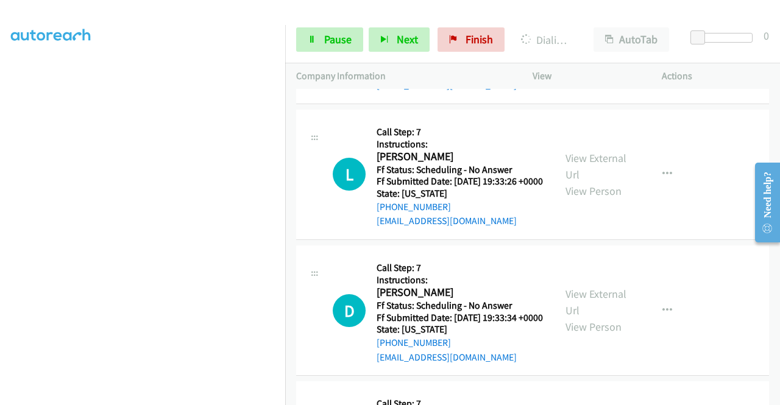
scroll to position [8287, 0]
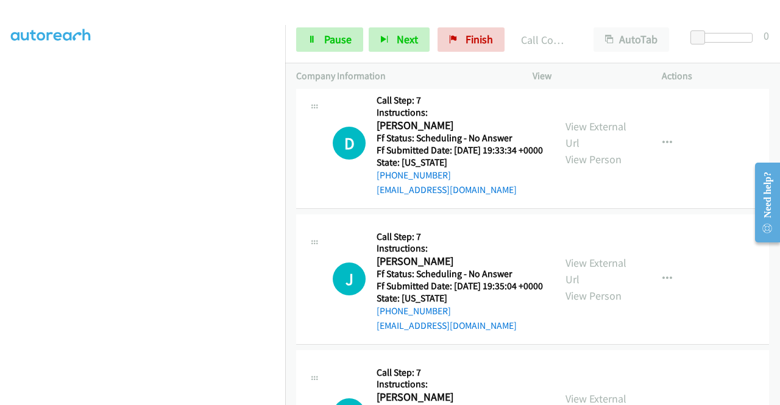
scroll to position [8520, 0]
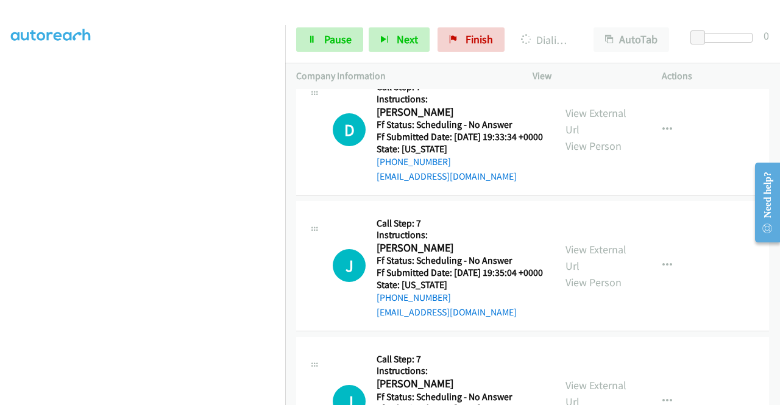
click at [344, 33] on span "Pause" at bounding box center [337, 39] width 27 height 14
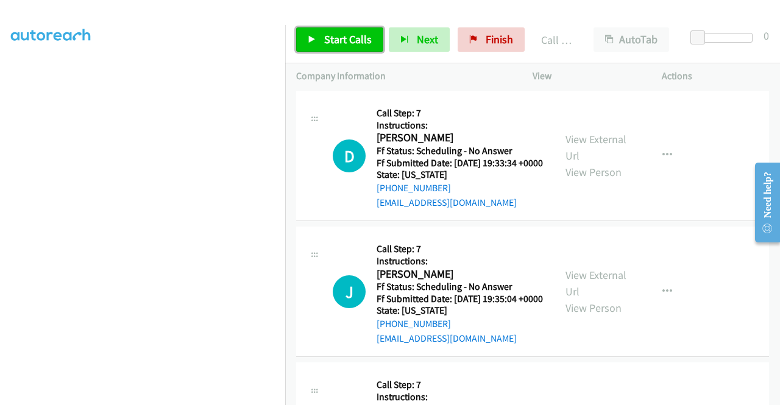
click at [373, 43] on link "Start Calls" at bounding box center [339, 39] width 87 height 24
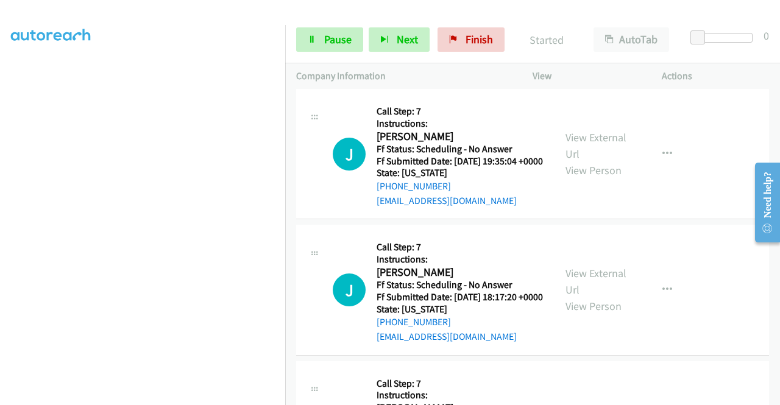
scroll to position [8771, 0]
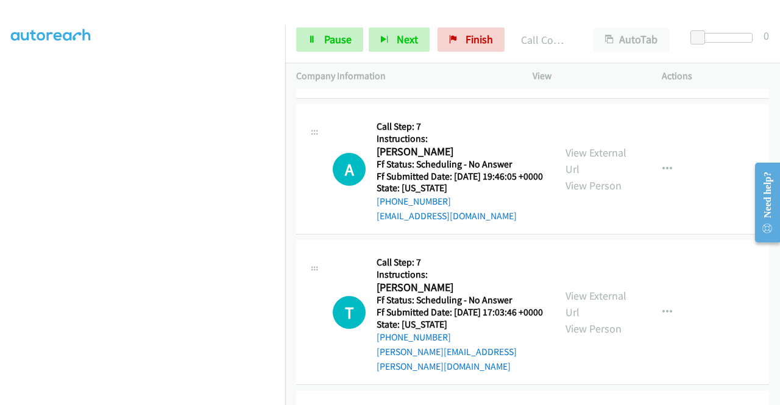
scroll to position [8941, 0]
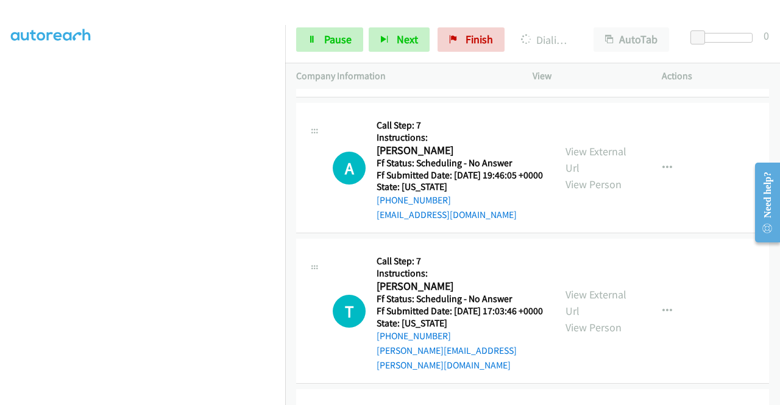
click at [325, 51] on link "Pause" at bounding box center [329, 39] width 67 height 24
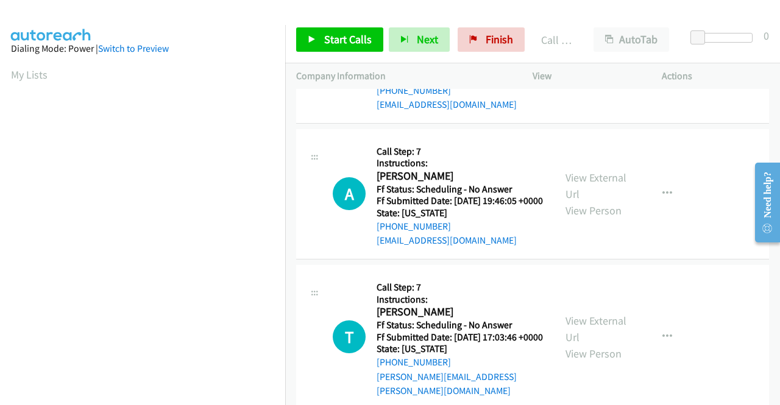
scroll to position [278, 0]
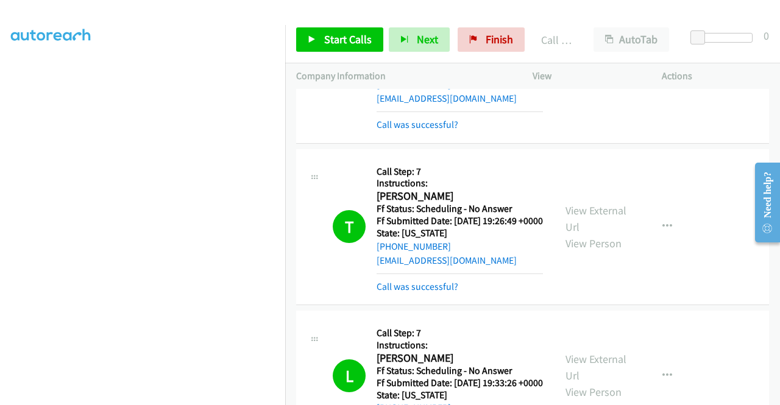
scroll to position [8206, 0]
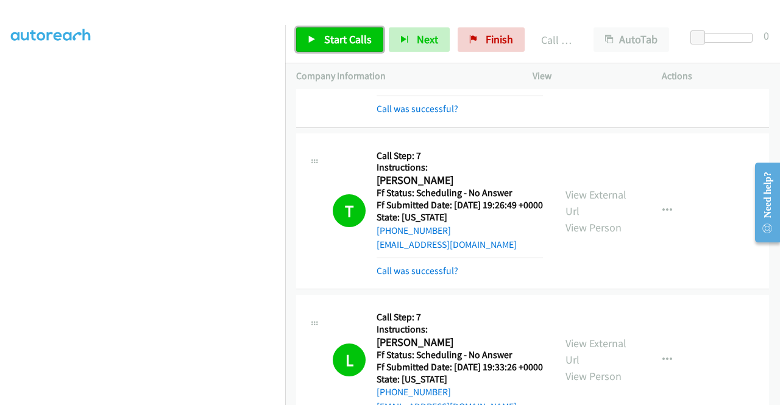
click at [325, 43] on span "Start Calls" at bounding box center [348, 39] width 48 height 14
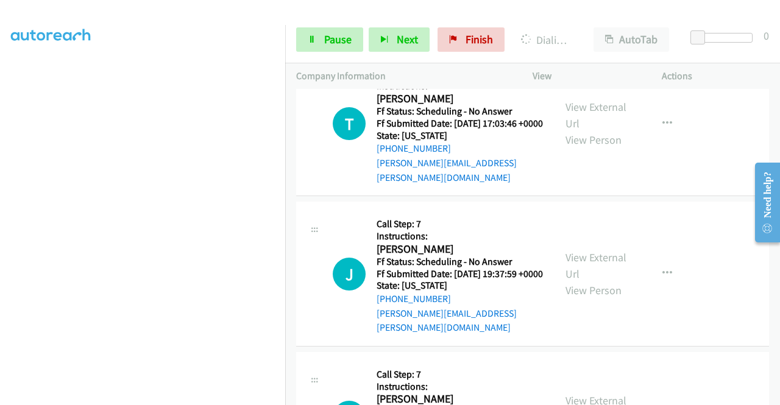
scroll to position [9116, 0]
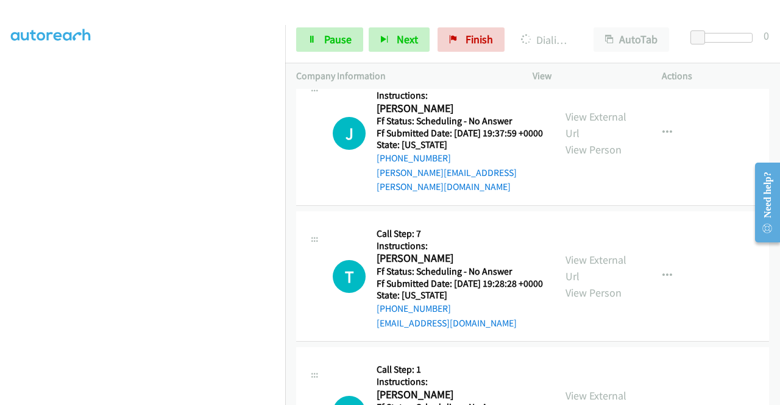
scroll to position [9295, 0]
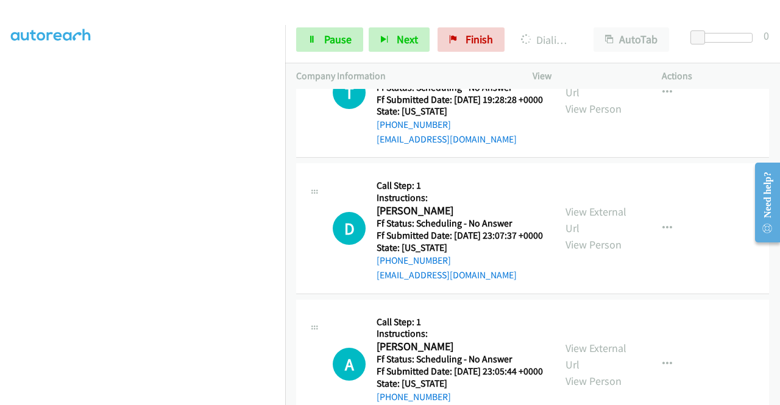
scroll to position [9507, 0]
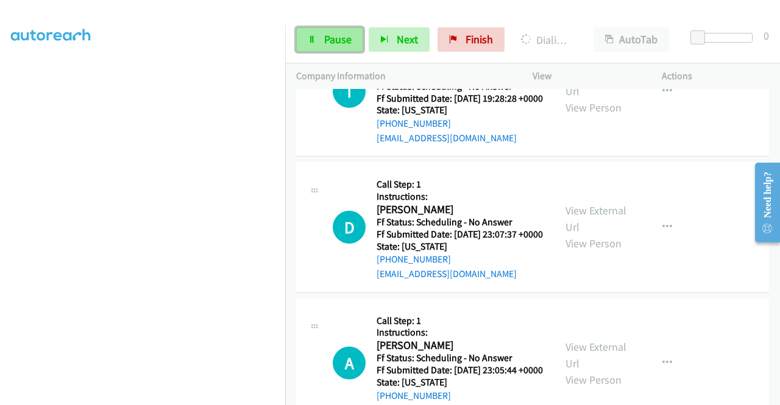
click at [322, 41] on link "Pause" at bounding box center [329, 39] width 67 height 24
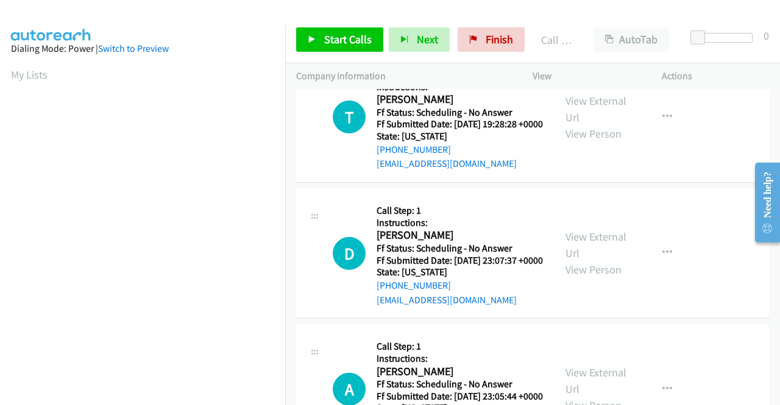
scroll to position [278, 0]
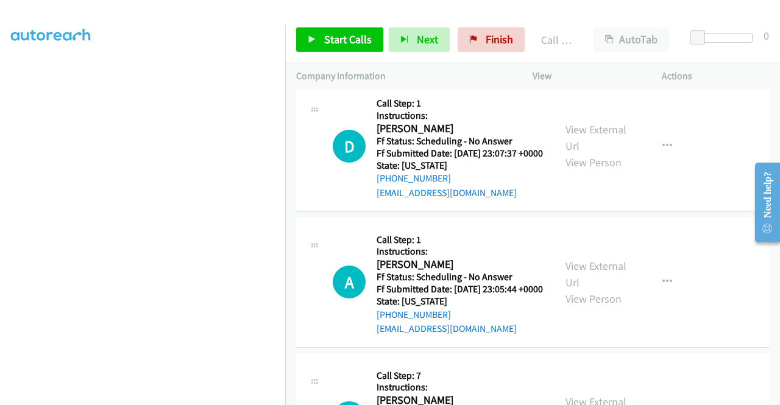
scroll to position [9604, 0]
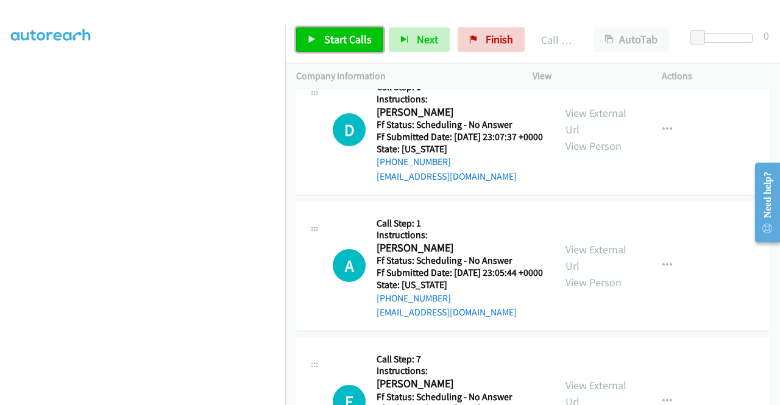
click at [343, 35] on span "Start Calls" at bounding box center [348, 39] width 48 height 14
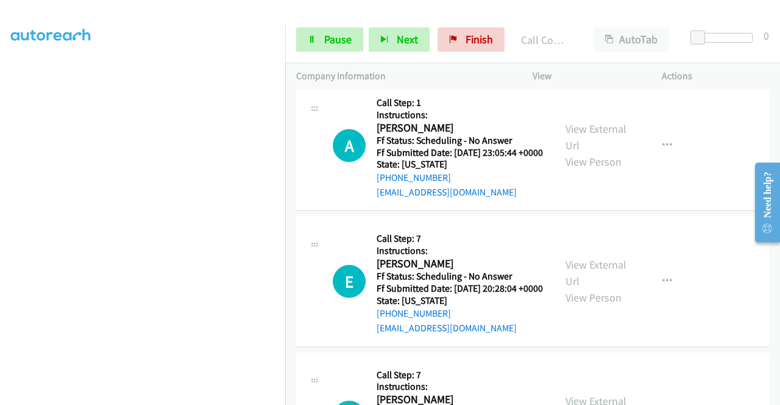
scroll to position [9774, 0]
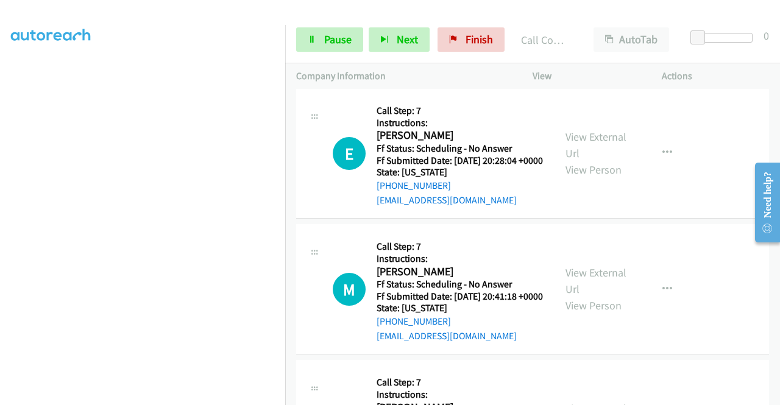
scroll to position [9929, 0]
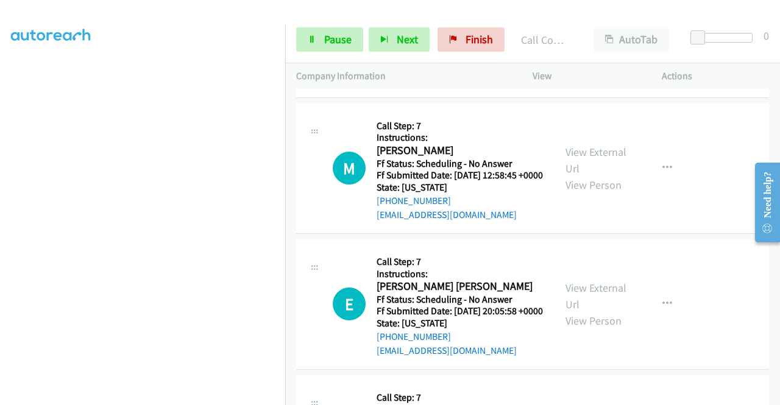
scroll to position [10229, 0]
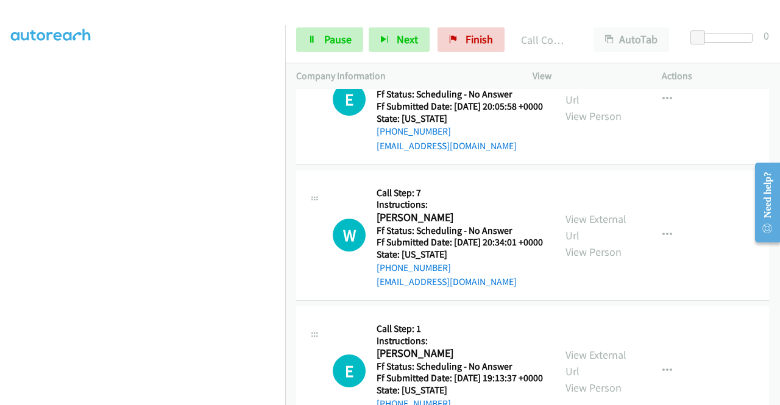
scroll to position [10464, 0]
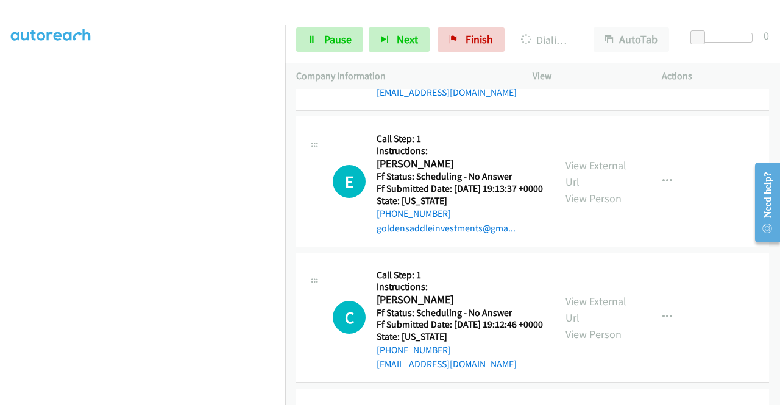
scroll to position [10692, 0]
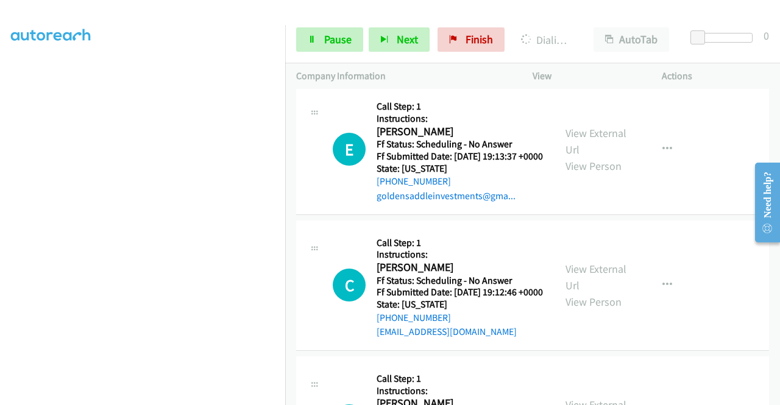
click at [367, 42] on div "Start Calls Pause Next Finish" at bounding box center [403, 39] width 214 height 24
click at [349, 38] on span "Pause" at bounding box center [337, 39] width 27 height 14
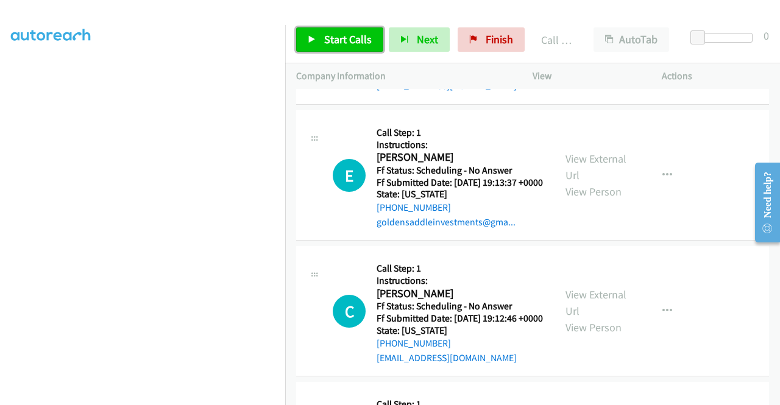
click at [346, 44] on span "Start Calls" at bounding box center [348, 39] width 48 height 14
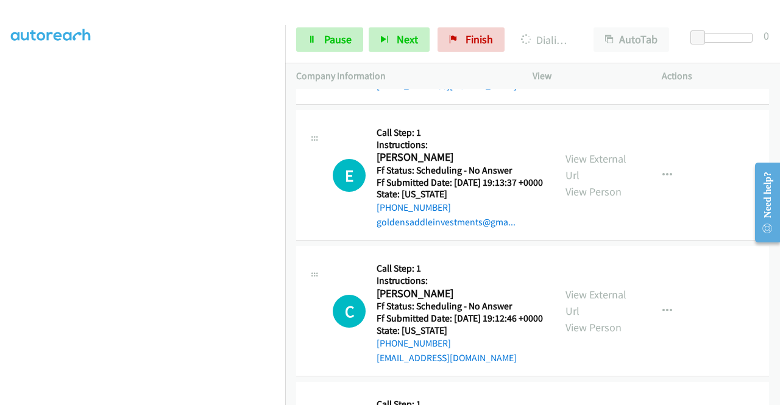
click at [0, 152] on aside "Dialing Mode: Power | Switch to Preview My Lists" at bounding box center [142, 93] width 285 height 674
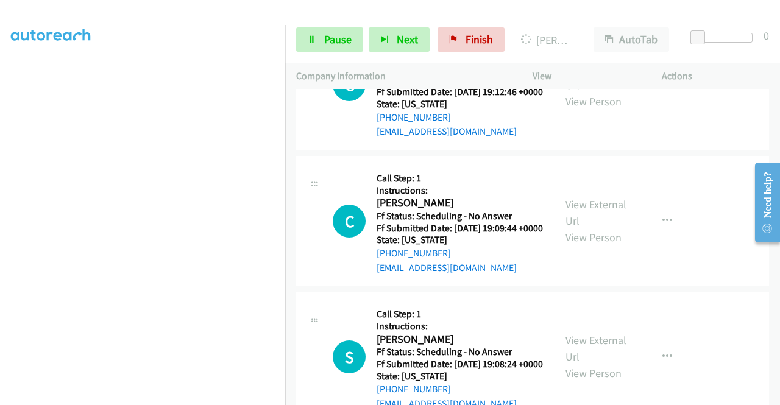
scroll to position [11008, 0]
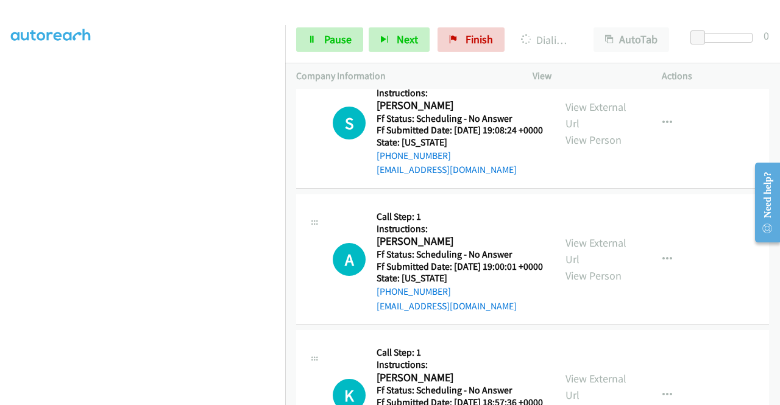
click at [776, 395] on div "+1 415-964-1034 Call failed - Please reload the list and try again The Callbar …" at bounding box center [532, 247] width 495 height 316
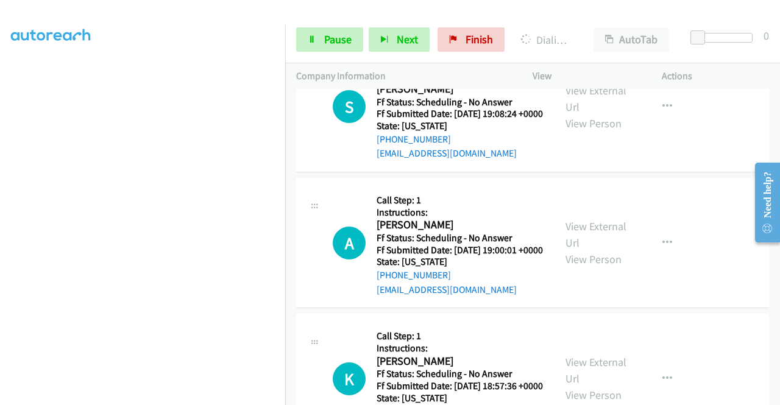
scroll to position [11232, 0]
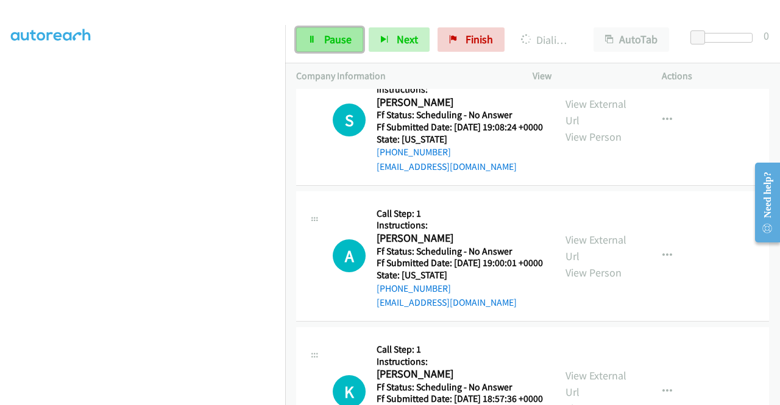
click at [354, 45] on link "Pause" at bounding box center [329, 39] width 67 height 24
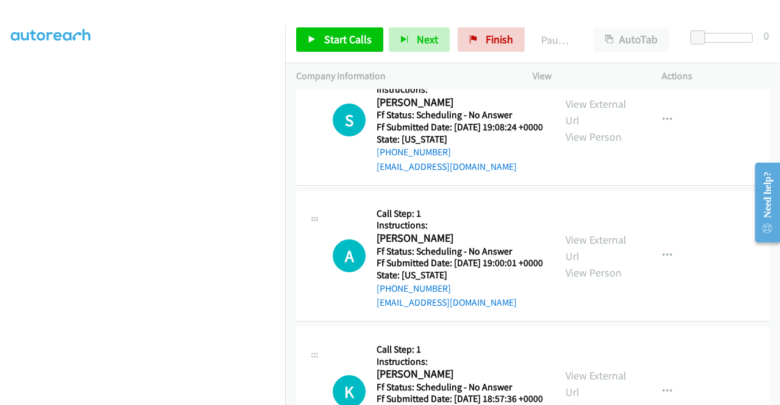
click at [0, 174] on aside "Dialing Mode: Power | Switch to Preview My Lists" at bounding box center [142, 93] width 285 height 674
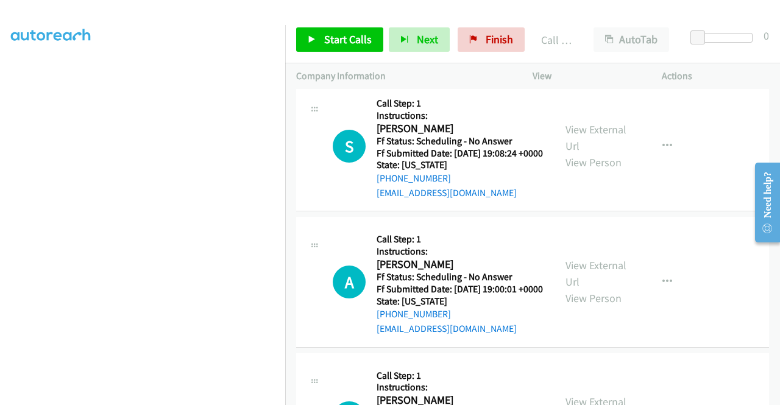
click at [480, 54] on div "Start Calls Pause Next Finish Call Completed AutoTab AutoTab 0" at bounding box center [532, 39] width 495 height 47
click at [477, 48] on link "Finish" at bounding box center [490, 39] width 67 height 24
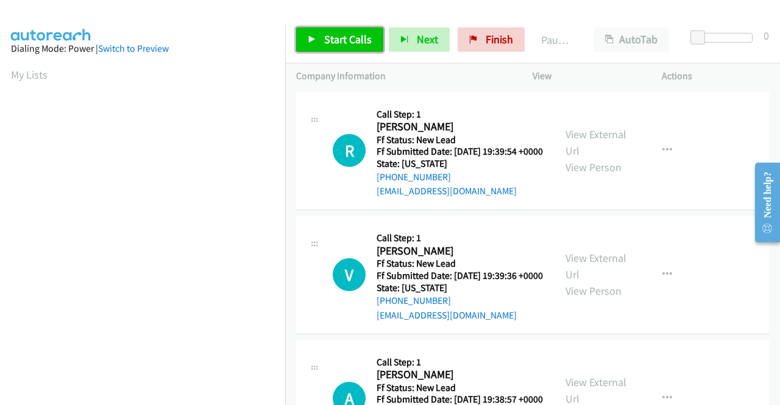
click at [359, 44] on span "Start Calls" at bounding box center [348, 39] width 48 height 14
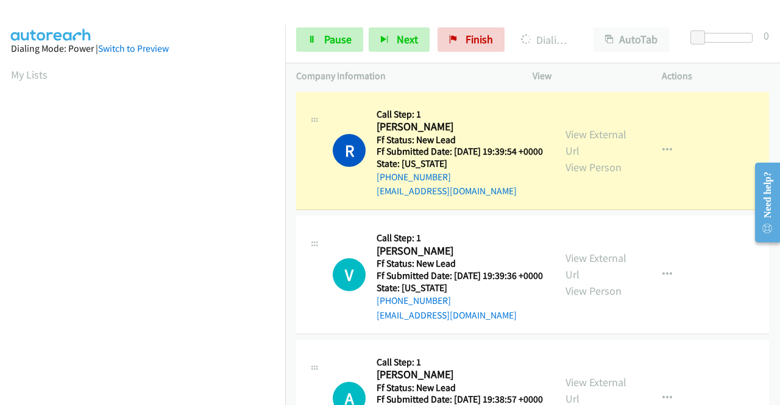
click at [590, 149] on div "View External Url View Person" at bounding box center [596, 150] width 63 height 49
click at [586, 147] on link "View External Url" at bounding box center [595, 142] width 61 height 30
click at [0, 201] on aside "Dialing Mode: Power | Switch to Preview My Lists" at bounding box center [142, 362] width 285 height 674
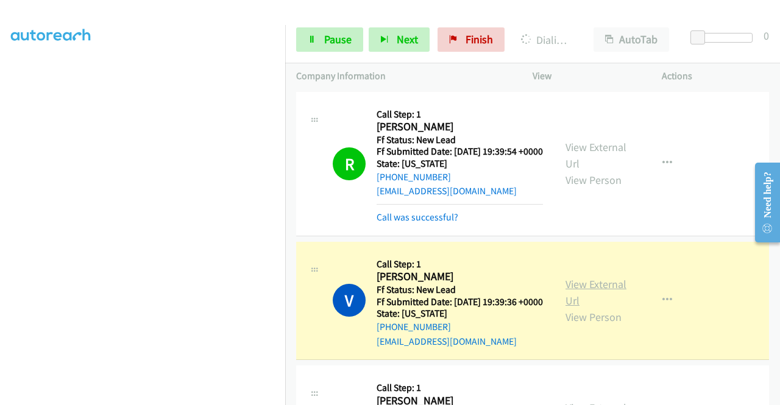
click at [599, 305] on link "View External Url" at bounding box center [595, 292] width 61 height 30
click at [330, 30] on link "Pause" at bounding box center [329, 39] width 67 height 24
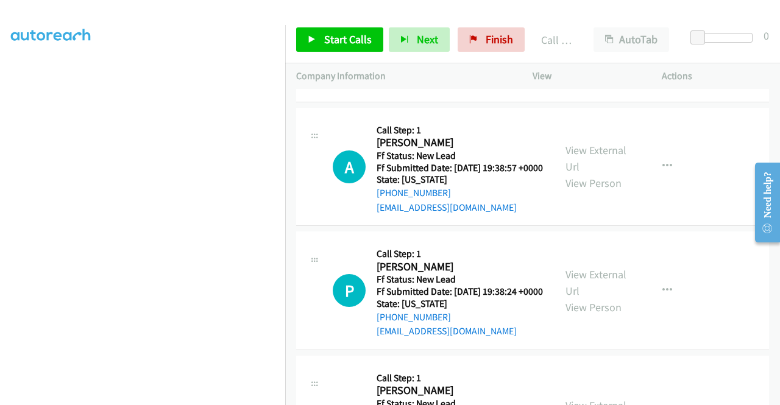
scroll to position [294, 0]
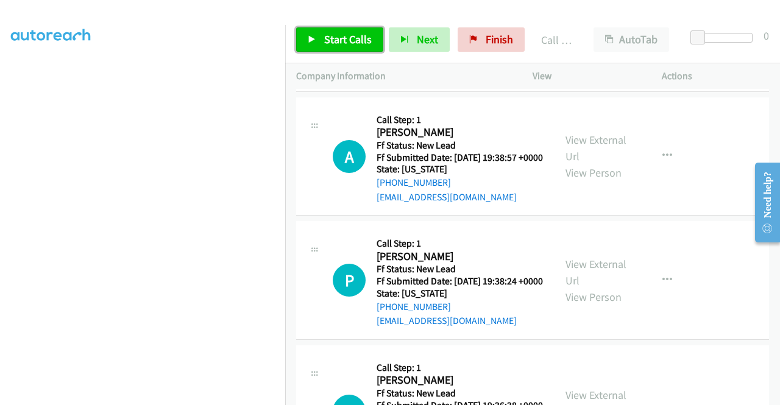
click at [308, 41] on icon at bounding box center [312, 40] width 9 height 9
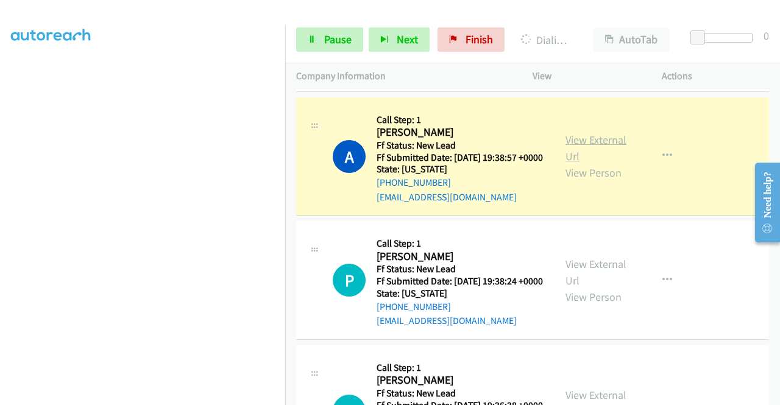
click at [568, 163] on link "View External Url" at bounding box center [595, 148] width 61 height 30
click at [0, 212] on aside "Dialing Mode: Power | Switch to Preview My Lists" at bounding box center [142, 93] width 285 height 674
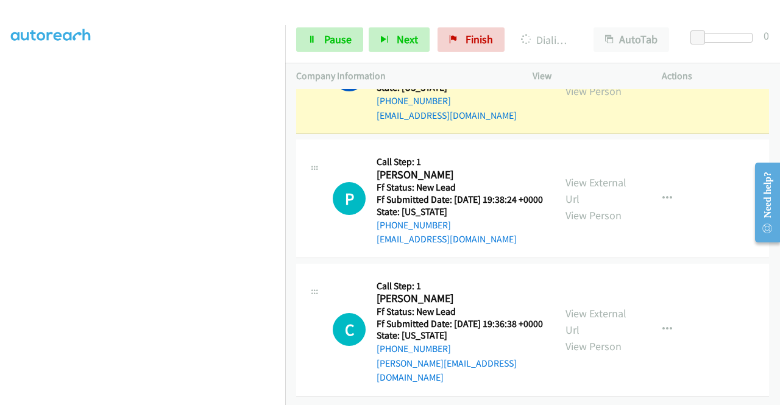
scroll to position [429, 0]
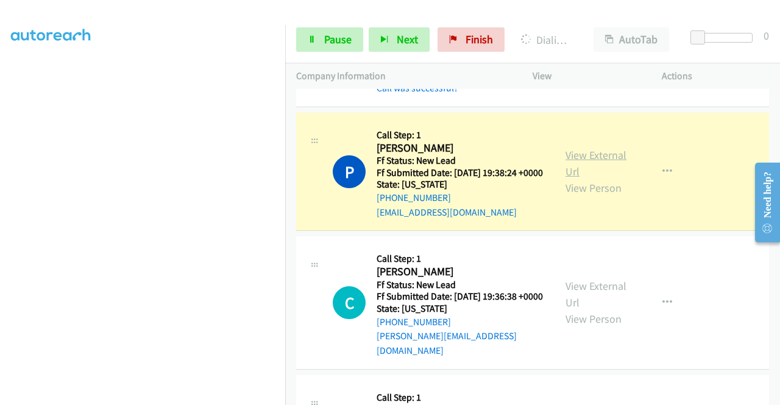
click at [577, 178] on link "View External Url" at bounding box center [595, 163] width 61 height 30
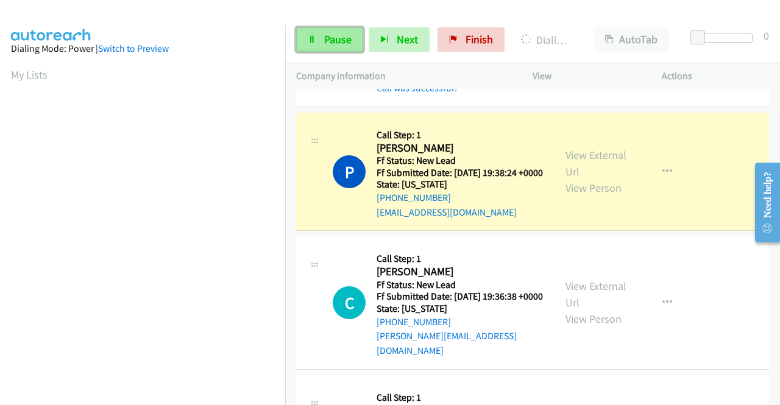
click at [324, 42] on span "Pause" at bounding box center [337, 39] width 27 height 14
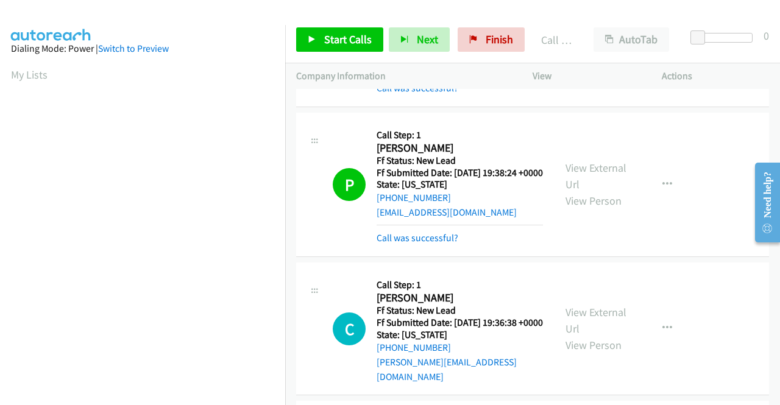
click at [426, 257] on div "P Callback Scheduled Call Step: 1 [PERSON_NAME] America/New_York Ff Status: New…" at bounding box center [532, 185] width 473 height 144
click at [431, 244] on link "Call was successful?" at bounding box center [417, 238] width 82 height 12
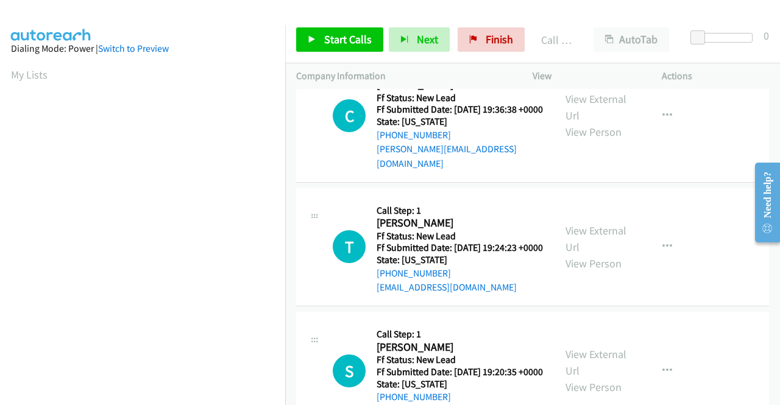
scroll to position [640, 0]
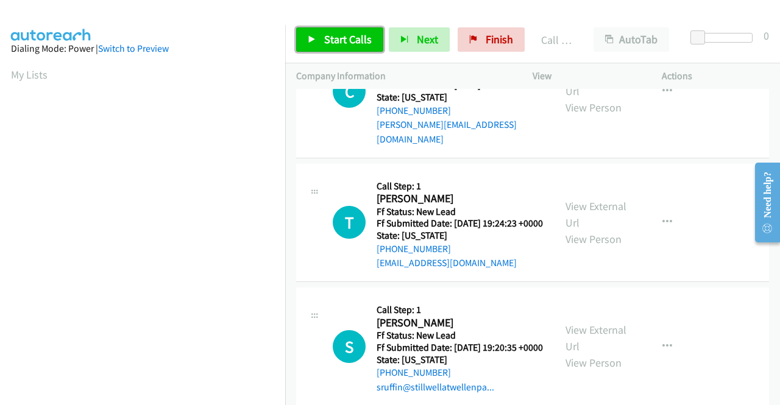
click at [354, 43] on span "Start Calls" at bounding box center [348, 39] width 48 height 14
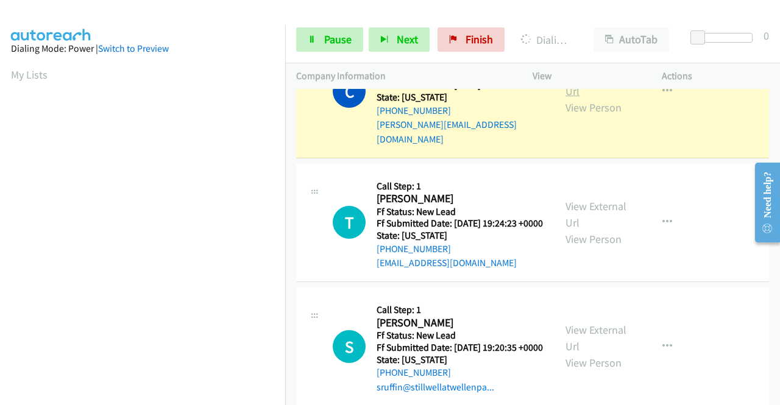
click at [576, 98] on link "View External Url" at bounding box center [595, 83] width 61 height 30
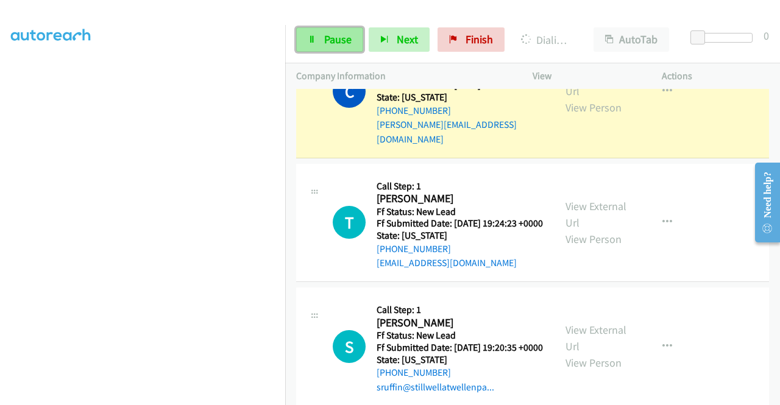
click at [345, 38] on span "Pause" at bounding box center [337, 39] width 27 height 14
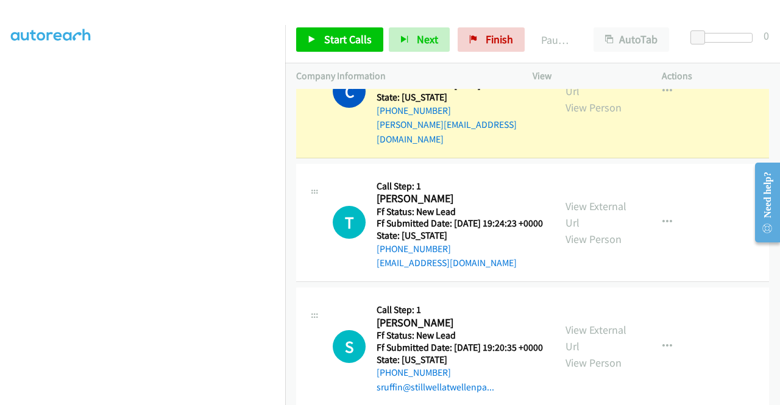
scroll to position [278, 0]
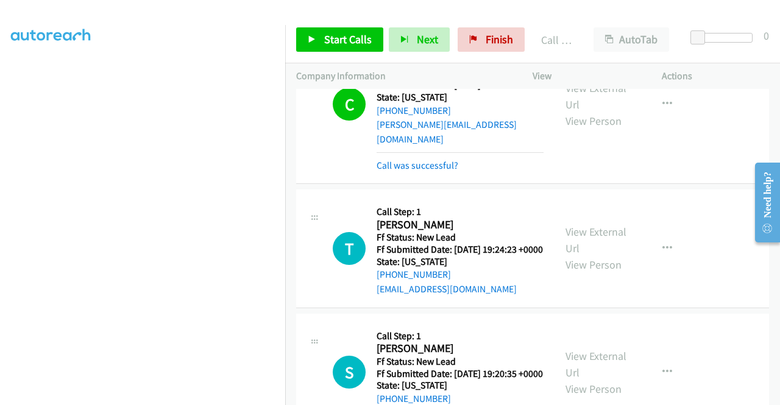
click at [0, 118] on aside "Dialing Mode: Power | Switch to Preview My Lists" at bounding box center [142, 93] width 285 height 674
drag, startPoint x: 485, startPoint y: 51, endPoint x: 445, endPoint y: 59, distance: 41.1
click at [485, 51] on link "Finish" at bounding box center [490, 39] width 67 height 24
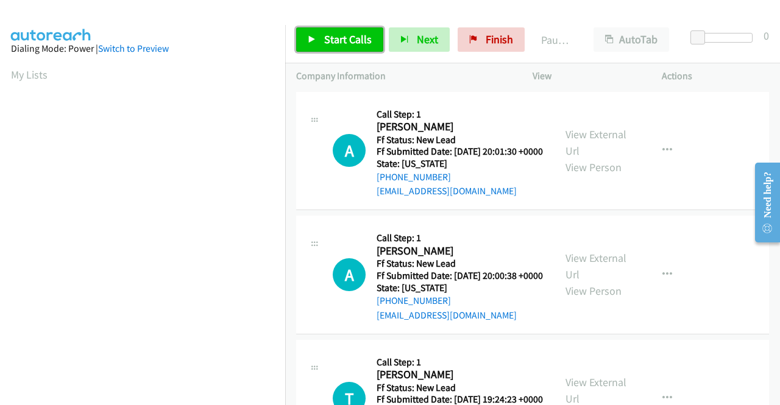
click at [352, 35] on span "Start Calls" at bounding box center [348, 39] width 48 height 14
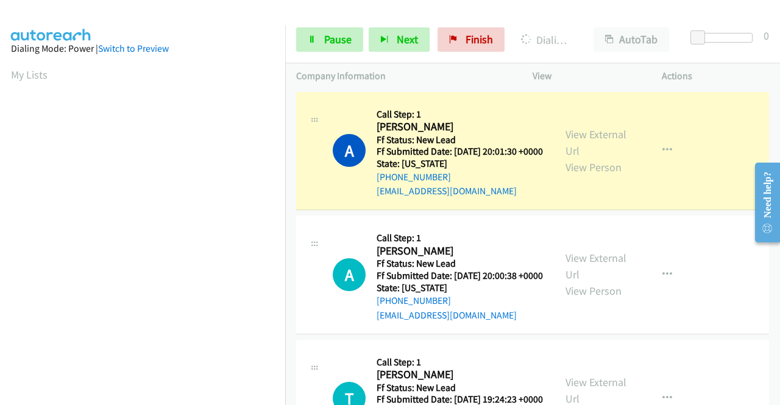
click at [569, 148] on div "View External Url View Person" at bounding box center [596, 150] width 63 height 49
click at [569, 140] on link "View External Url" at bounding box center [595, 142] width 61 height 30
drag, startPoint x: 0, startPoint y: 196, endPoint x: 15, endPoint y: 216, distance: 24.4
click at [0, 196] on aside "Dialing Mode: Power | Switch to Preview My Lists" at bounding box center [142, 93] width 285 height 674
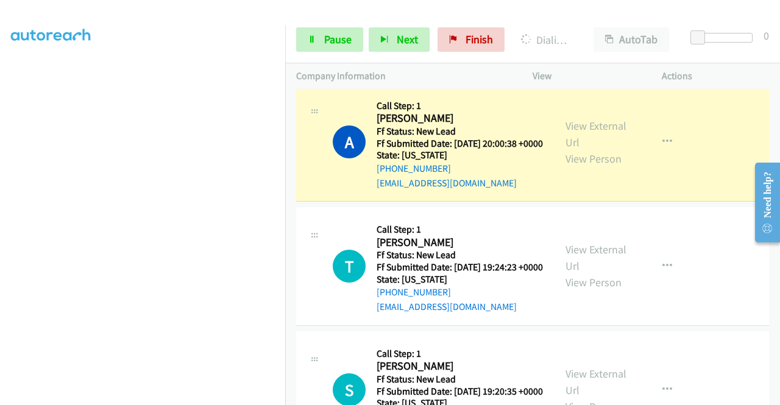
scroll to position [171, 0]
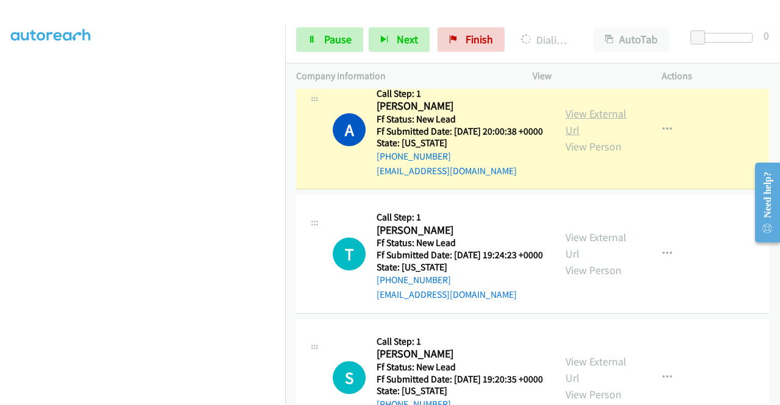
click at [591, 131] on link "View External Url" at bounding box center [595, 122] width 61 height 30
click at [312, 43] on icon at bounding box center [312, 40] width 9 height 9
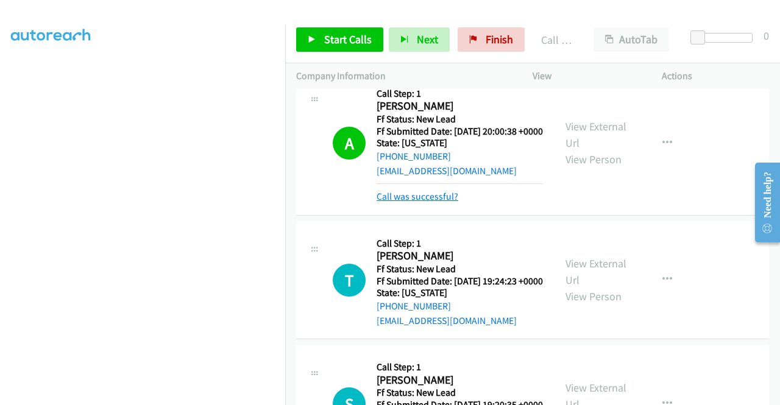
click at [404, 202] on link "Call was successful?" at bounding box center [417, 197] width 82 height 12
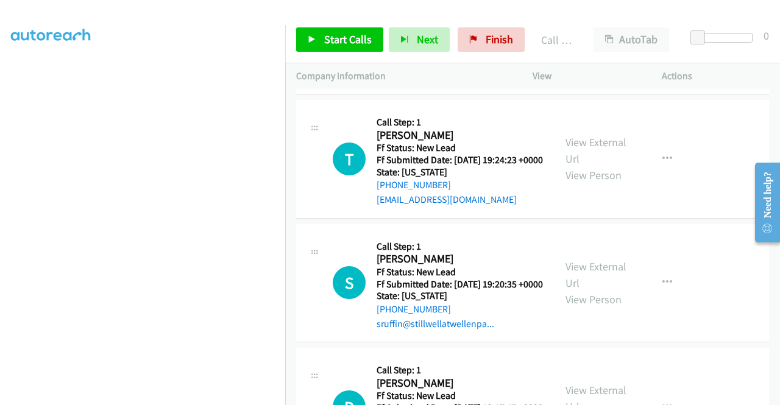
scroll to position [268, 0]
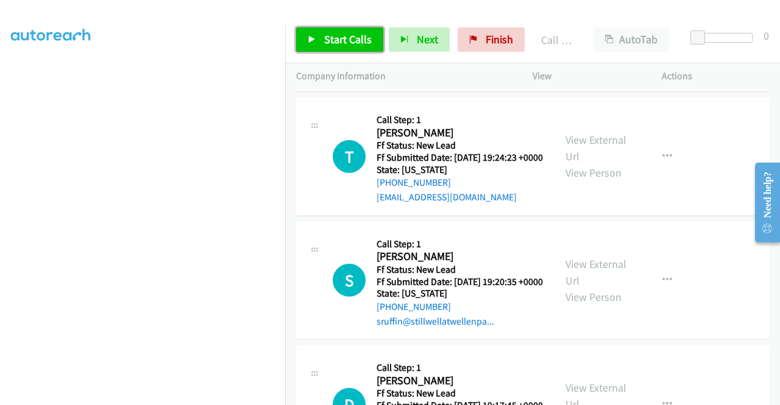
click at [365, 40] on span "Start Calls" at bounding box center [348, 39] width 48 height 14
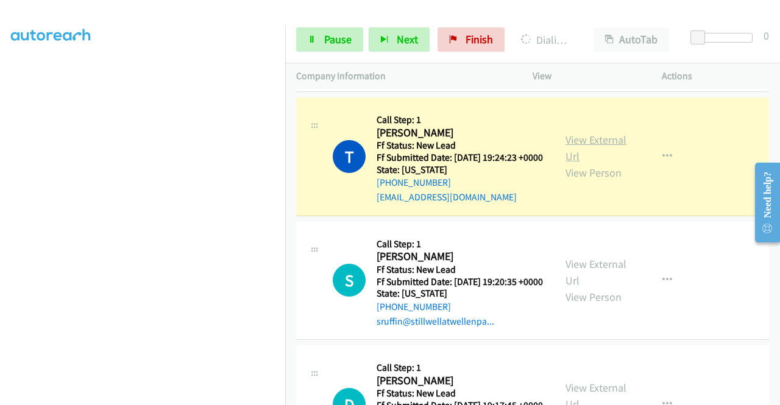
click at [566, 163] on link "View External Url" at bounding box center [595, 148] width 61 height 30
drag, startPoint x: 0, startPoint y: 186, endPoint x: 27, endPoint y: 203, distance: 31.8
click at [0, 186] on aside "Dialing Mode: Power | Switch to Preview My Lists" at bounding box center [142, 93] width 285 height 674
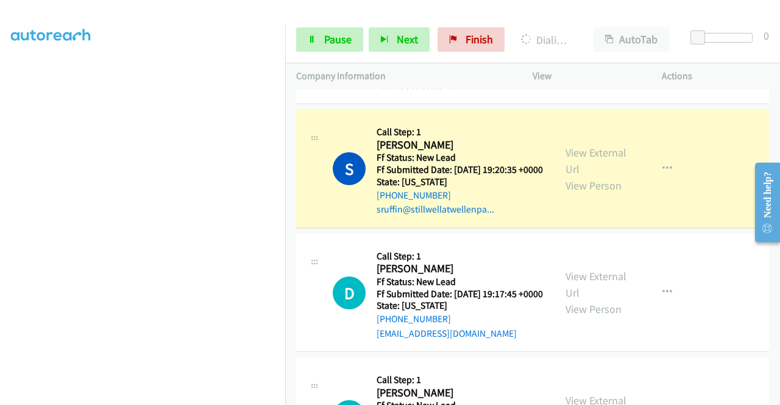
scroll to position [463, 0]
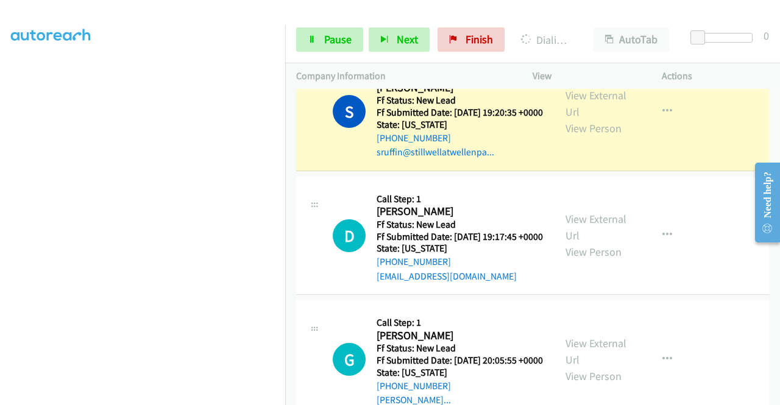
click at [602, 125] on div "View External Url View Person View External Url Email Schedule/Manage Callback …" at bounding box center [624, 111] width 140 height 96
click at [588, 119] on link "View External Url" at bounding box center [595, 103] width 61 height 30
click at [314, 46] on link "Pause" at bounding box center [329, 39] width 67 height 24
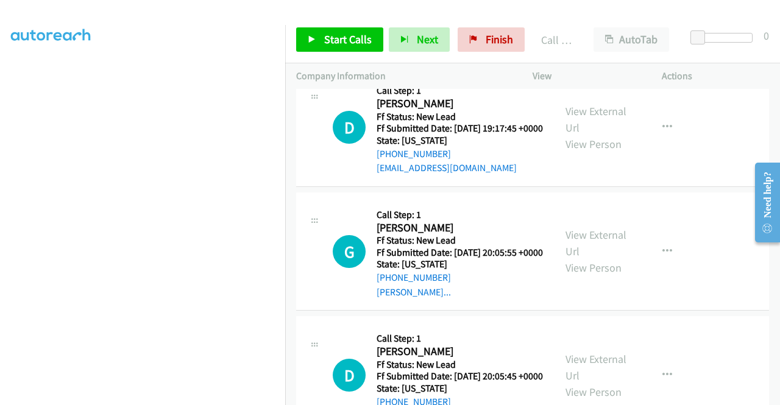
scroll to position [605, 0]
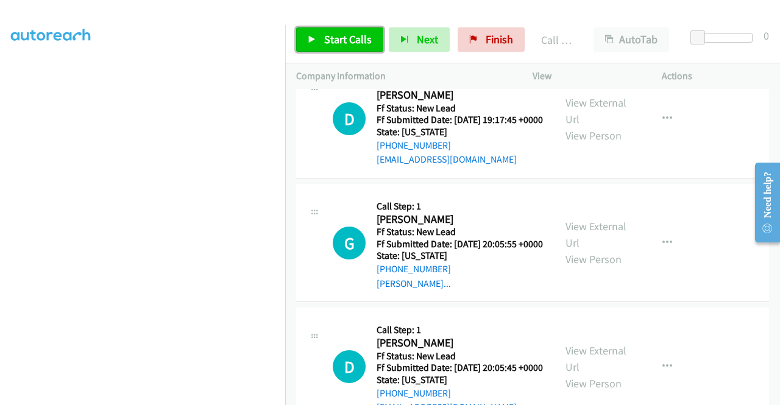
click at [362, 44] on span "Start Calls" at bounding box center [348, 39] width 48 height 14
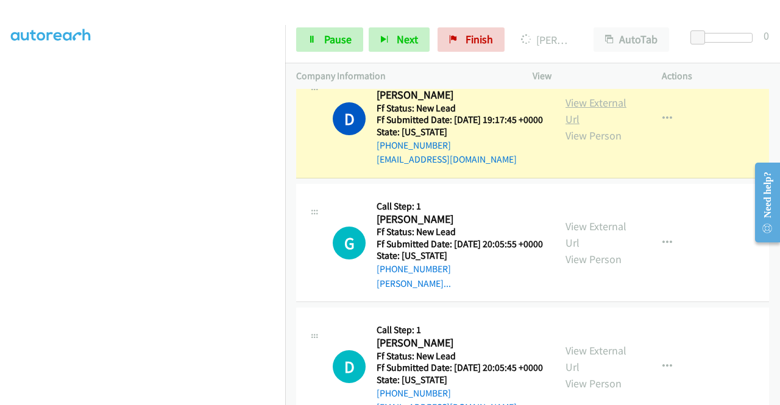
click at [575, 126] on link "View External Url" at bounding box center [595, 111] width 61 height 30
drag, startPoint x: 0, startPoint y: 220, endPoint x: 15, endPoint y: 233, distance: 20.3
click at [0, 220] on aside "Dialing Mode: Power | Switch to Preview My Lists" at bounding box center [142, 93] width 285 height 674
click at [339, 47] on link "Pause" at bounding box center [329, 39] width 67 height 24
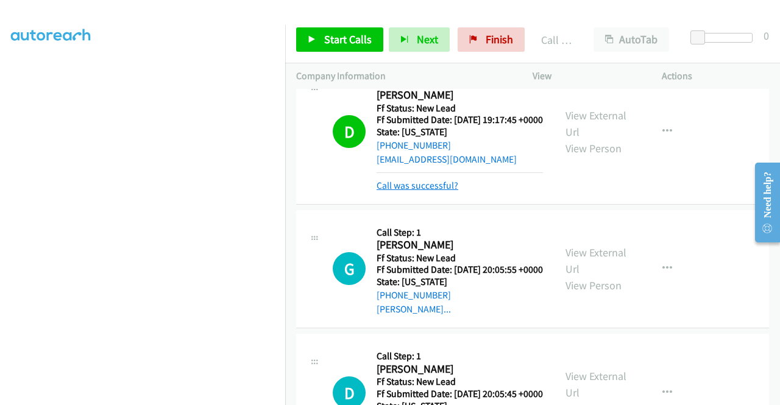
click at [441, 191] on link "Call was successful?" at bounding box center [417, 186] width 82 height 12
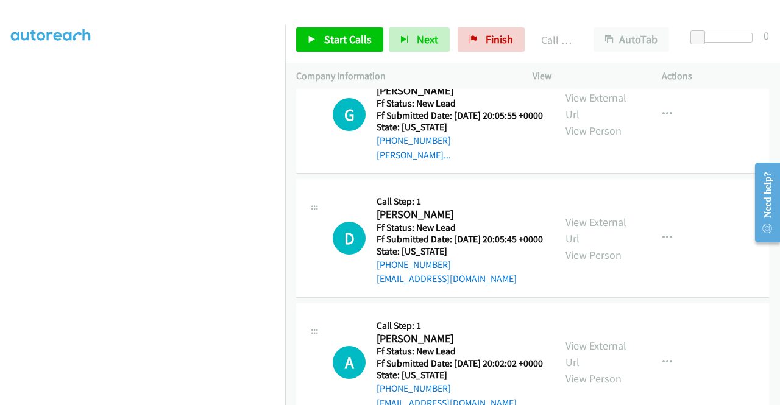
scroll to position [744, 0]
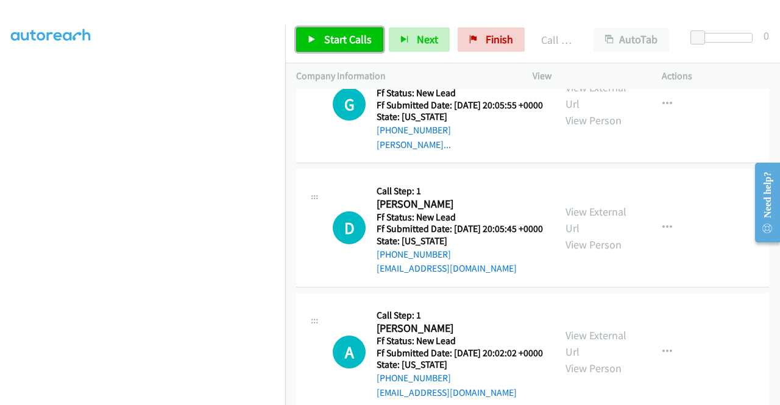
click at [323, 46] on link "Start Calls" at bounding box center [339, 39] width 87 height 24
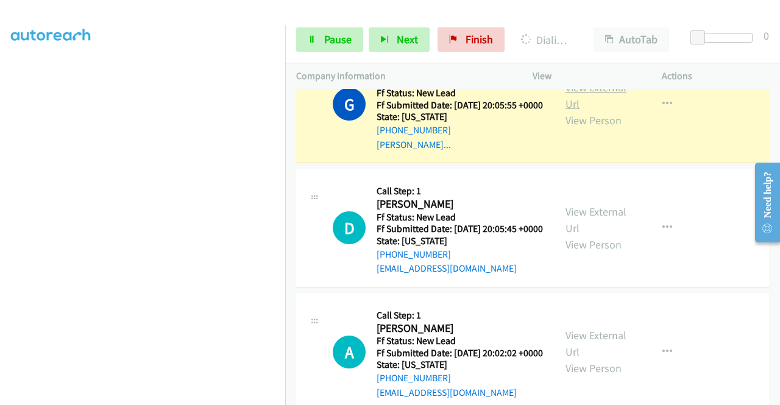
click at [573, 111] on link "View External Url" at bounding box center [595, 95] width 61 height 30
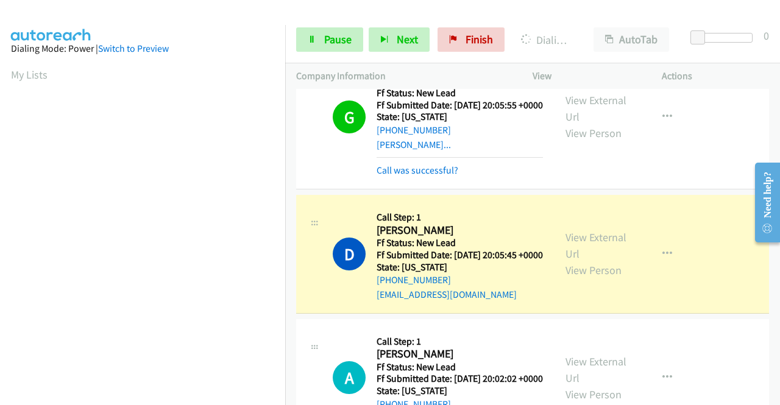
scroll to position [278, 0]
click at [570, 278] on div "View External Url View Person" at bounding box center [596, 253] width 63 height 49
click at [572, 261] on link "View External Url" at bounding box center [595, 245] width 61 height 30
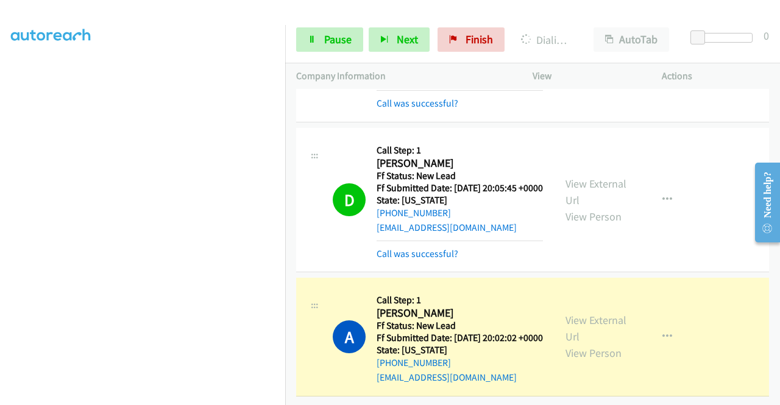
scroll to position [914, 0]
click at [565, 313] on link "View External Url" at bounding box center [595, 328] width 61 height 30
click at [0, 132] on aside "Dialing Mode: Power | Switch to Preview My Lists" at bounding box center [142, 93] width 285 height 674
click at [333, 43] on span "Pause" at bounding box center [337, 39] width 27 height 14
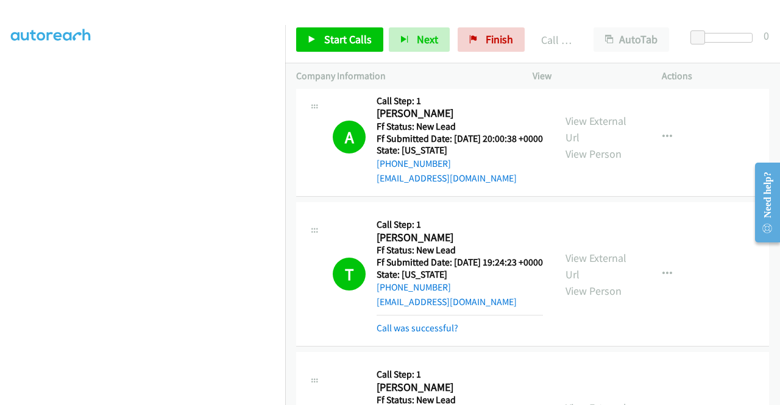
scroll to position [0, 0]
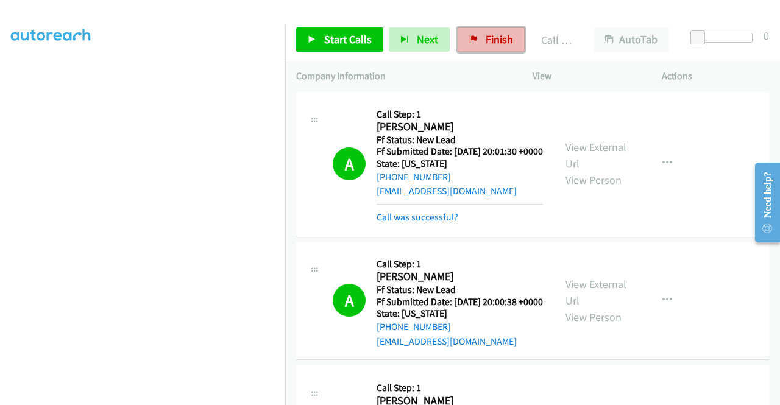
click at [502, 44] on span "Finish" at bounding box center [498, 39] width 27 height 14
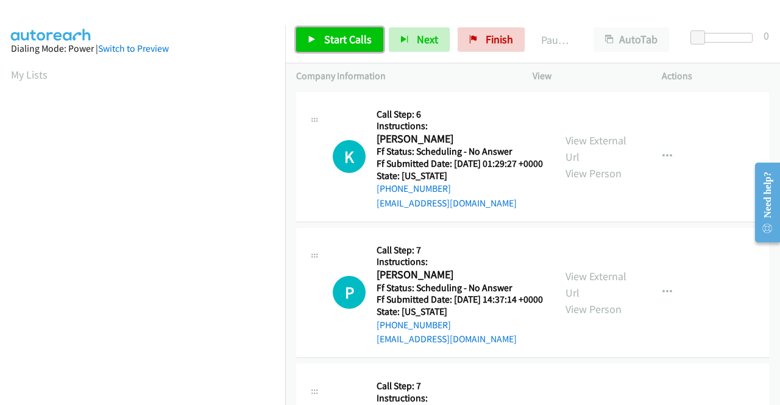
click at [351, 32] on span "Start Calls" at bounding box center [348, 39] width 48 height 14
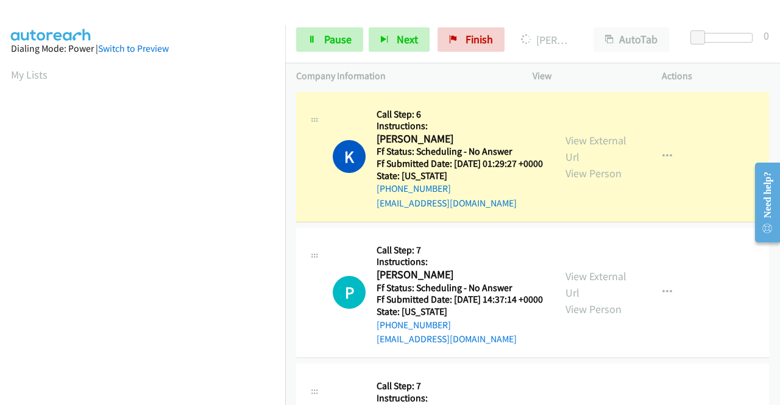
click at [558, 146] on div "View External Url View Person View External Url Email Schedule/Manage Callback …" at bounding box center [624, 157] width 140 height 108
click at [565, 146] on link "View External Url" at bounding box center [595, 148] width 61 height 30
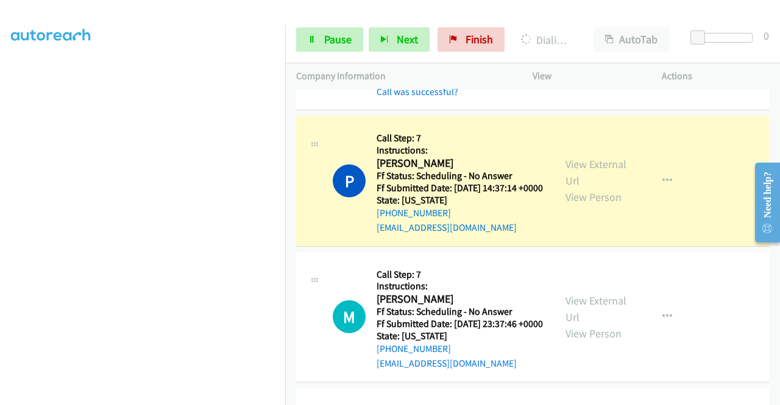
scroll to position [162, 0]
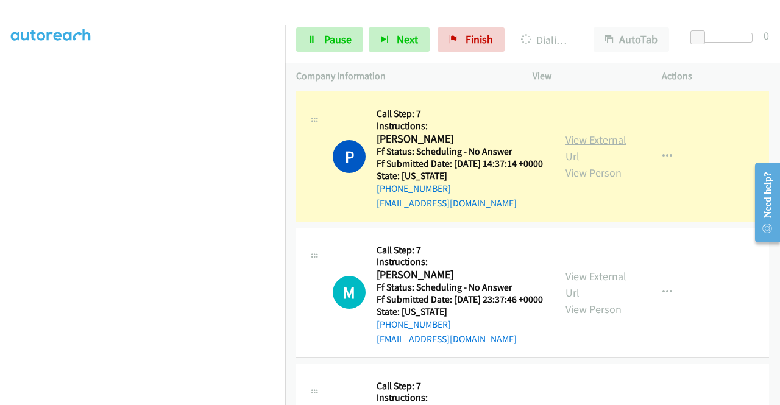
click at [597, 150] on link "View External Url" at bounding box center [595, 148] width 61 height 30
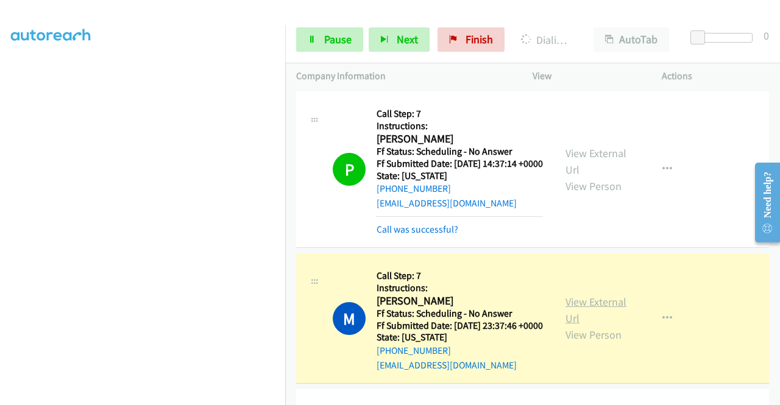
click at [571, 325] on link "View External Url" at bounding box center [595, 310] width 61 height 30
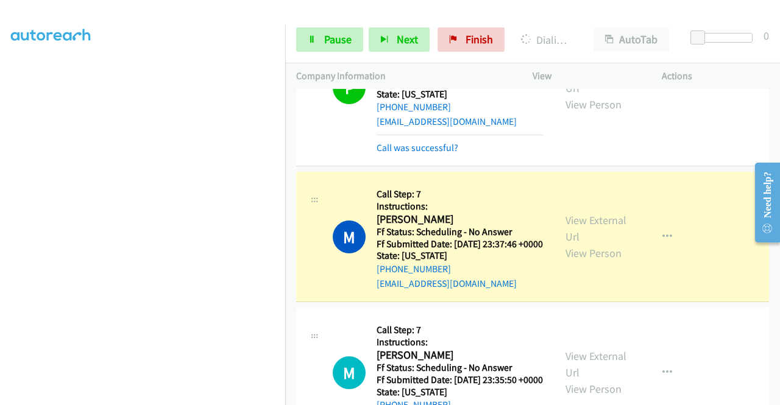
scroll to position [341, 0]
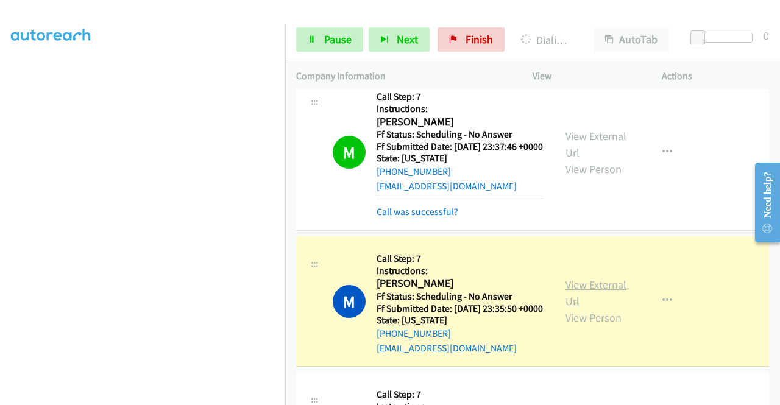
click at [565, 308] on link "View External Url" at bounding box center [595, 293] width 61 height 30
click at [322, 37] on link "Pause" at bounding box center [329, 39] width 67 height 24
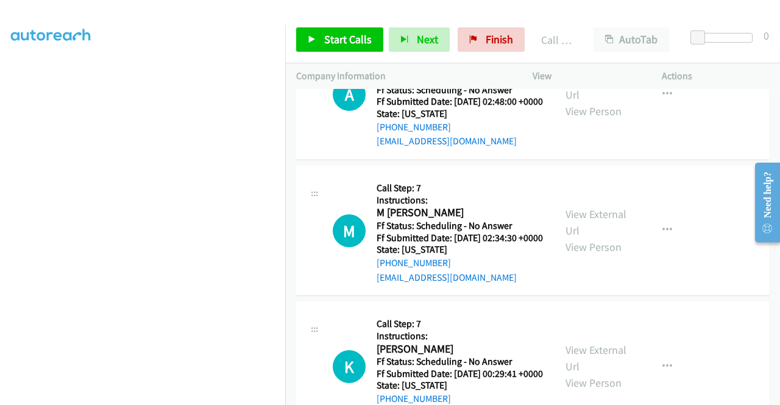
scroll to position [703, 0]
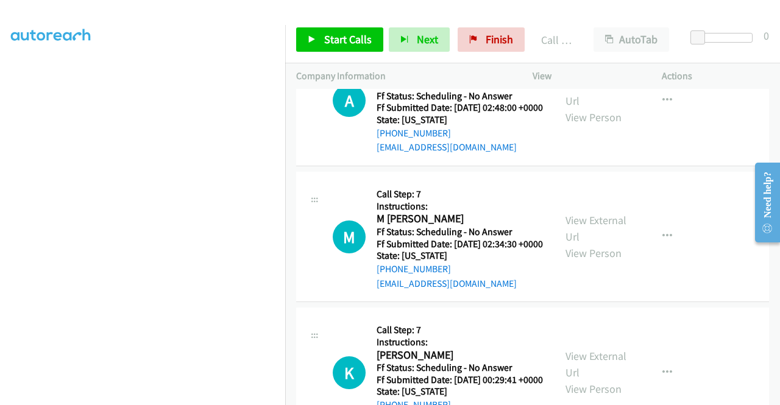
drag, startPoint x: 777, startPoint y: 294, endPoint x: 22, endPoint y: 59, distance: 790.9
click at [362, 43] on span "Start Calls" at bounding box center [348, 39] width 48 height 14
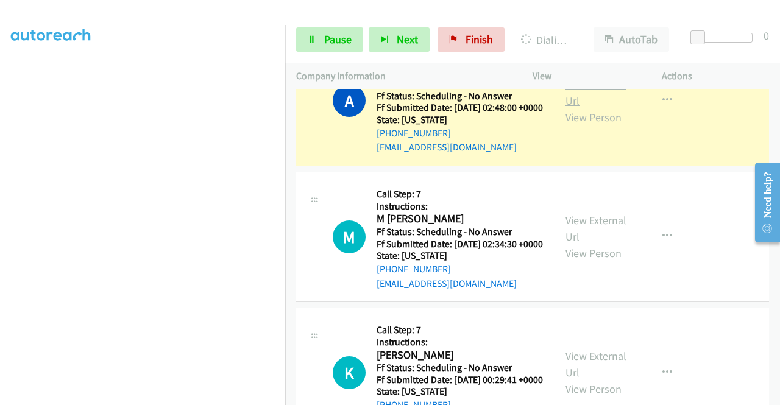
click at [580, 108] on link "View External Url" at bounding box center [595, 92] width 61 height 30
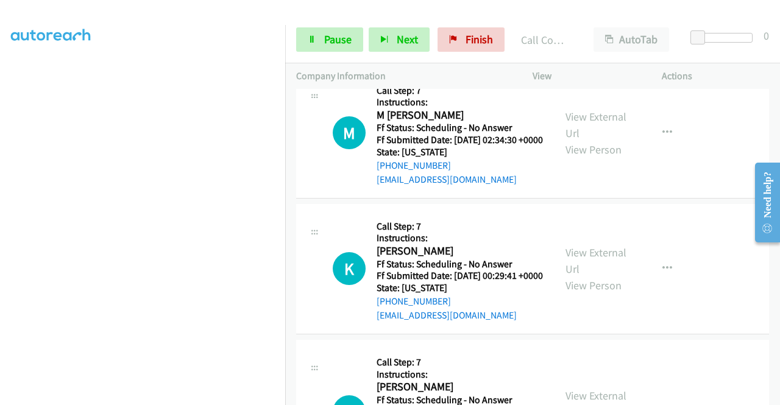
scroll to position [850, 0]
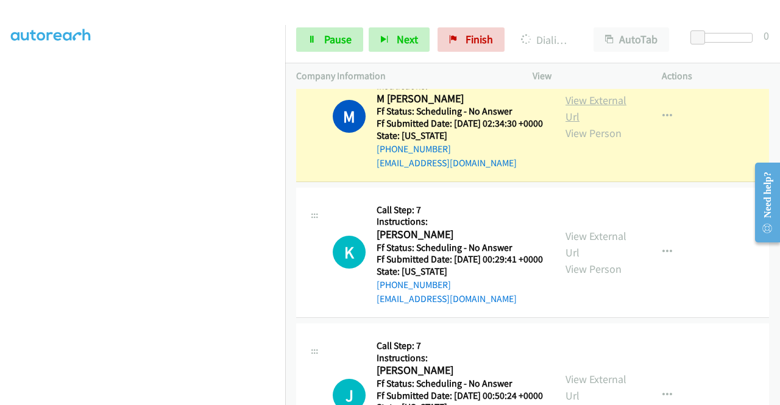
click at [596, 124] on link "View External Url" at bounding box center [595, 108] width 61 height 30
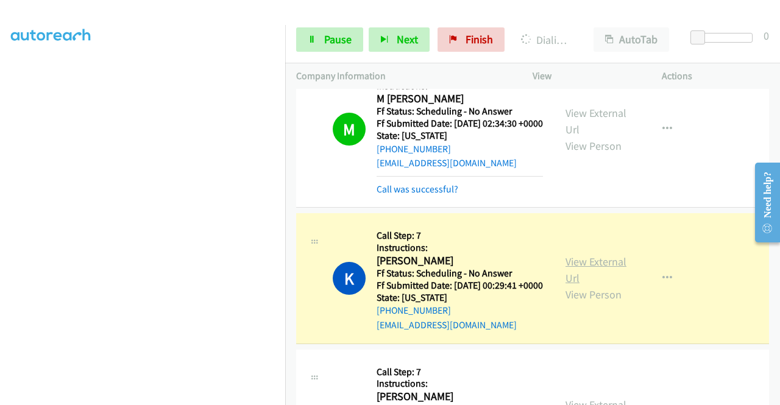
click at [594, 285] on link "View External Url" at bounding box center [595, 270] width 61 height 30
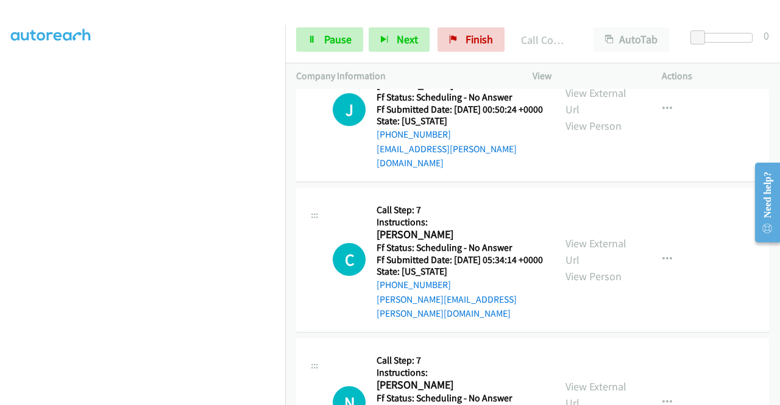
scroll to position [1212, 0]
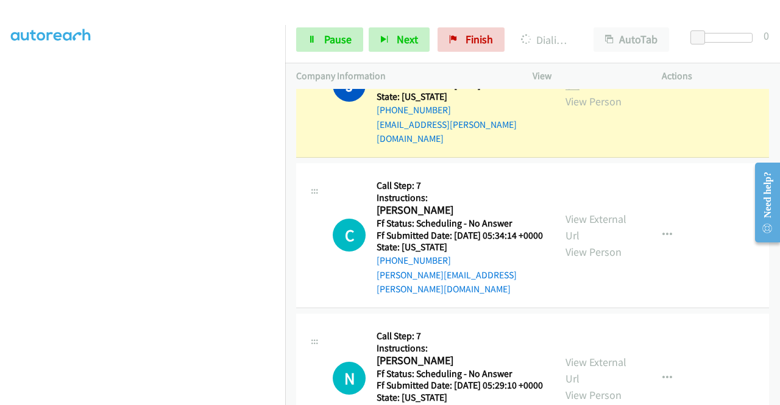
click at [565, 92] on link "View External Url" at bounding box center [595, 77] width 61 height 30
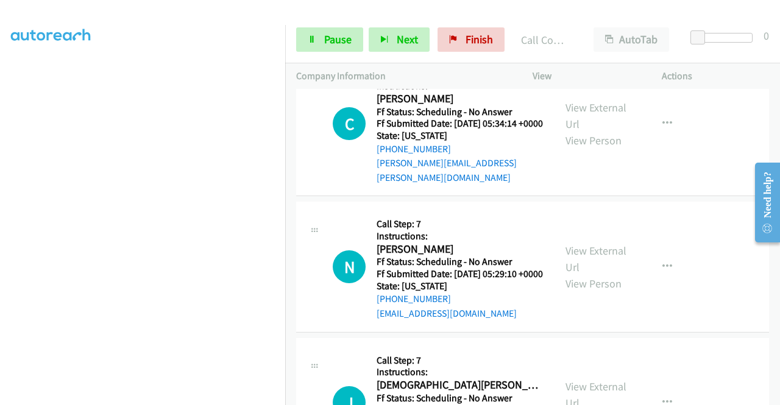
scroll to position [1366, 0]
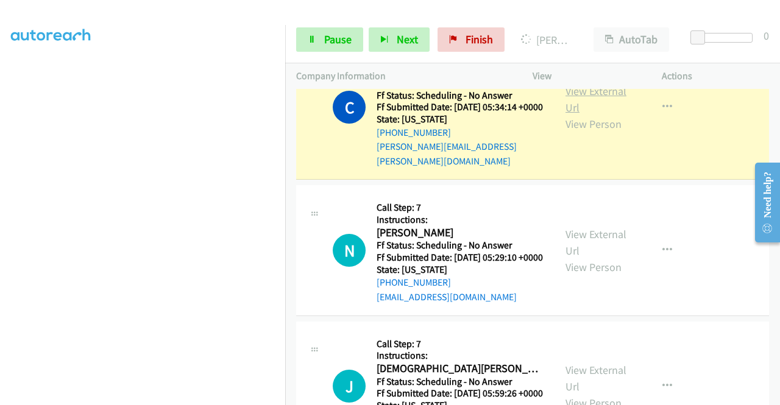
click at [581, 114] on link "View External Url" at bounding box center [595, 99] width 61 height 30
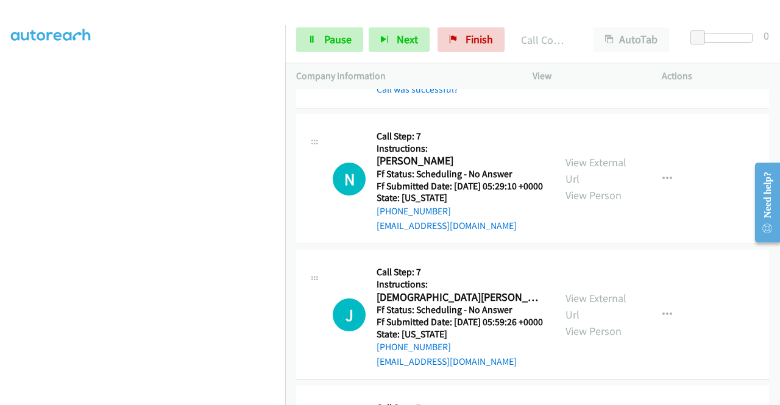
scroll to position [1561, 0]
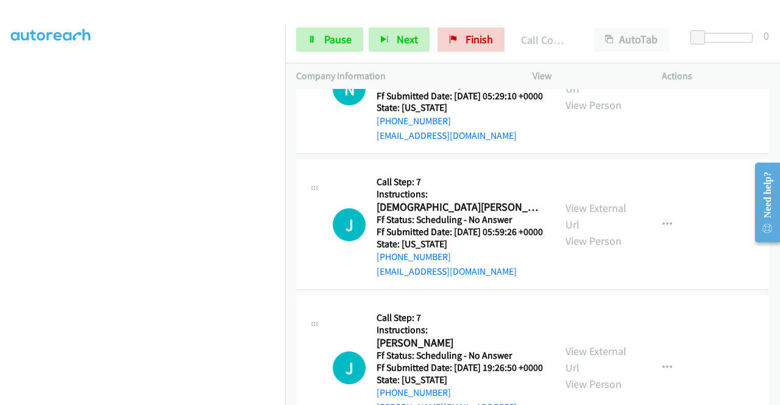
click at [778, 395] on div "[PHONE_NUMBER] Call failed - Please reload the list and try again The Callbar F…" at bounding box center [532, 247] width 495 height 316
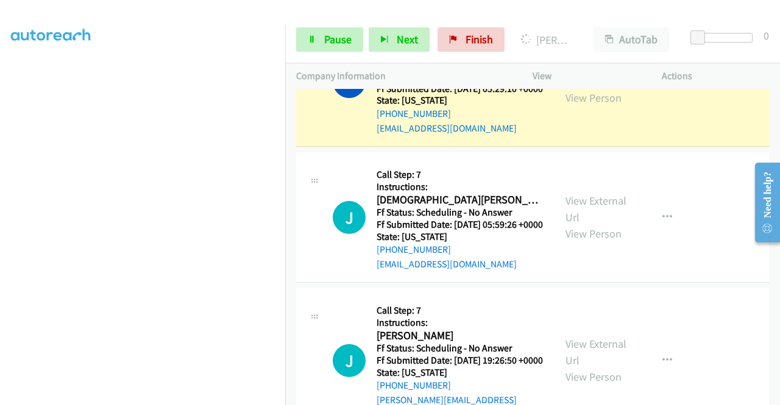
click at [565, 88] on link "View External Url" at bounding box center [595, 73] width 61 height 30
click at [338, 48] on link "Pause" at bounding box center [329, 39] width 67 height 24
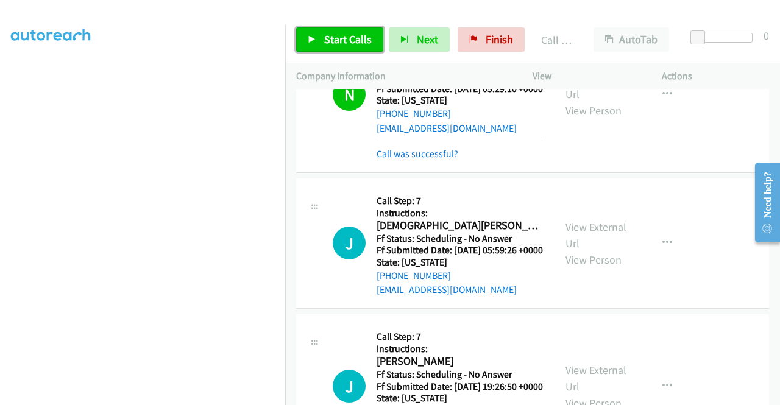
click at [356, 49] on link "Start Calls" at bounding box center [339, 39] width 87 height 24
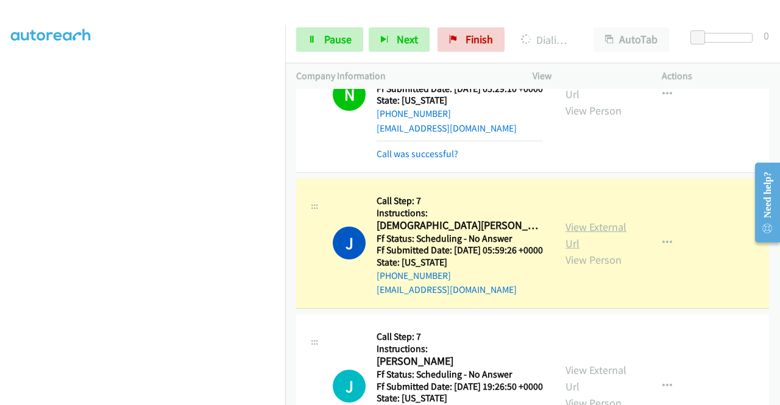
click at [596, 250] on link "View External Url" at bounding box center [595, 235] width 61 height 30
click at [315, 51] on link "Pause" at bounding box center [329, 39] width 67 height 24
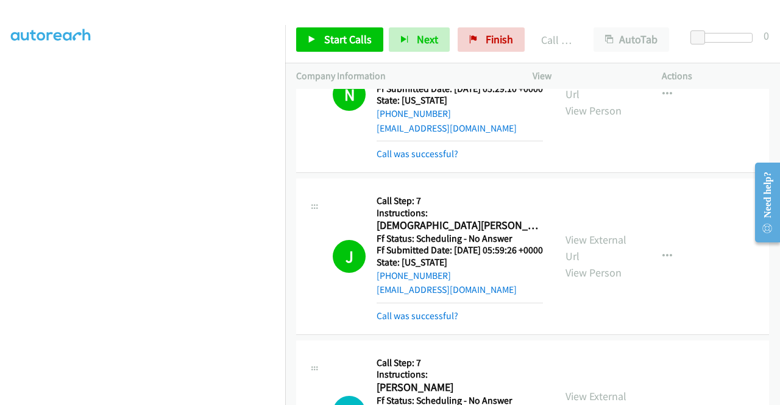
click at [318, 26] on div "Start Calls Pause Next Finish Call Completed AutoTab AutoTab 0" at bounding box center [532, 39] width 495 height 47
click at [341, 47] on link "Start Calls" at bounding box center [339, 39] width 87 height 24
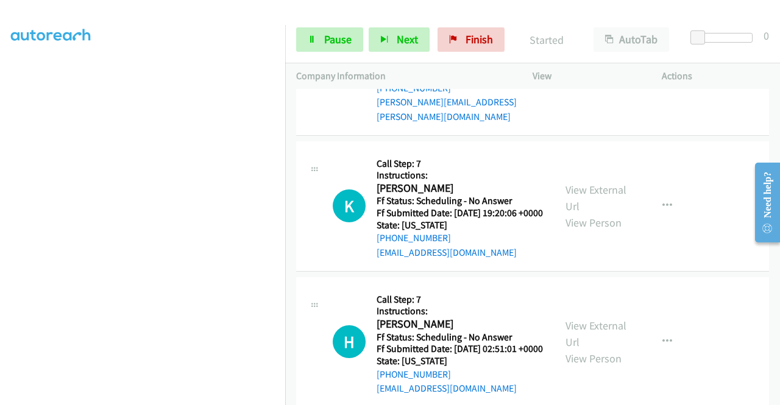
scroll to position [1874, 0]
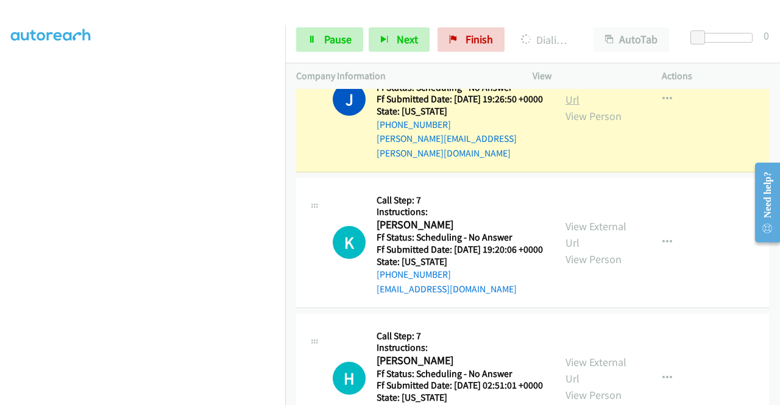
click at [569, 107] on link "View External Url" at bounding box center [595, 91] width 61 height 30
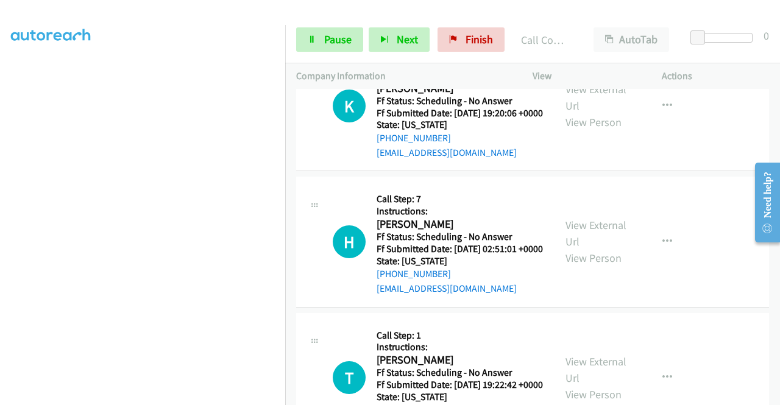
scroll to position [2061, 0]
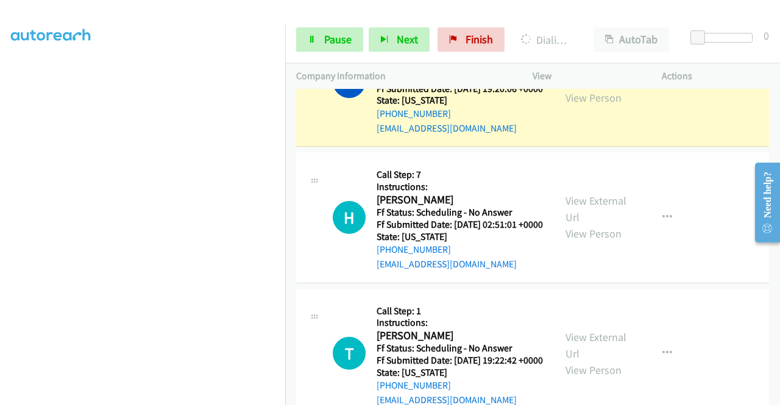
click at [571, 88] on link "View External Url" at bounding box center [595, 73] width 61 height 30
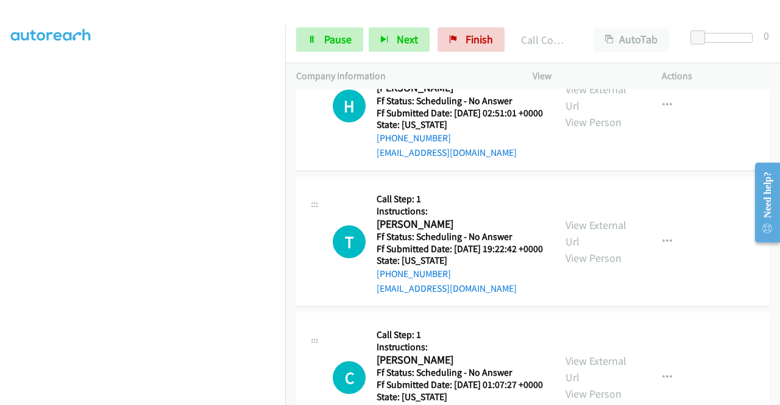
scroll to position [2223, 0]
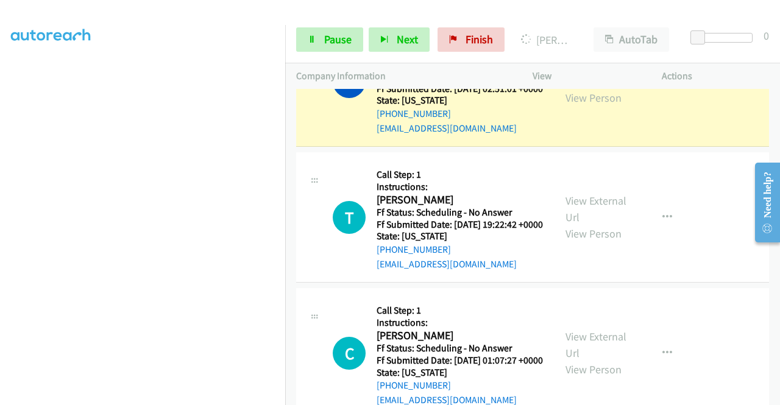
click at [574, 88] on link "View External Url" at bounding box center [595, 73] width 61 height 30
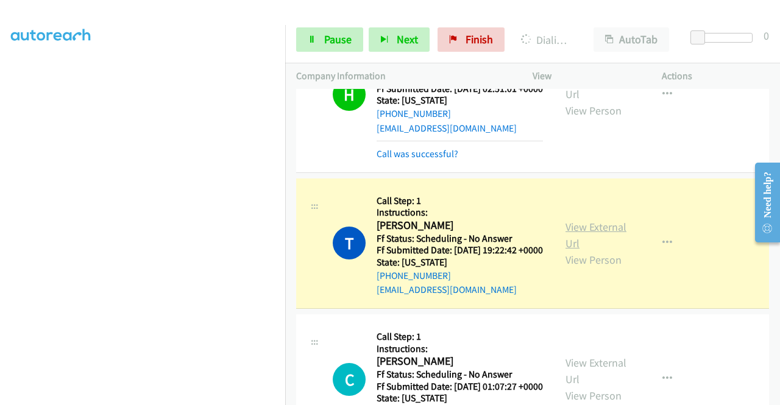
click at [579, 250] on link "View External Url" at bounding box center [595, 235] width 61 height 30
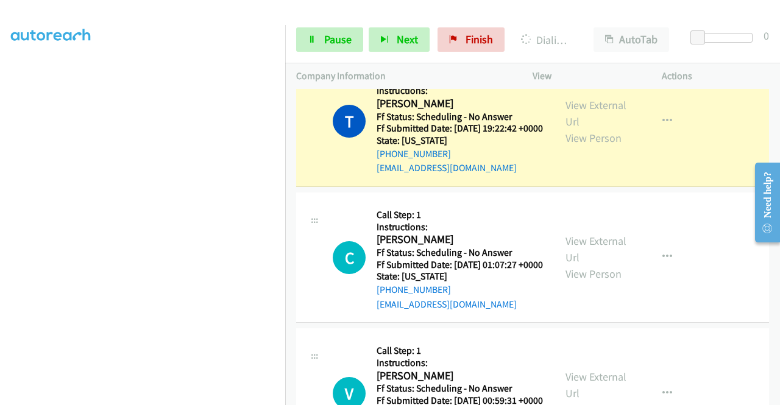
scroll to position [2434, 0]
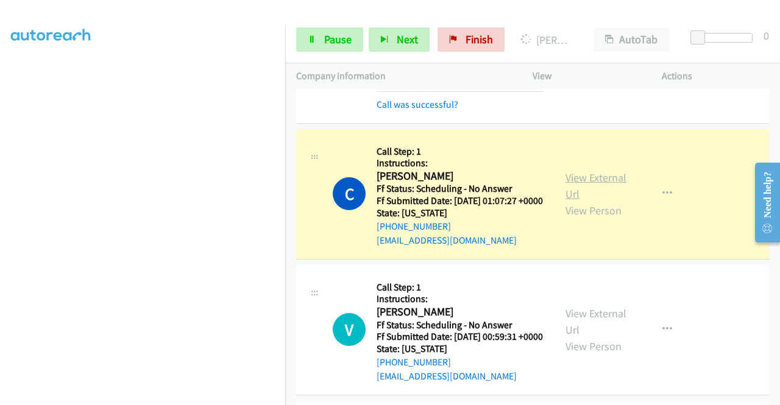
click at [581, 201] on link "View External Url" at bounding box center [595, 186] width 61 height 30
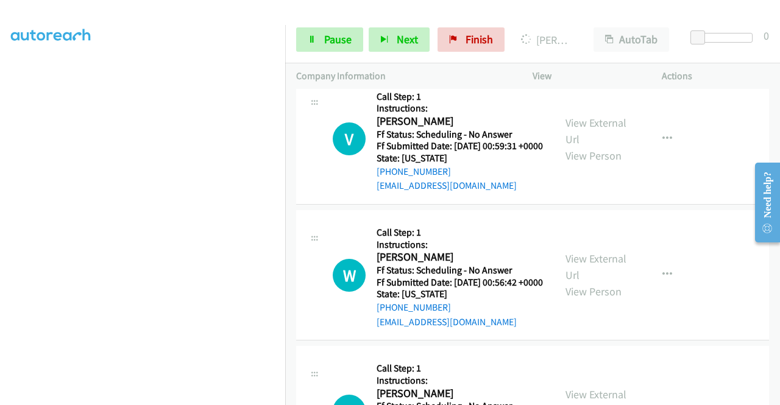
scroll to position [2629, 0]
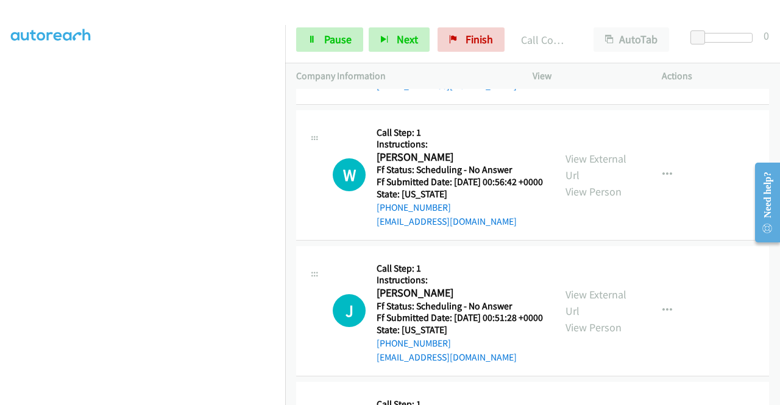
click at [777, 395] on div "[PHONE_NUMBER] Call failed - Please reload the list and try again The Callbar F…" at bounding box center [532, 247] width 495 height 316
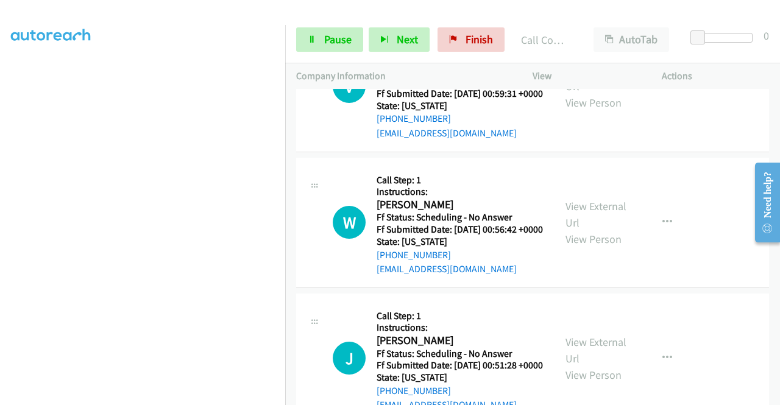
click at [777, 395] on div "[PHONE_NUMBER] Call failed - Please reload the list and try again The Callbar F…" at bounding box center [532, 247] width 495 height 316
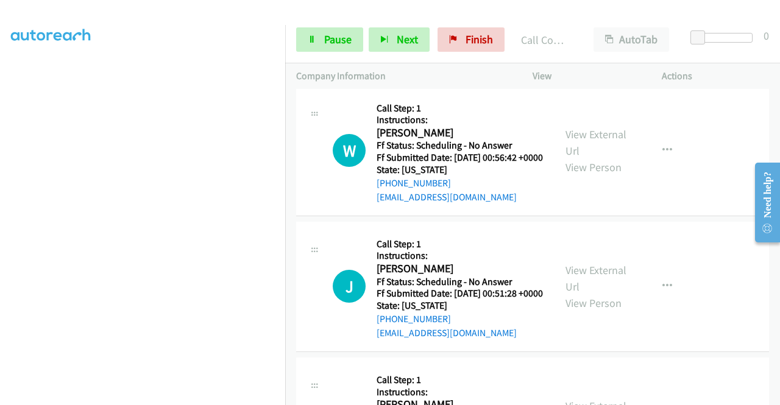
scroll to position [2783, 0]
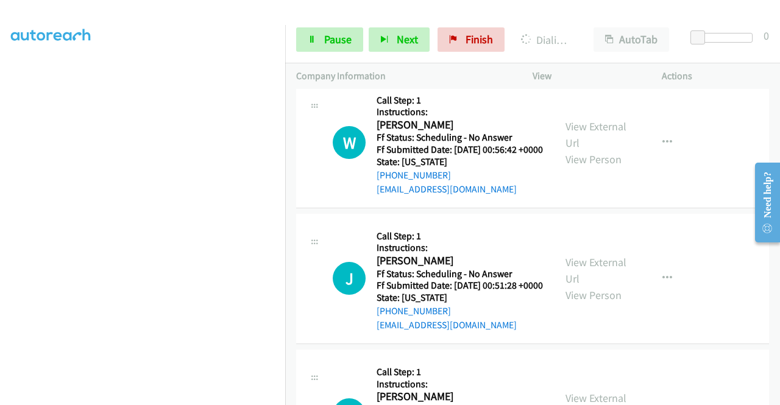
click at [577, 31] on div "View External Url View Person" at bounding box center [596, 6] width 63 height 49
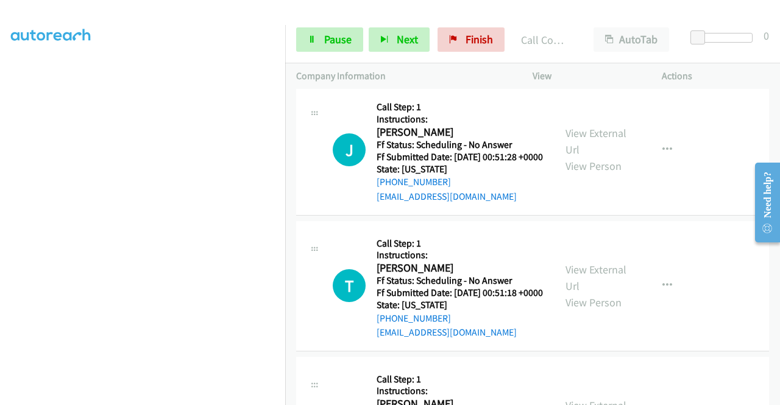
scroll to position [2946, 0]
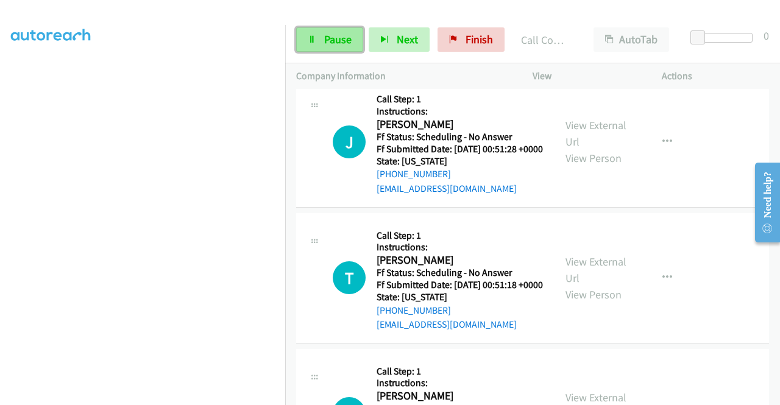
click at [330, 36] on span "Pause" at bounding box center [337, 39] width 27 height 14
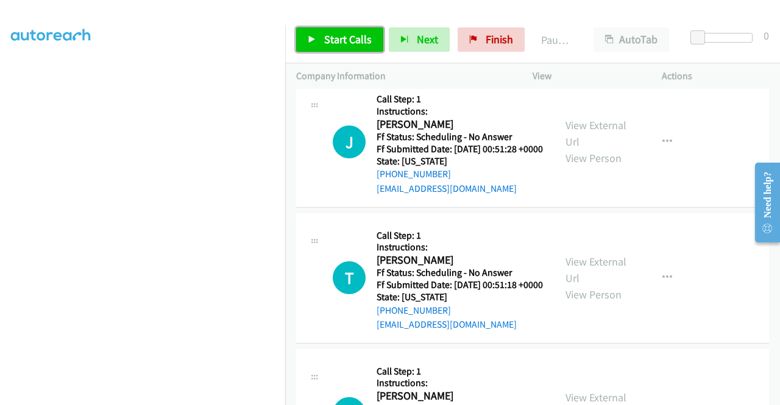
click at [330, 36] on span "Start Calls" at bounding box center [348, 39] width 48 height 14
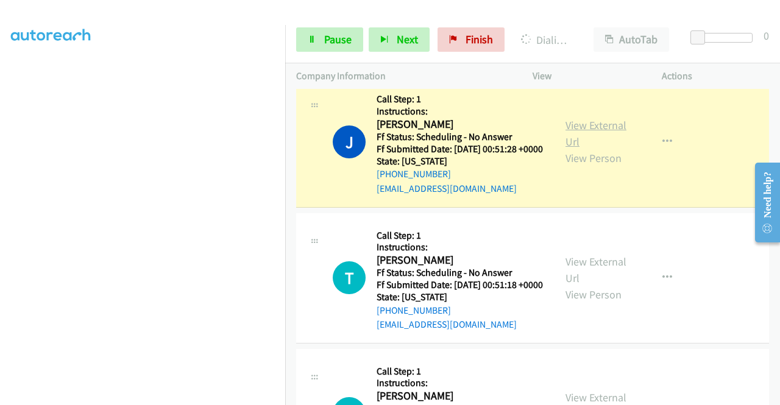
click at [578, 149] on link "View External Url" at bounding box center [595, 133] width 61 height 30
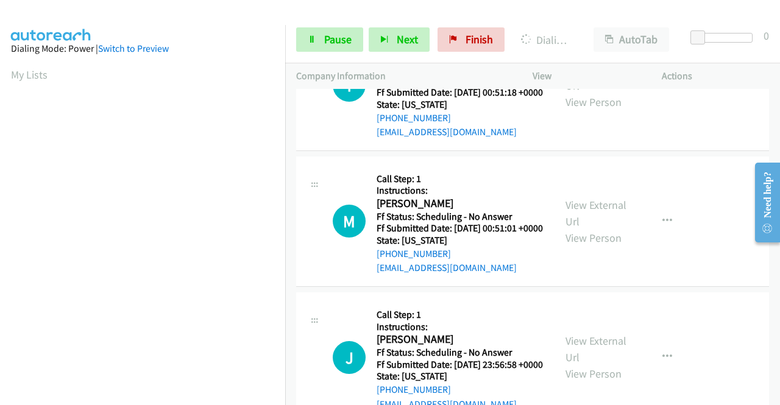
scroll to position [278, 0]
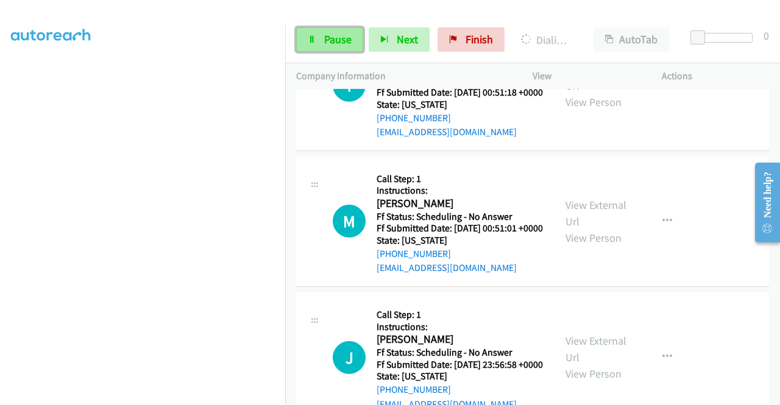
click at [319, 40] on link "Pause" at bounding box center [329, 39] width 67 height 24
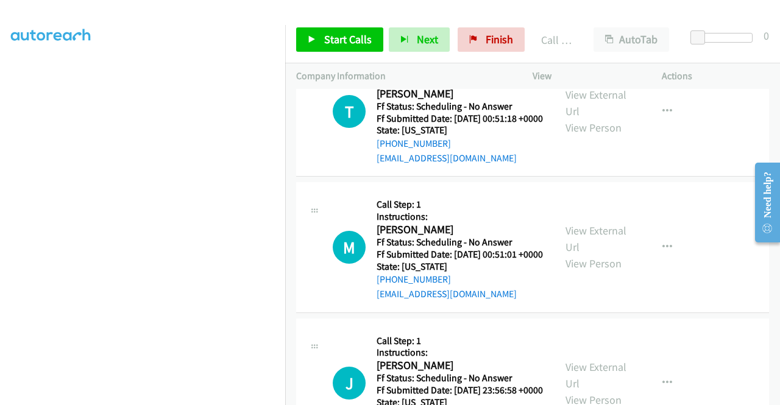
click at [429, 28] on link "Call was successful?" at bounding box center [417, 22] width 82 height 12
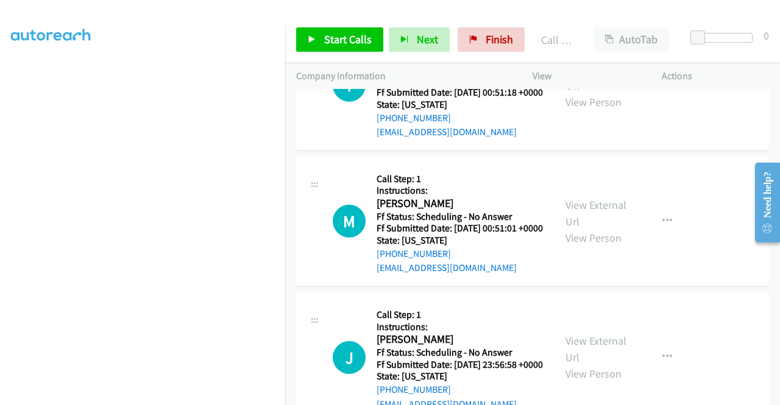
click at [581, 66] on link "Add to do not call list" at bounding box center [602, 53] width 162 height 24
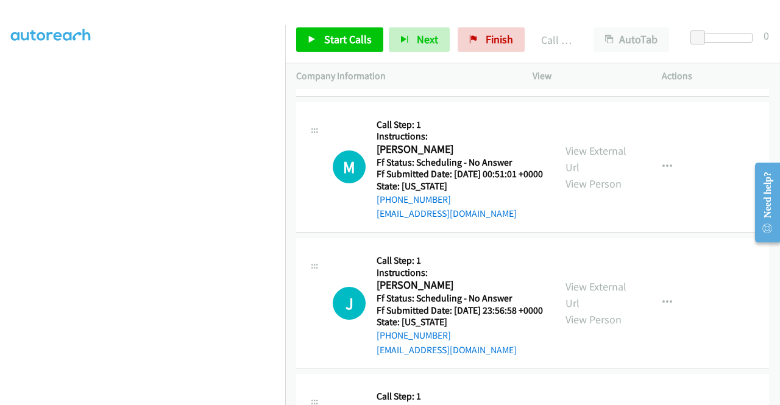
scroll to position [3214, 0]
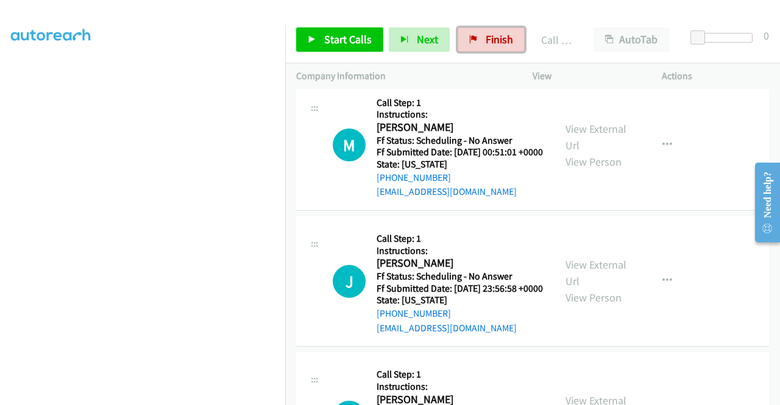
drag, startPoint x: 481, startPoint y: 30, endPoint x: 447, endPoint y: 66, distance: 50.0
click at [481, 30] on link "Finish" at bounding box center [490, 39] width 67 height 24
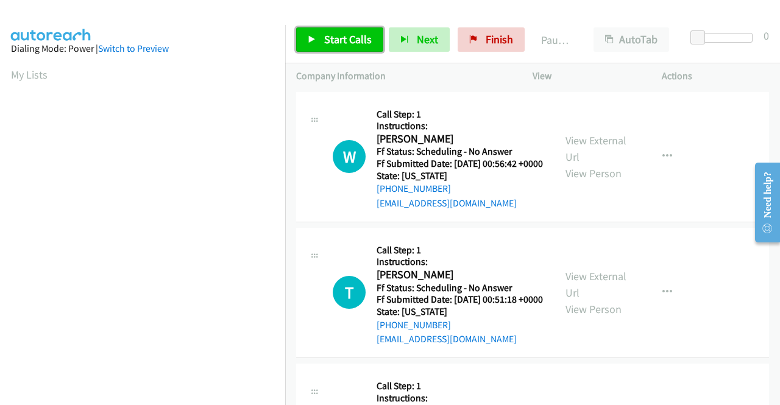
click at [320, 29] on link "Start Calls" at bounding box center [339, 39] width 87 height 24
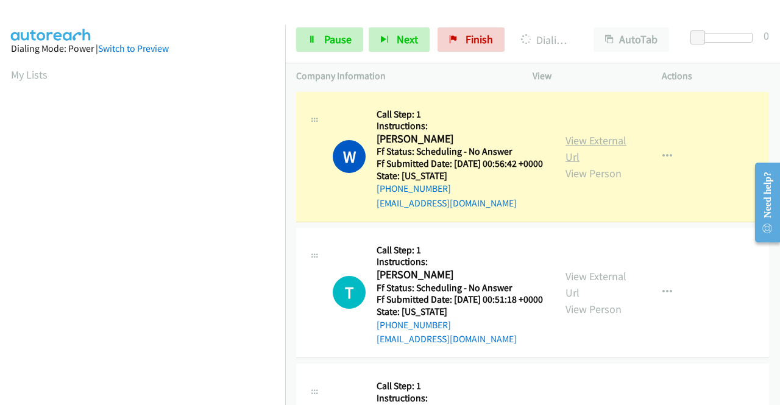
click at [575, 148] on link "View External Url" at bounding box center [595, 148] width 61 height 30
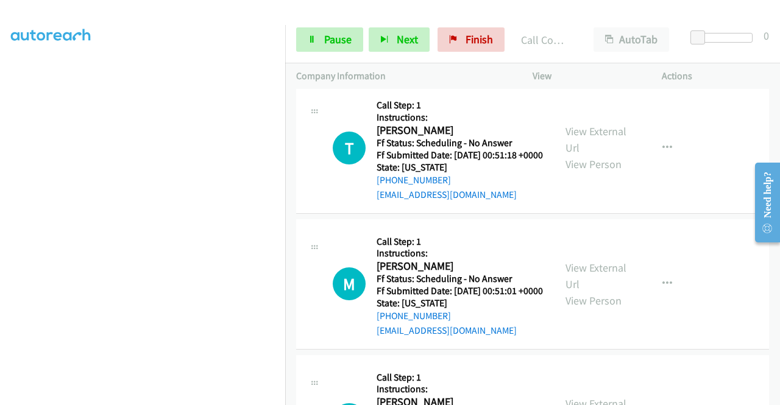
scroll to position [195, 0]
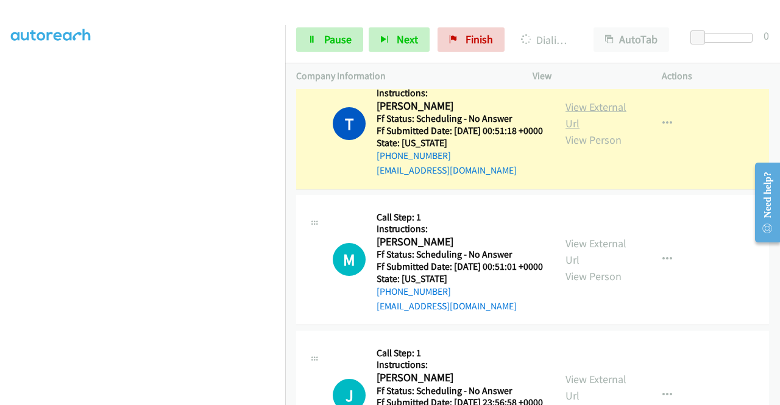
click at [574, 124] on link "View External Url" at bounding box center [595, 115] width 61 height 30
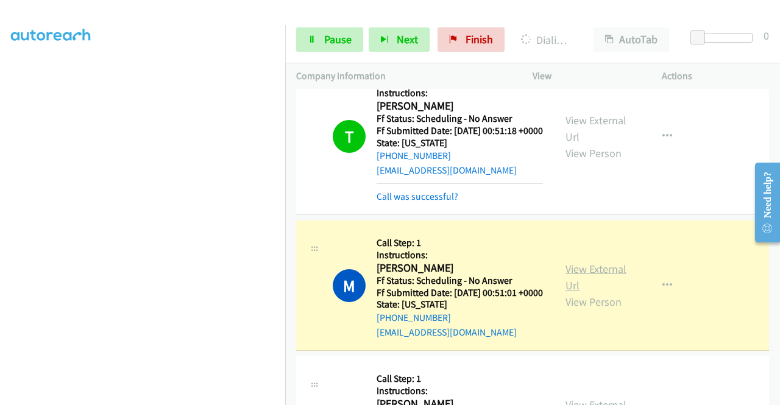
click at [597, 292] on link "View External Url" at bounding box center [595, 277] width 61 height 30
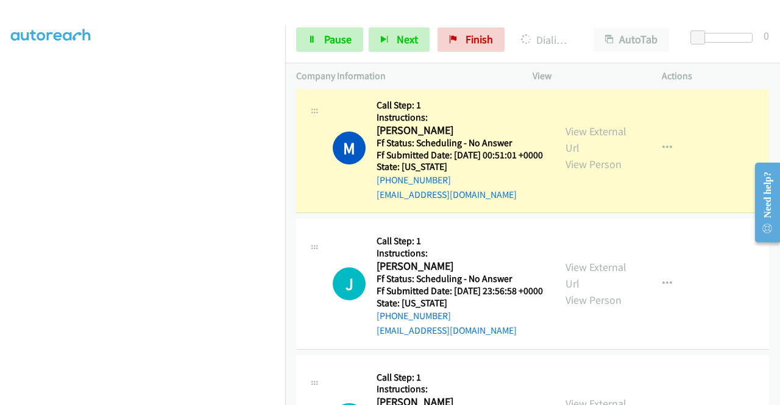
scroll to position [381, 0]
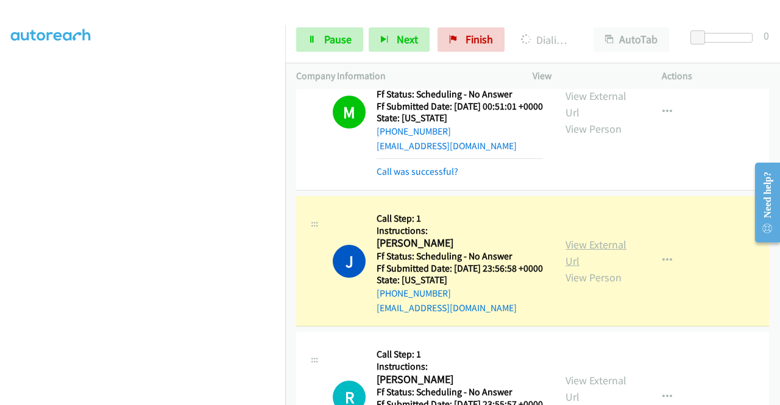
click at [567, 268] on link "View External Url" at bounding box center [595, 253] width 61 height 30
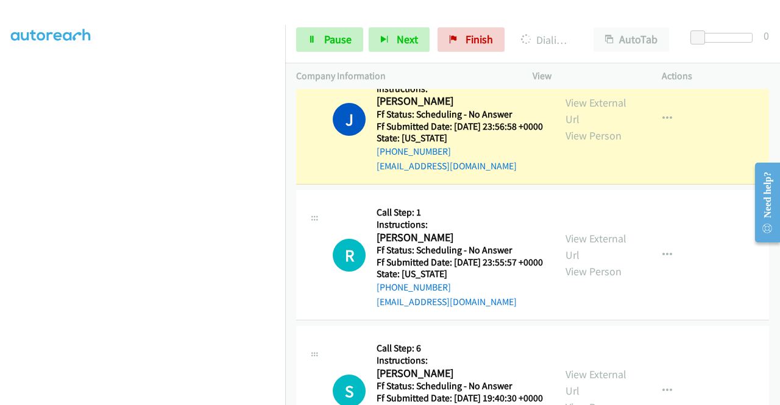
drag, startPoint x: 777, startPoint y: 271, endPoint x: 30, endPoint y: 33, distance: 784.1
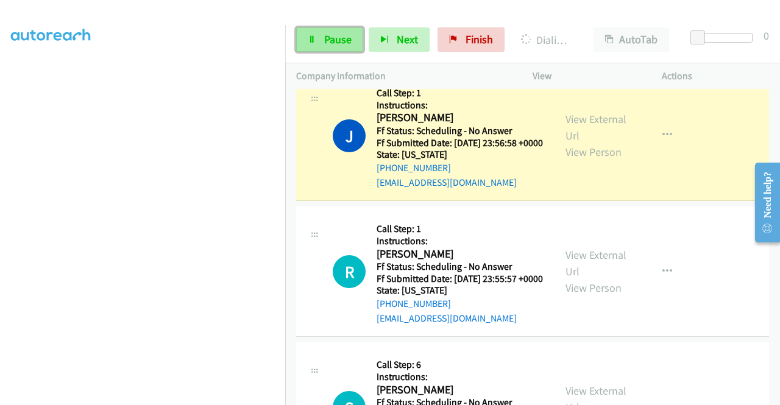
click at [336, 43] on span "Pause" at bounding box center [337, 39] width 27 height 14
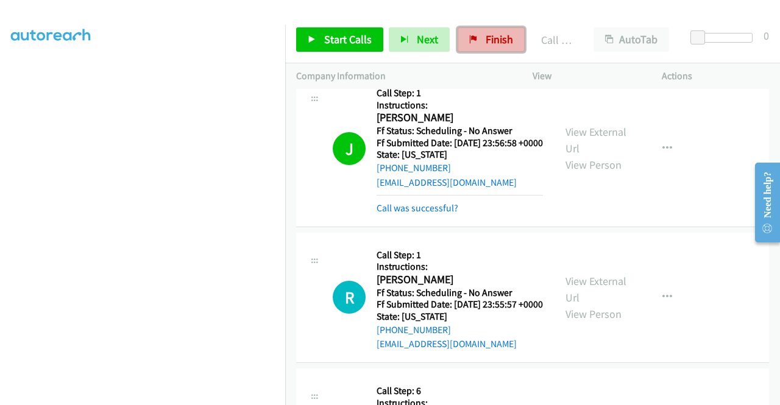
click at [500, 39] on span "Finish" at bounding box center [498, 39] width 27 height 14
